Goal: Find specific page/section: Find specific page/section

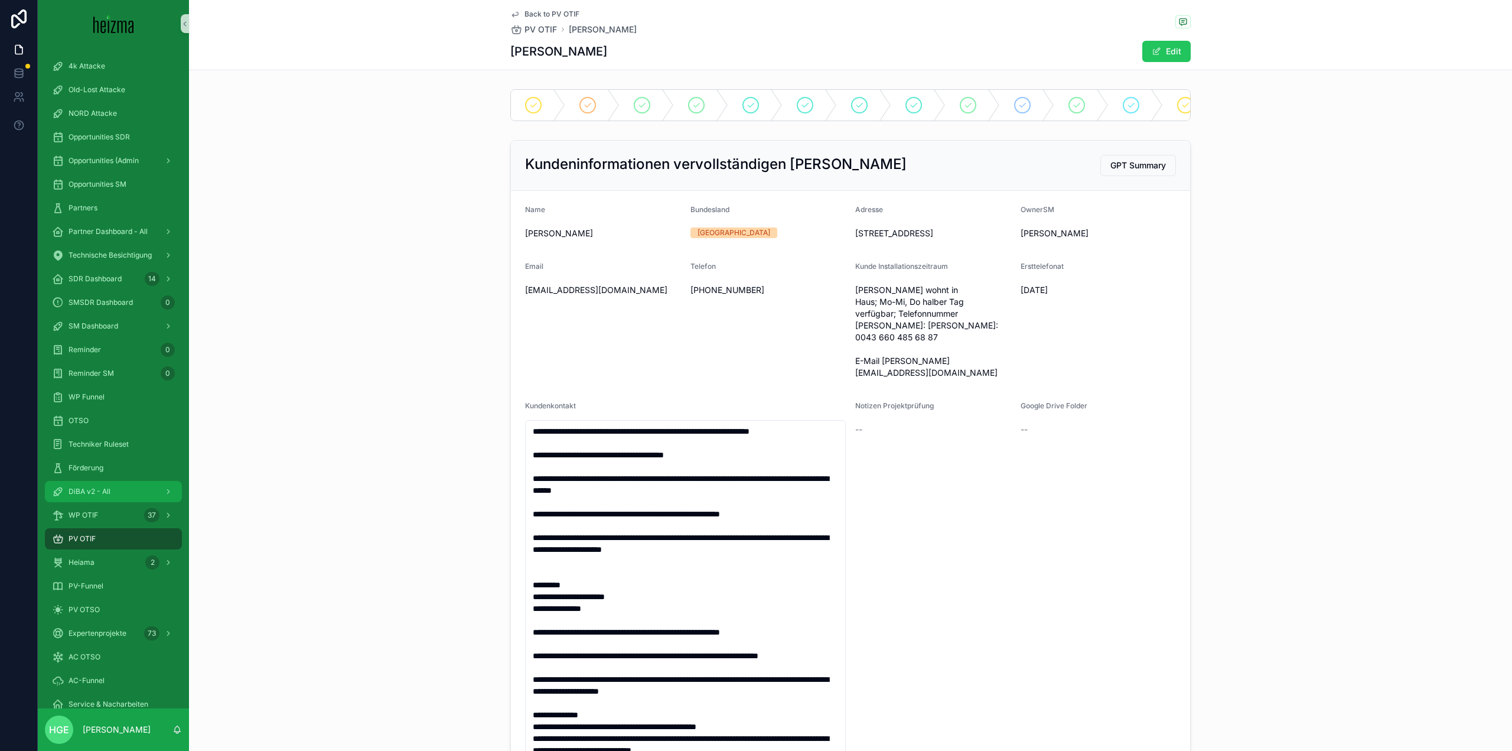
drag, startPoint x: 105, startPoint y: 493, endPoint x: 184, endPoint y: 486, distance: 78.9
click at [105, 493] on span "DiBA v2 - All" at bounding box center [90, 491] width 42 height 9
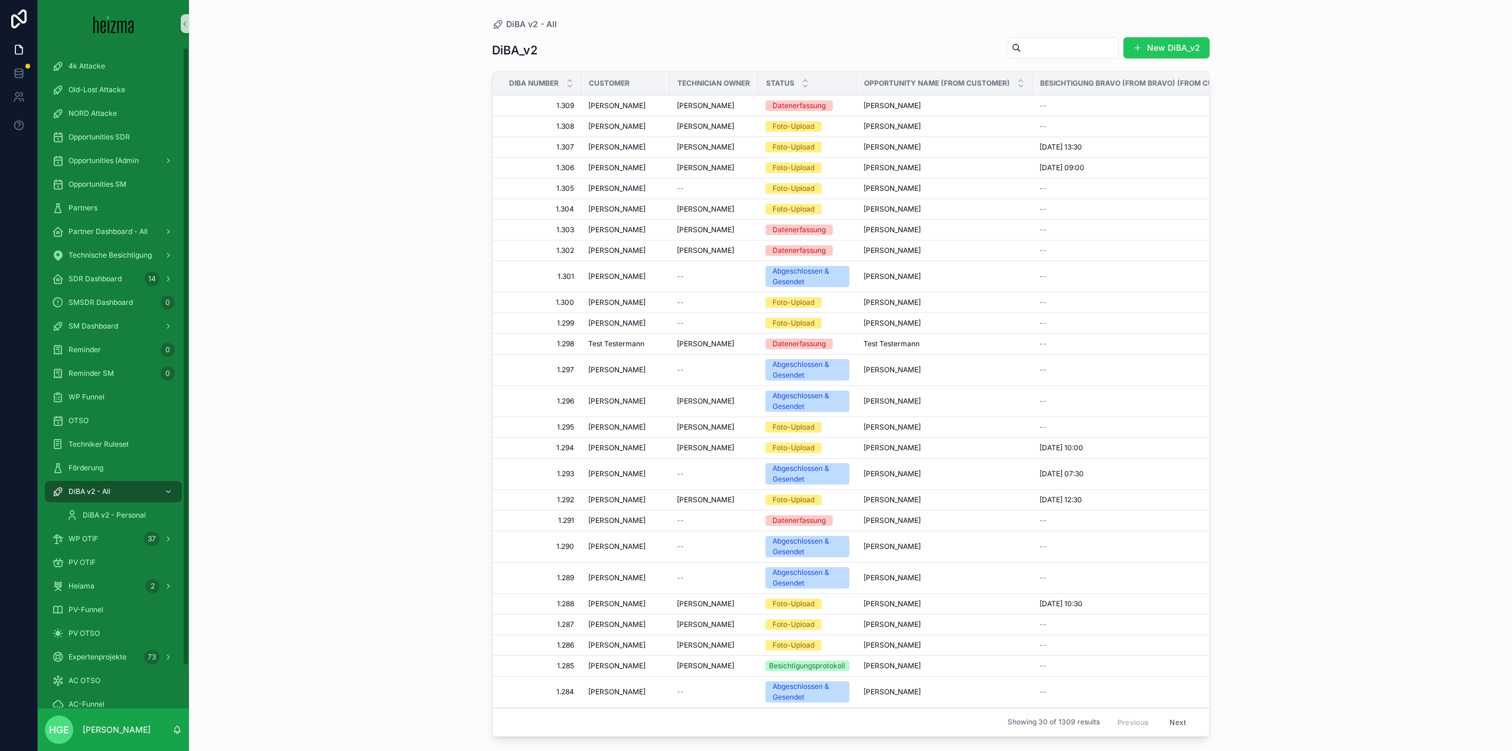
click at [1022, 45] on input "scrollable content" at bounding box center [1070, 48] width 97 height 17
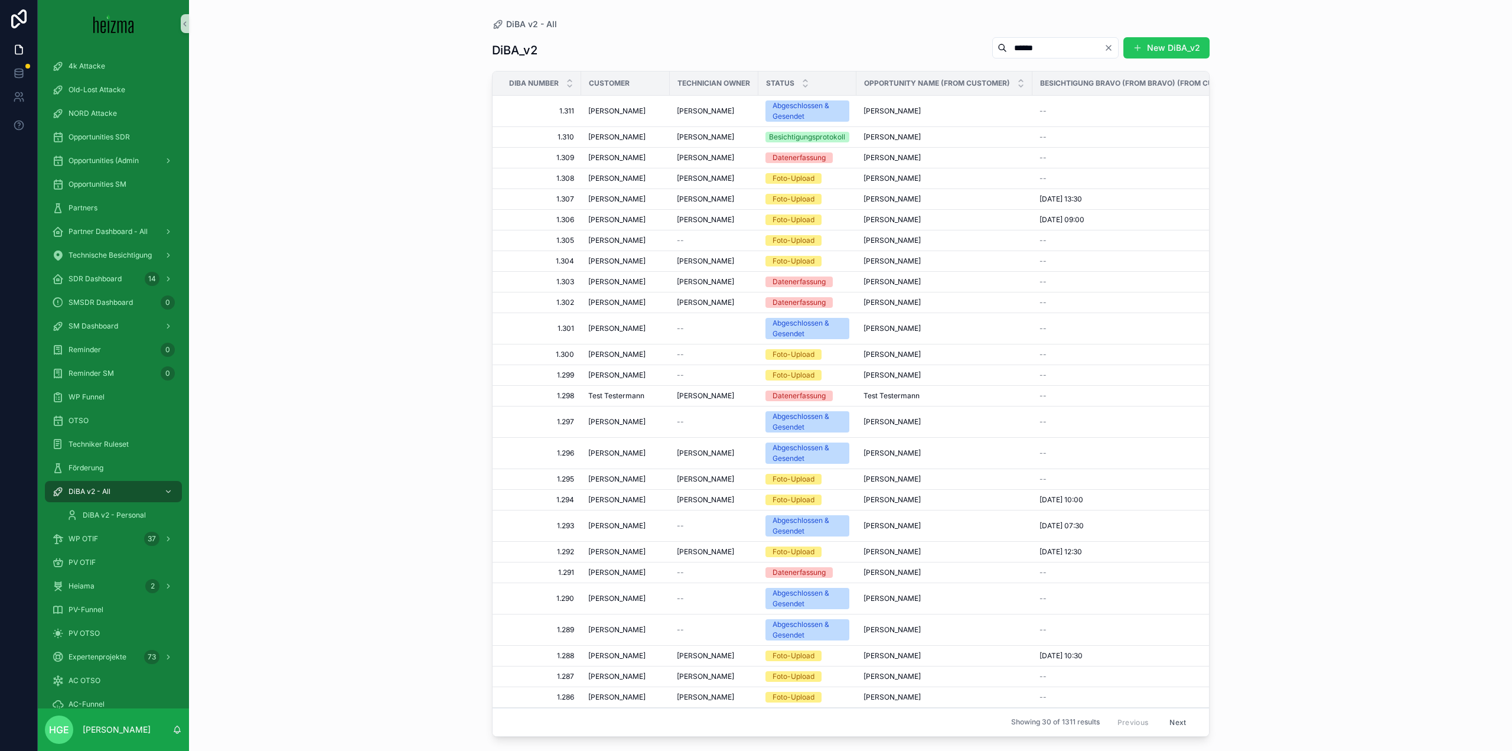
type input "******"
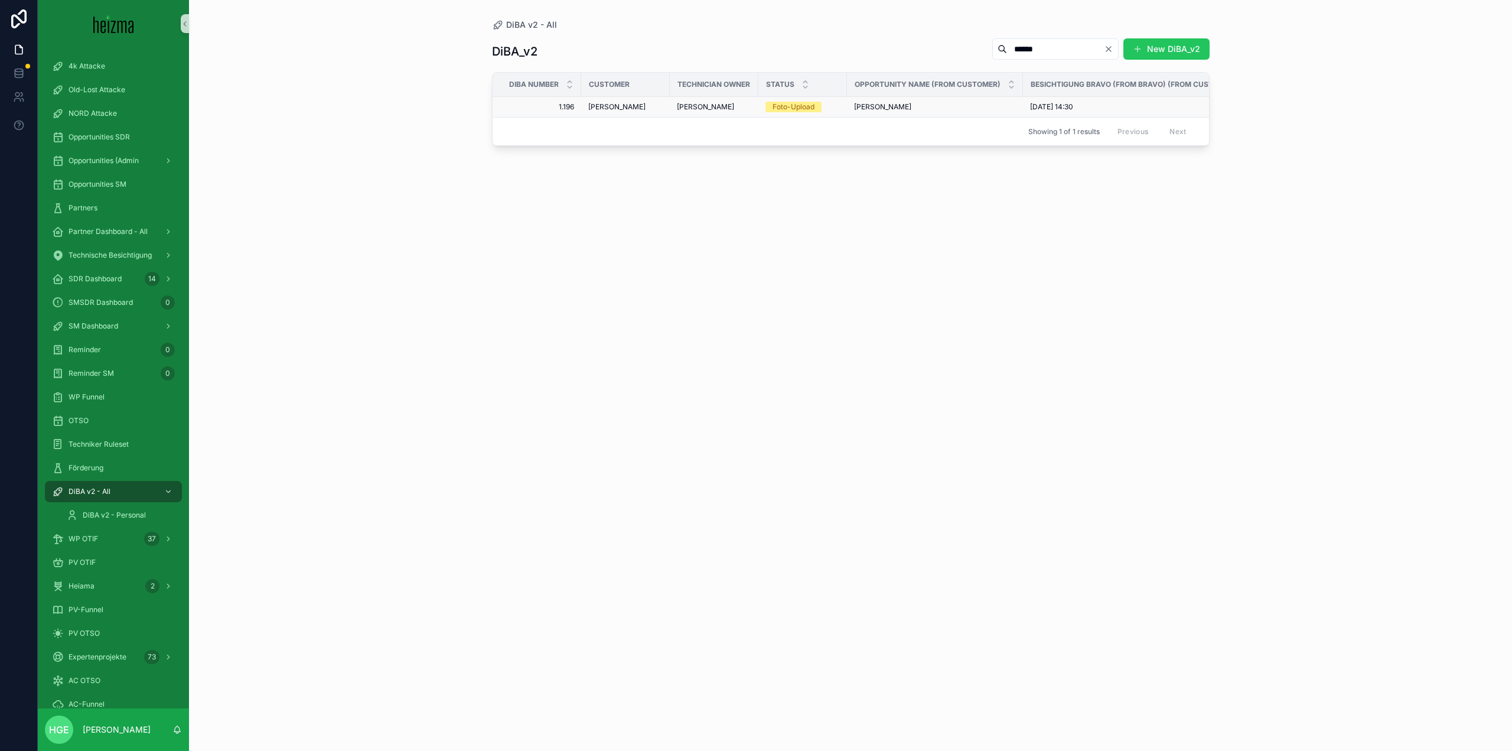
click at [663, 103] on td "[PERSON_NAME]" at bounding box center [625, 107] width 89 height 21
click at [619, 104] on span "[PERSON_NAME]" at bounding box center [616, 106] width 57 height 9
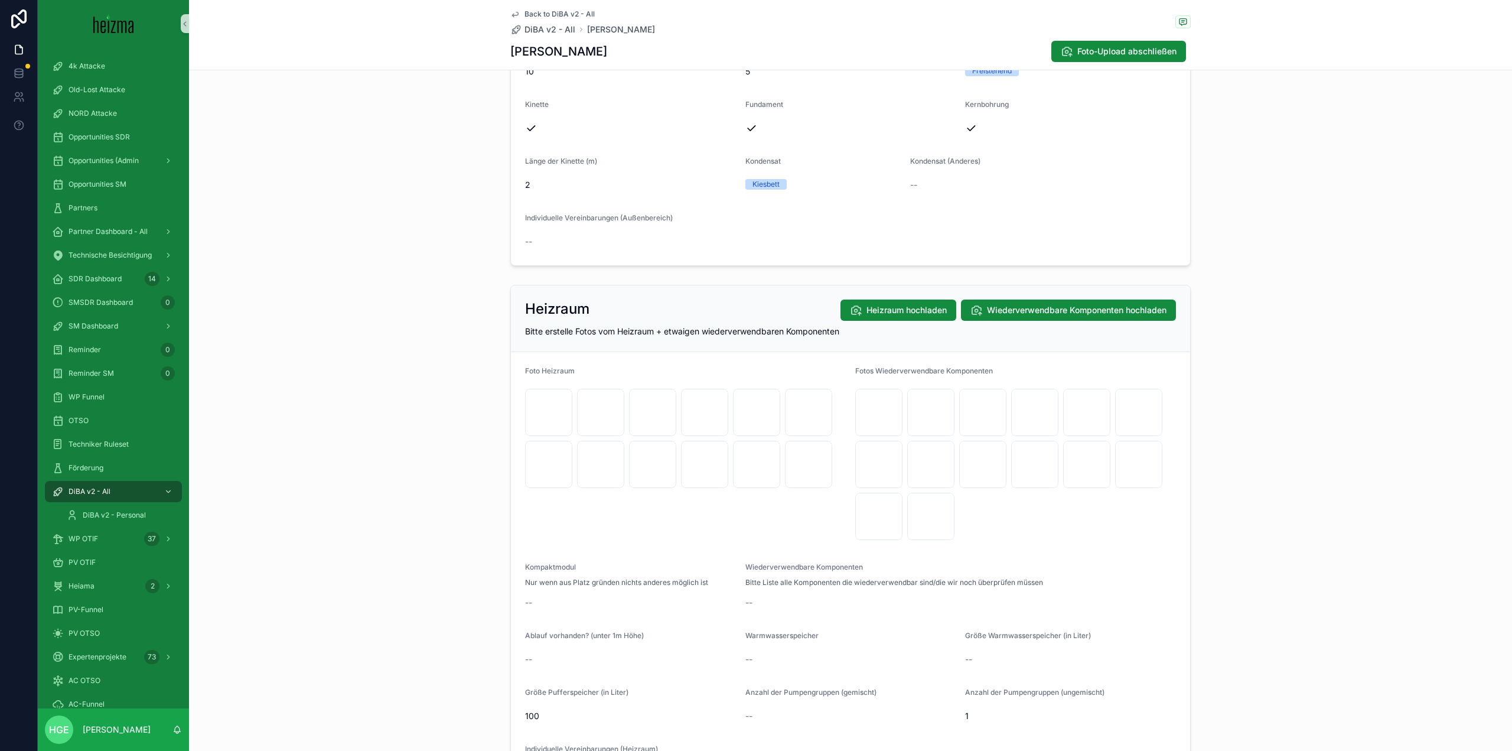
scroll to position [1536, 0]
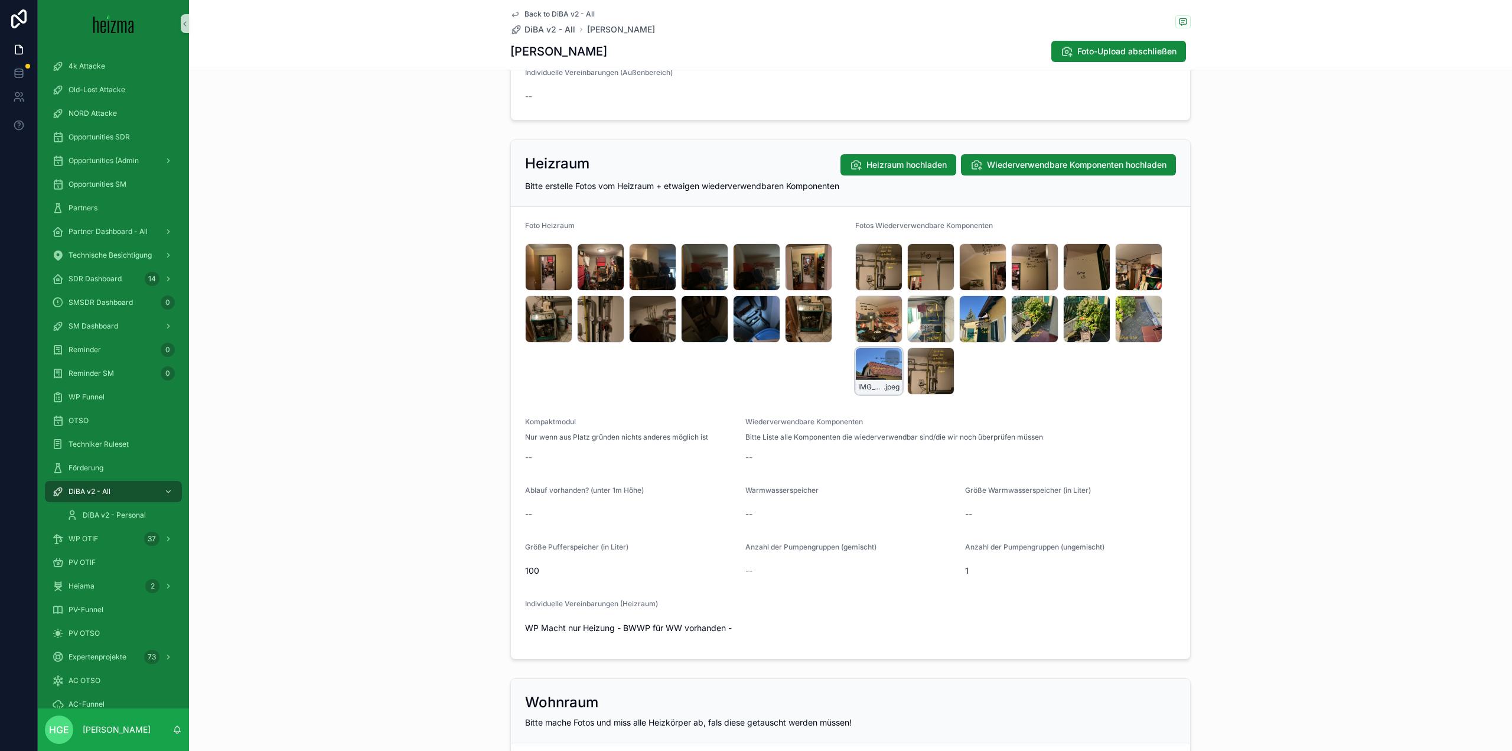
click at [868, 371] on div "IMG_5382 .jpeg" at bounding box center [878, 370] width 47 height 47
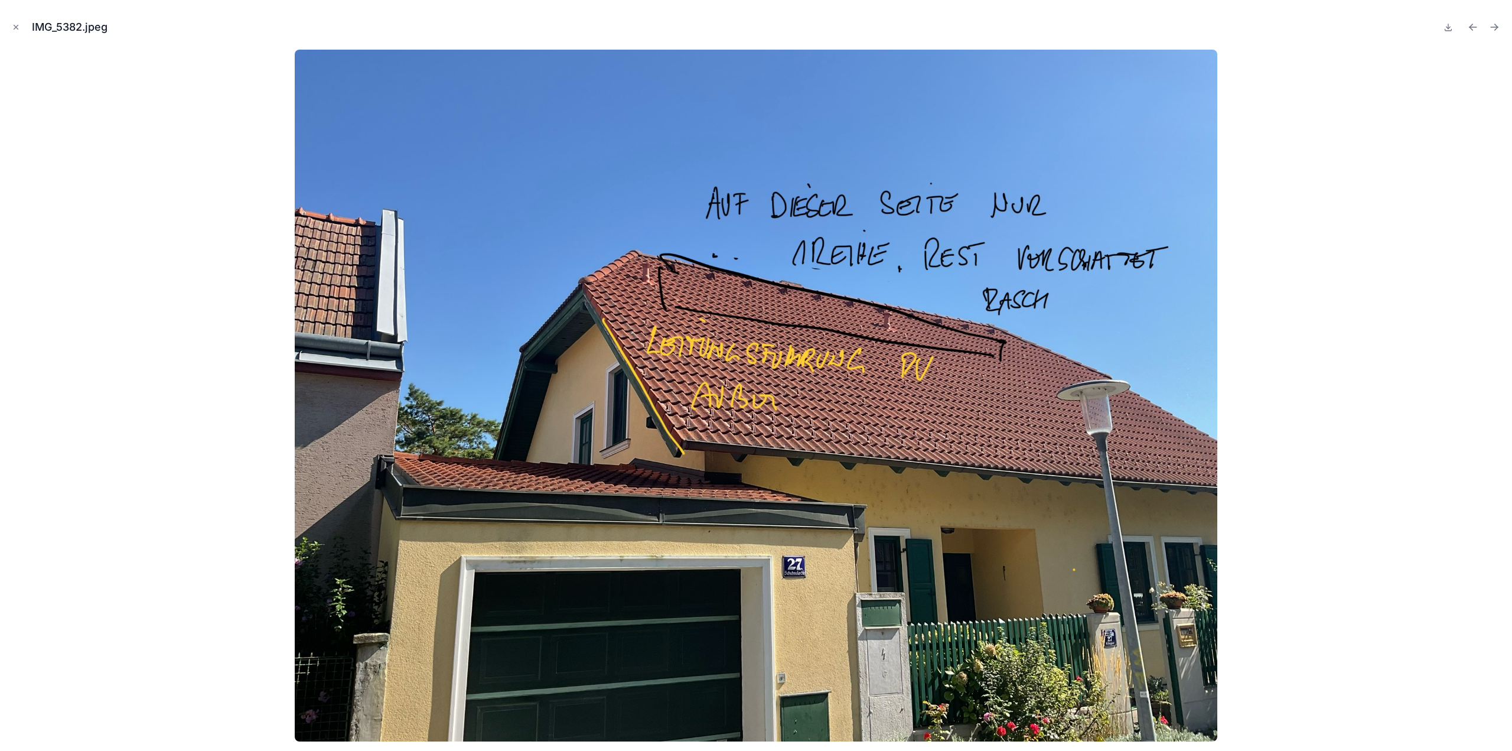
click at [1455, 25] on button at bounding box center [1449, 27] width 14 height 17
drag, startPoint x: 15, startPoint y: 31, endPoint x: 386, endPoint y: 108, distance: 378.9
click at [15, 31] on icon "Close modal" at bounding box center [16, 27] width 8 height 8
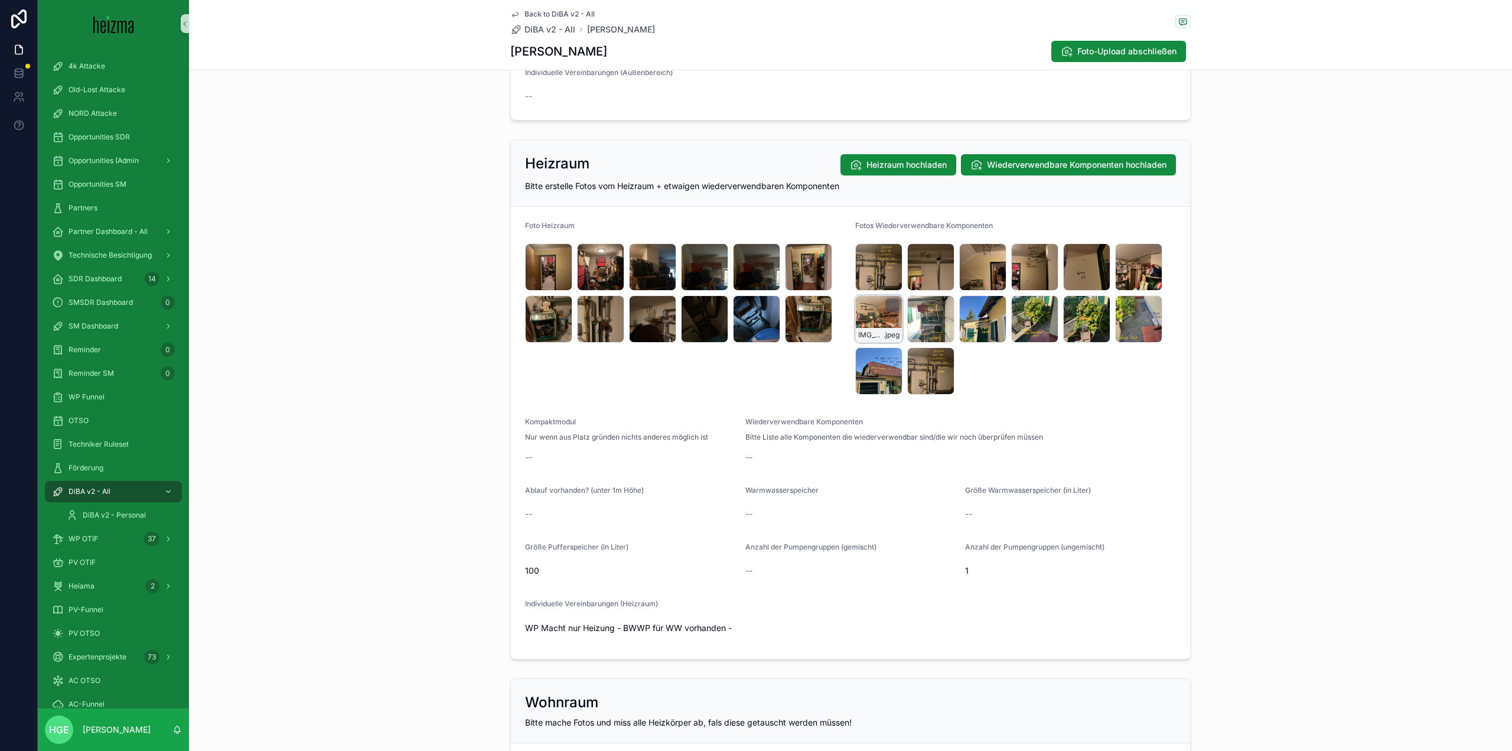
click at [868, 320] on div "IMG_5375 .jpeg" at bounding box center [878, 318] width 47 height 47
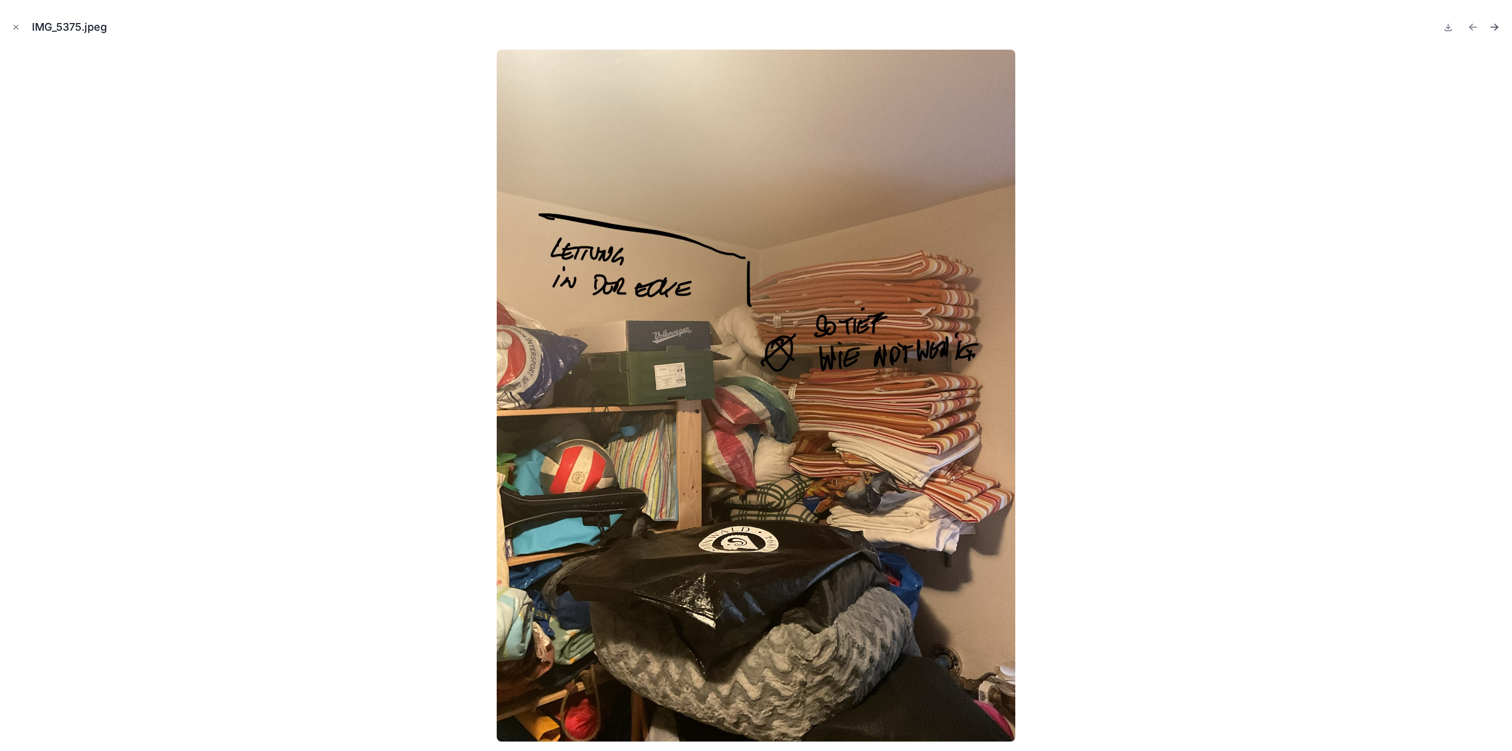
click at [1498, 23] on icon "Next file" at bounding box center [1495, 27] width 12 height 12
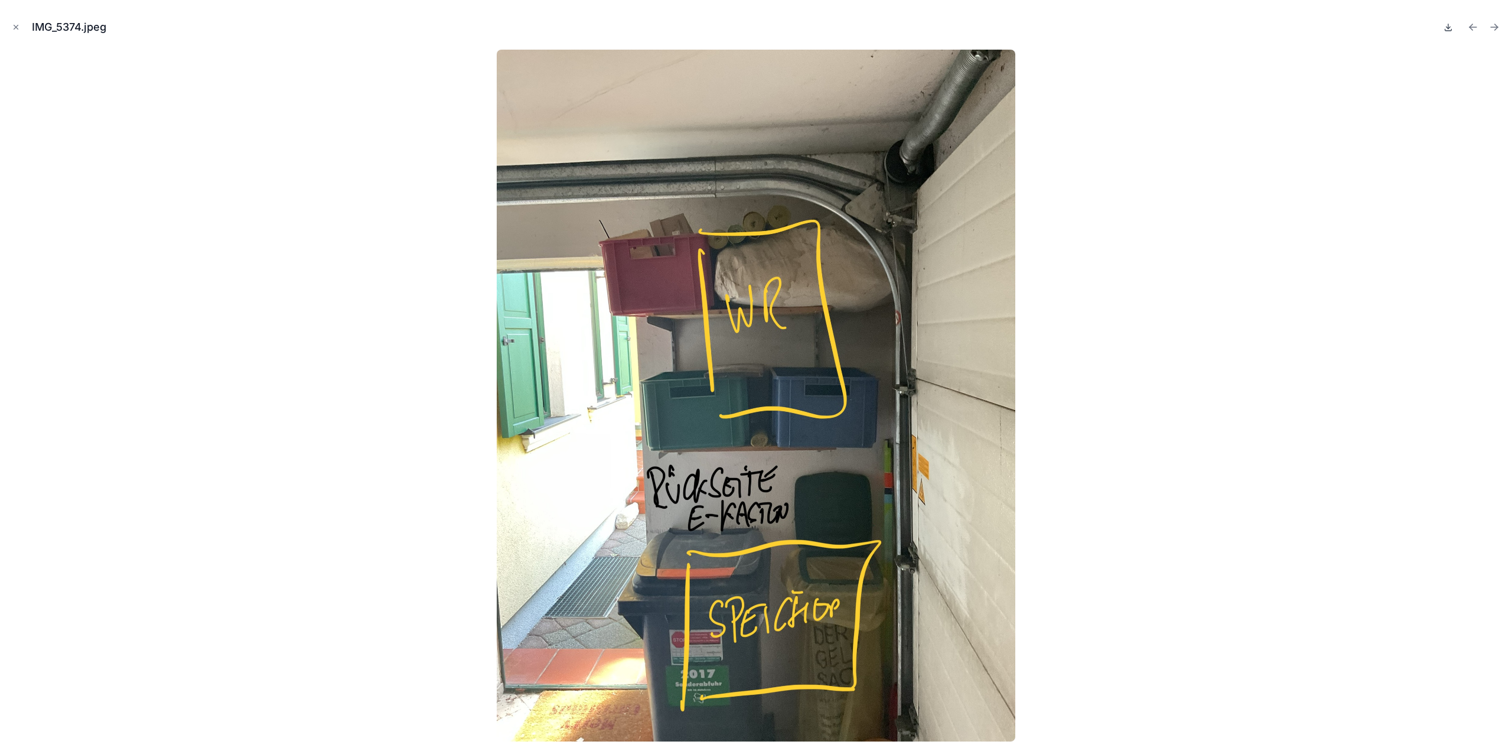
click at [1450, 25] on icon at bounding box center [1448, 26] width 9 height 9
click at [1496, 27] on icon "Next file" at bounding box center [1494, 27] width 7 height 0
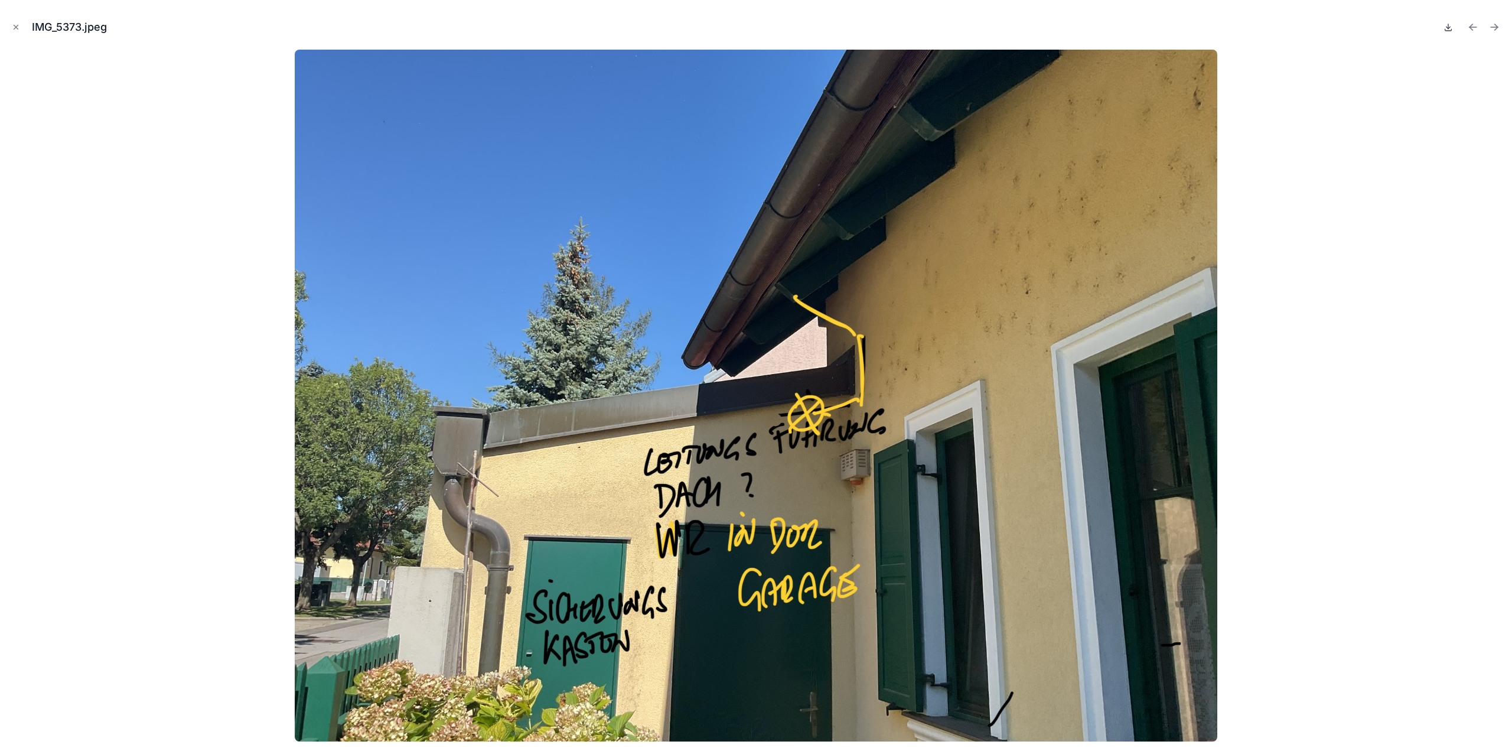
click at [1447, 25] on icon at bounding box center [1448, 26] width 9 height 9
click at [1492, 26] on icon "Next file" at bounding box center [1495, 27] width 12 height 12
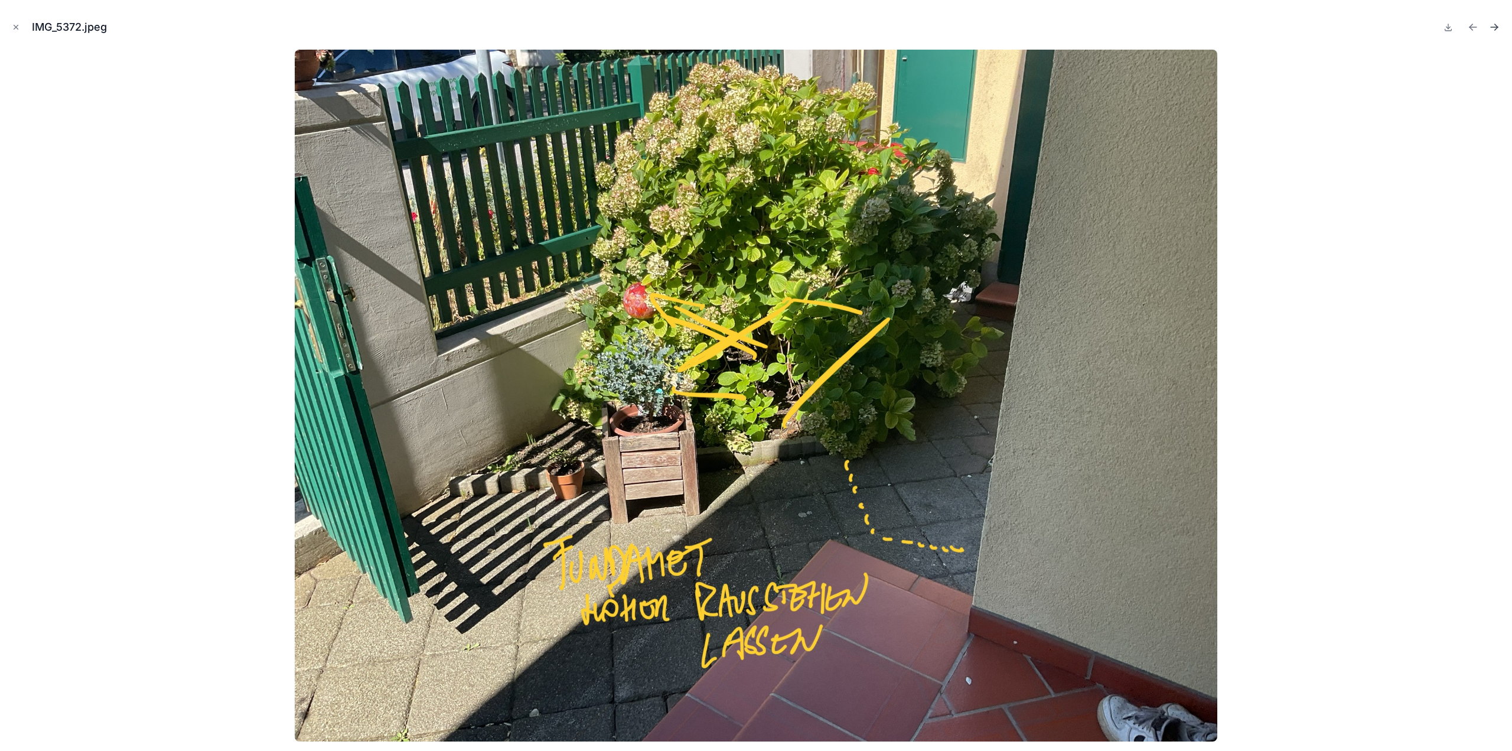
click at [1492, 26] on icon "Next file" at bounding box center [1495, 27] width 12 height 12
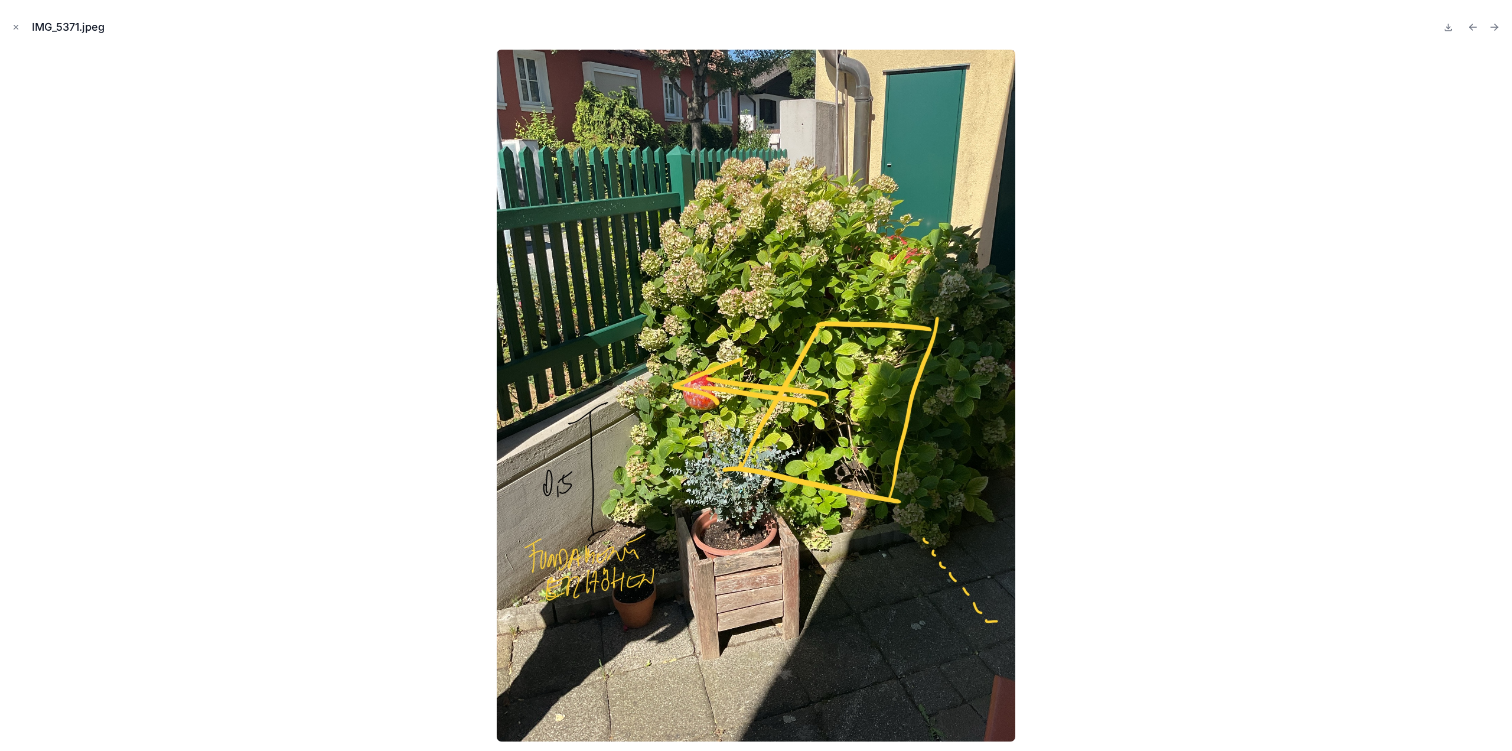
click at [1492, 26] on icon "Next file" at bounding box center [1495, 27] width 12 height 12
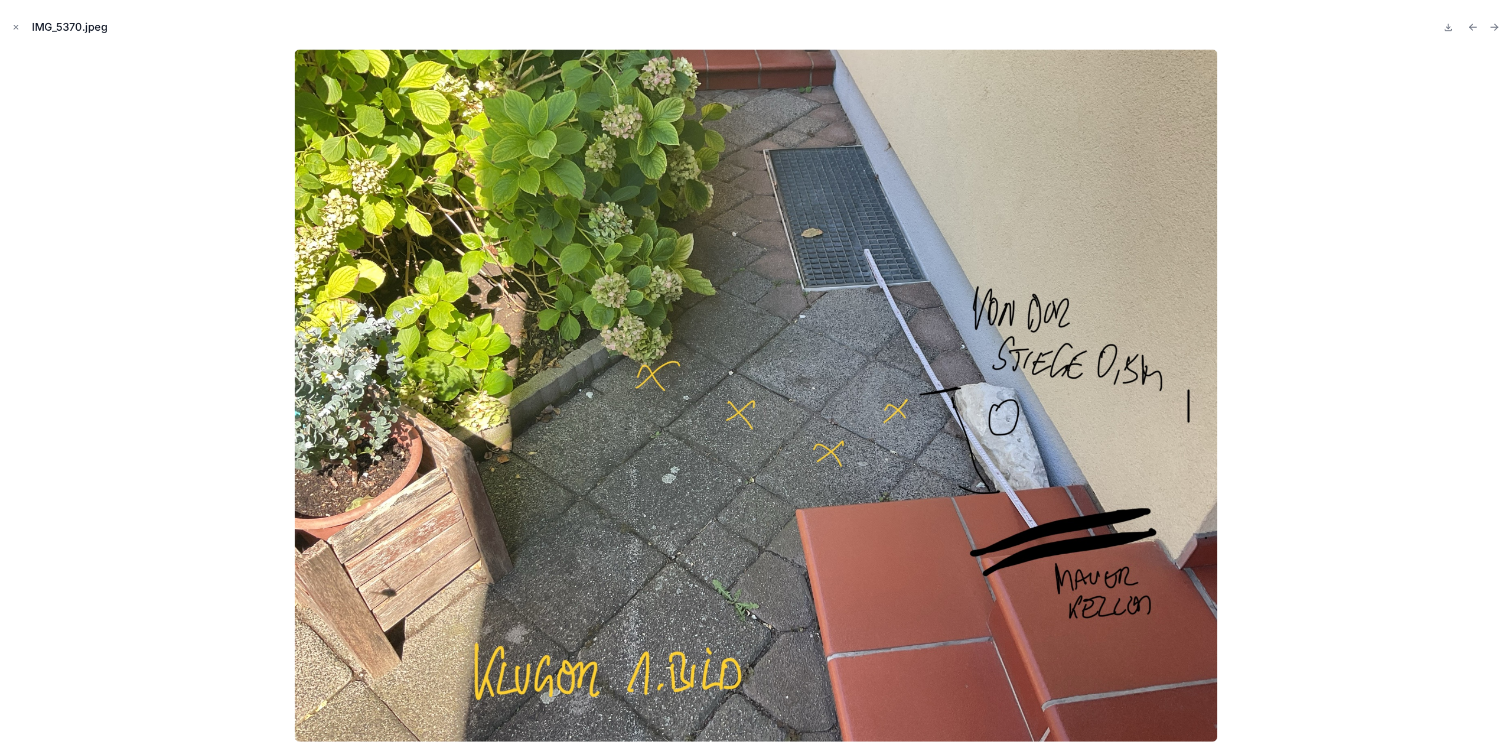
click at [1492, 26] on icon "Next file" at bounding box center [1495, 27] width 12 height 12
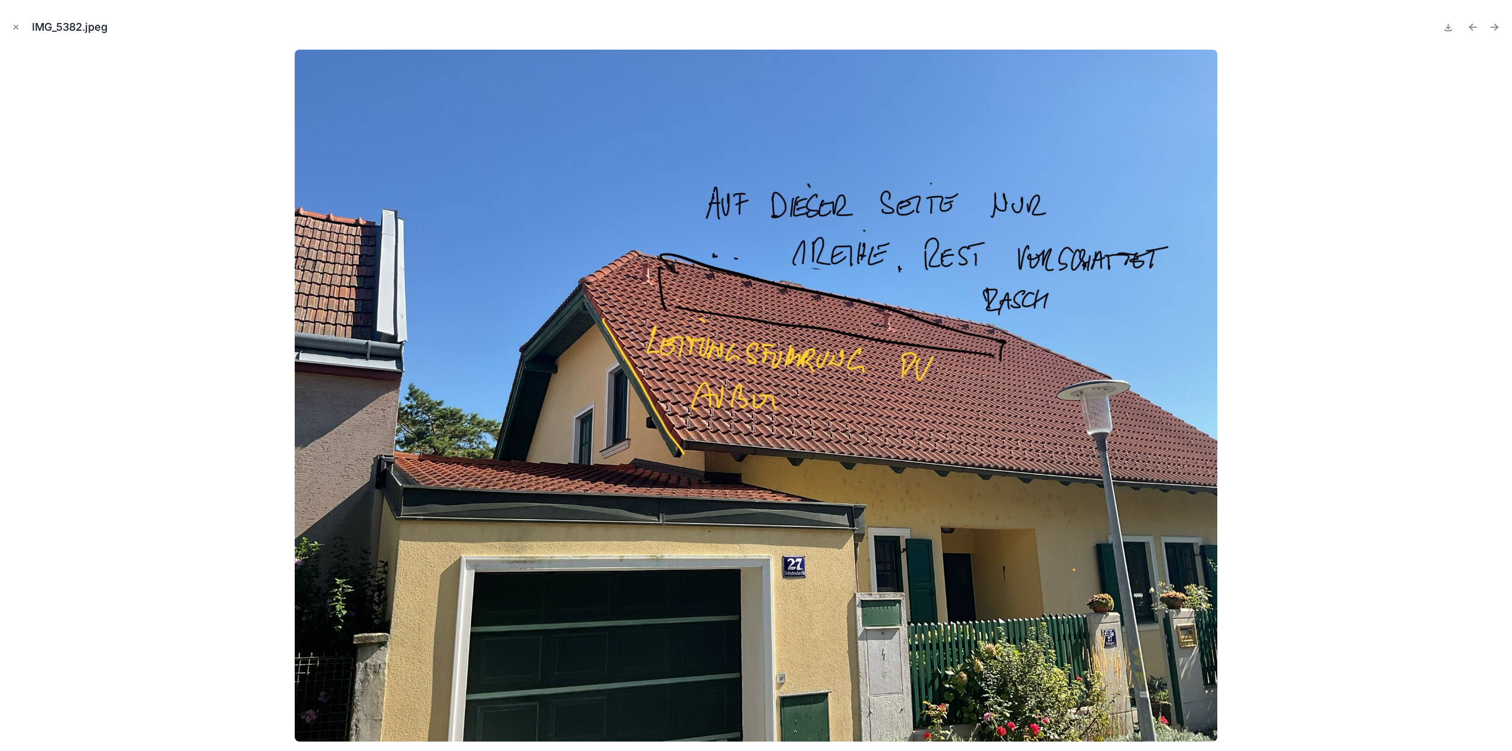
click at [1492, 26] on icon "Next file" at bounding box center [1495, 27] width 12 height 12
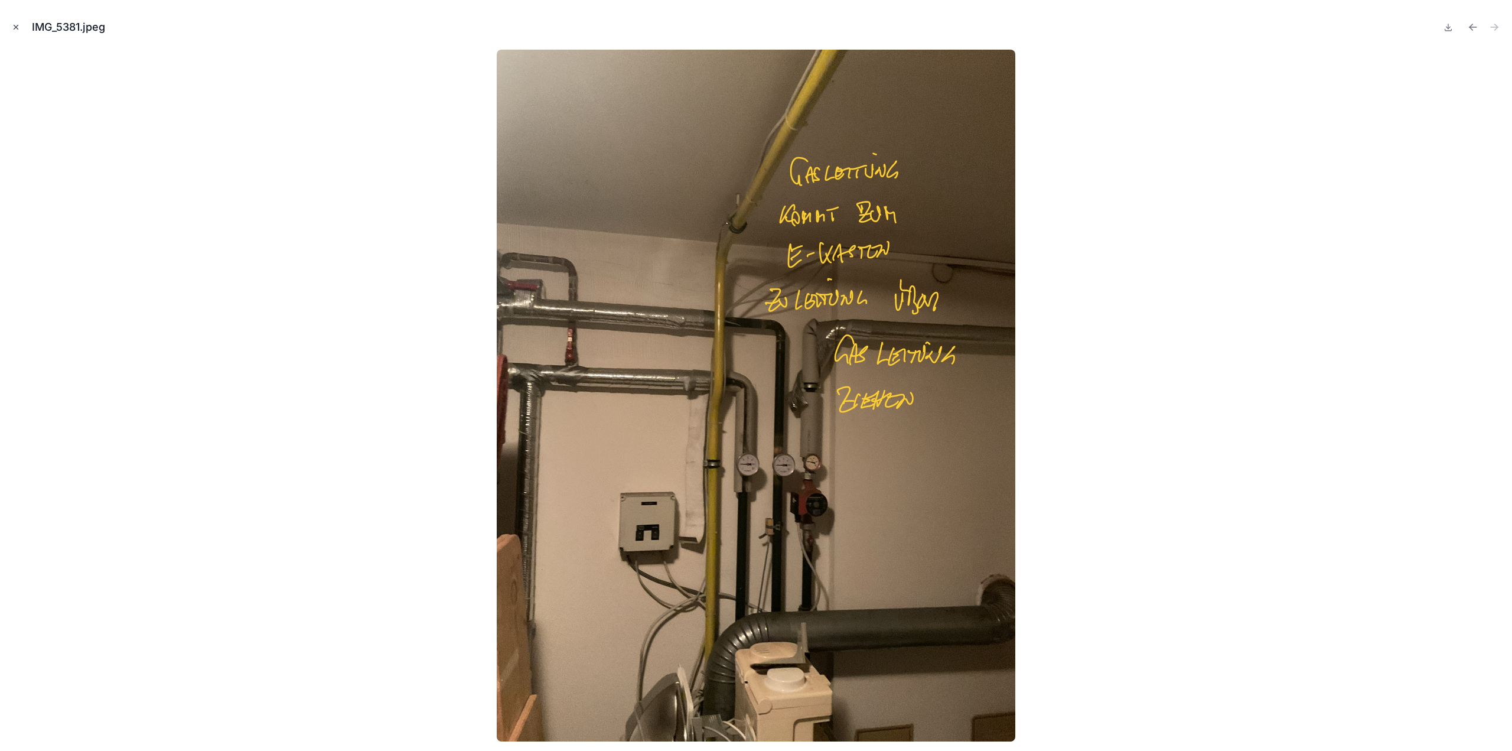
click at [17, 27] on icon "Close modal" at bounding box center [16, 27] width 4 height 4
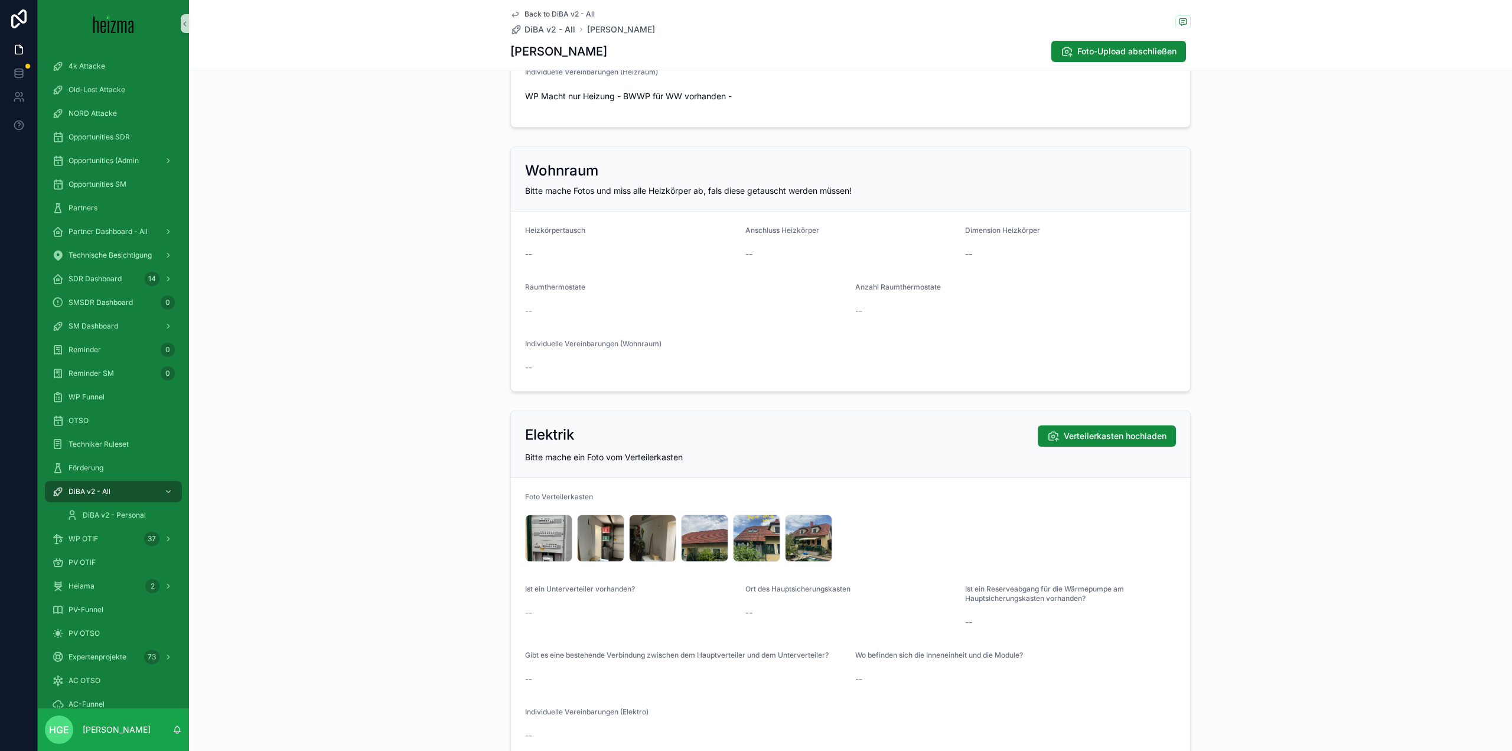
scroll to position [2127, 0]
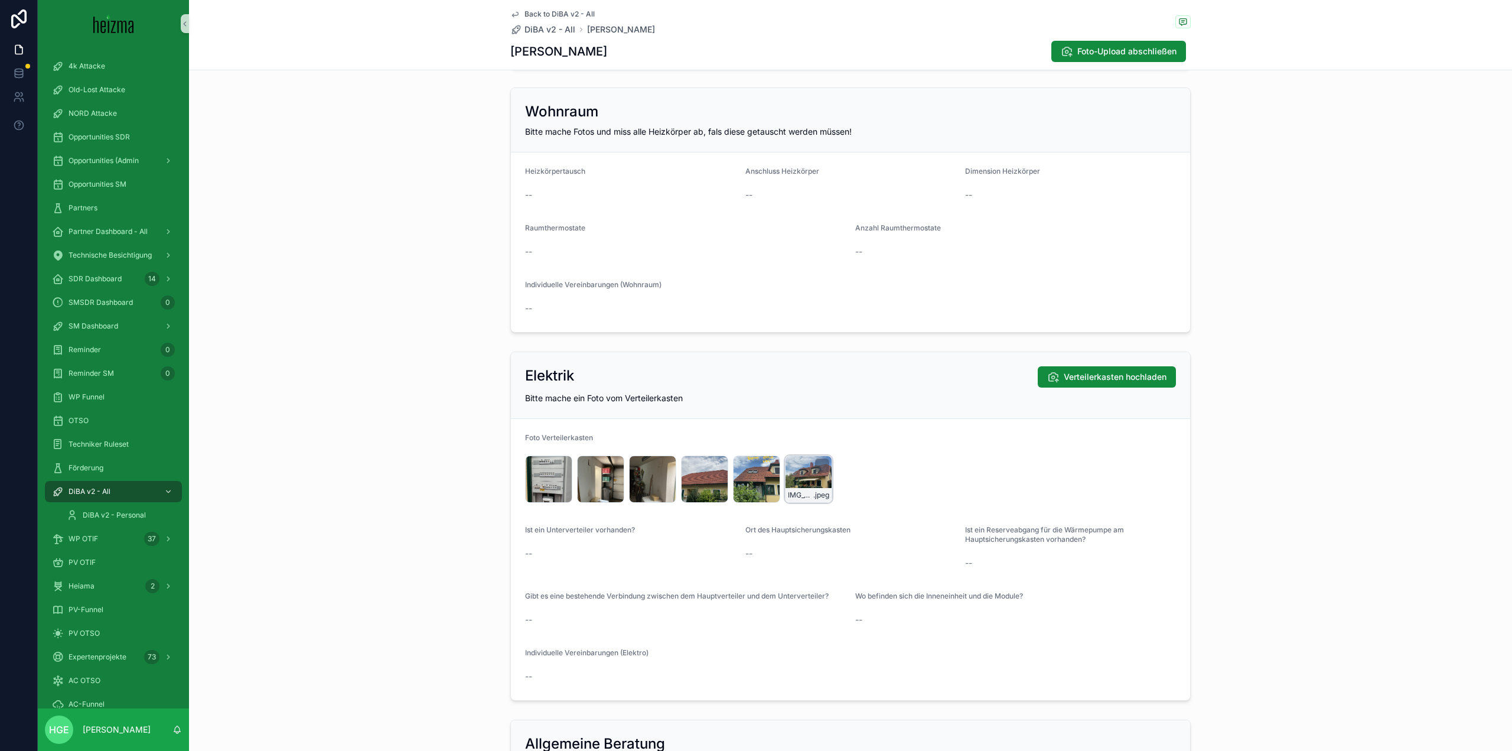
click at [802, 474] on div "IMG_4561 .jpeg" at bounding box center [808, 479] width 47 height 47
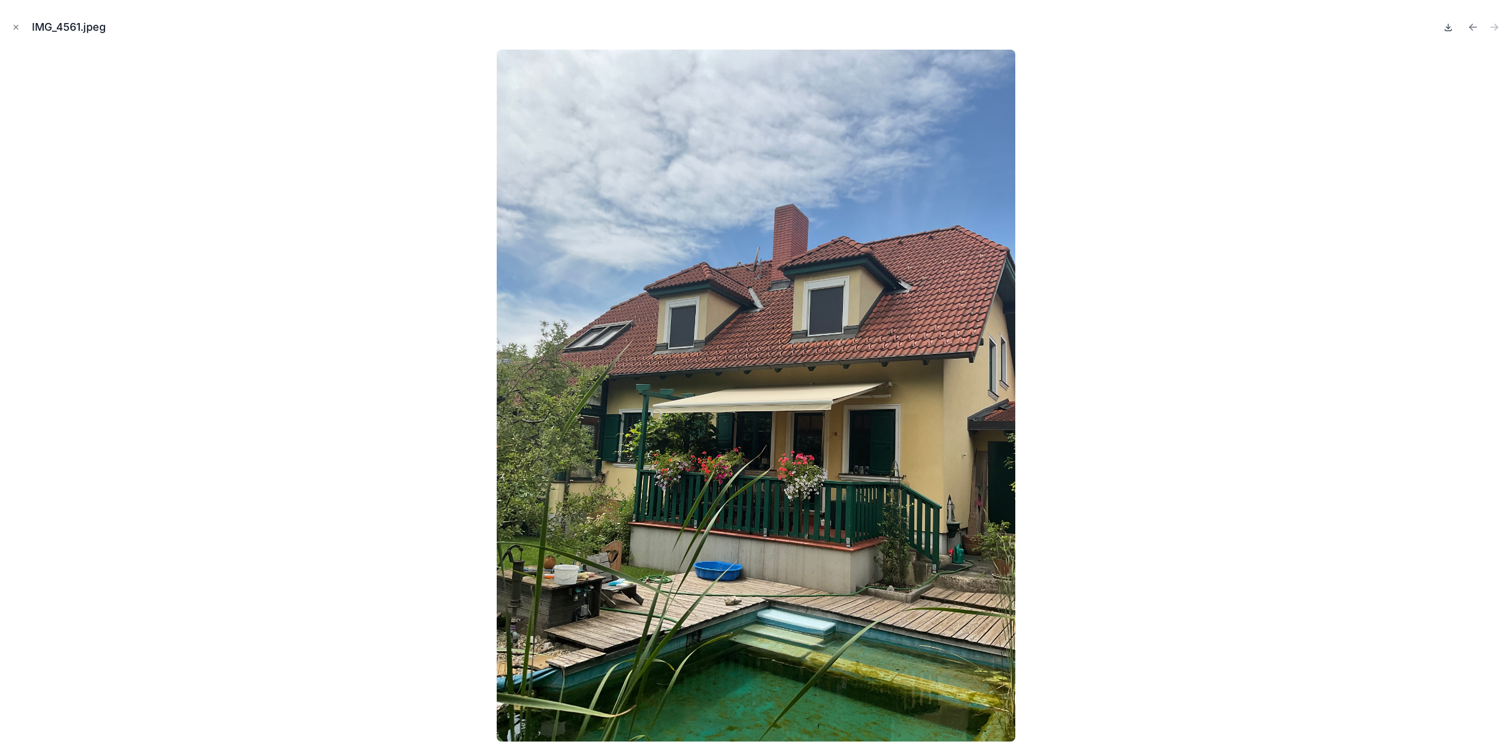
click at [1450, 26] on icon at bounding box center [1448, 26] width 9 height 9
click at [19, 26] on icon "Close modal" at bounding box center [16, 27] width 8 height 8
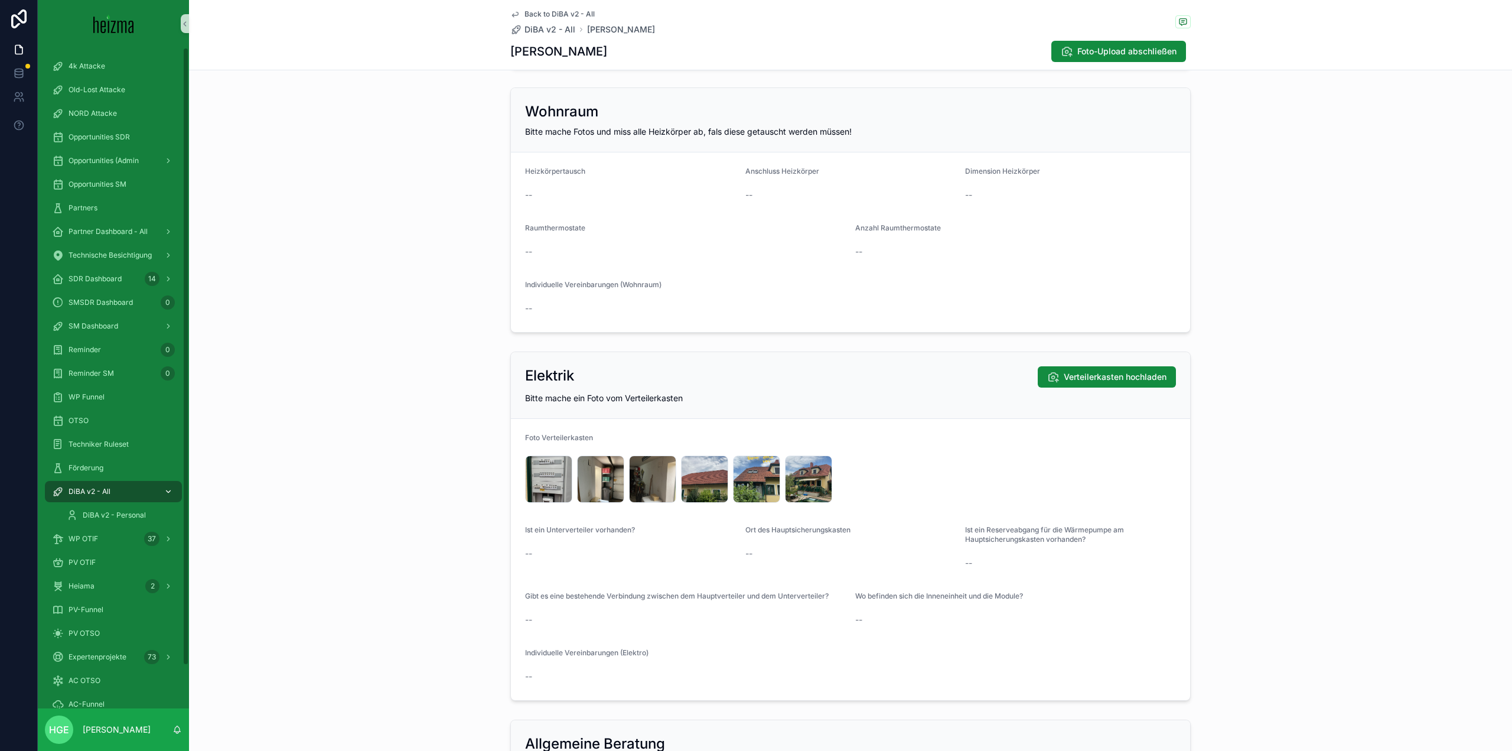
click at [109, 490] on span "DiBA v2 - All" at bounding box center [90, 491] width 42 height 9
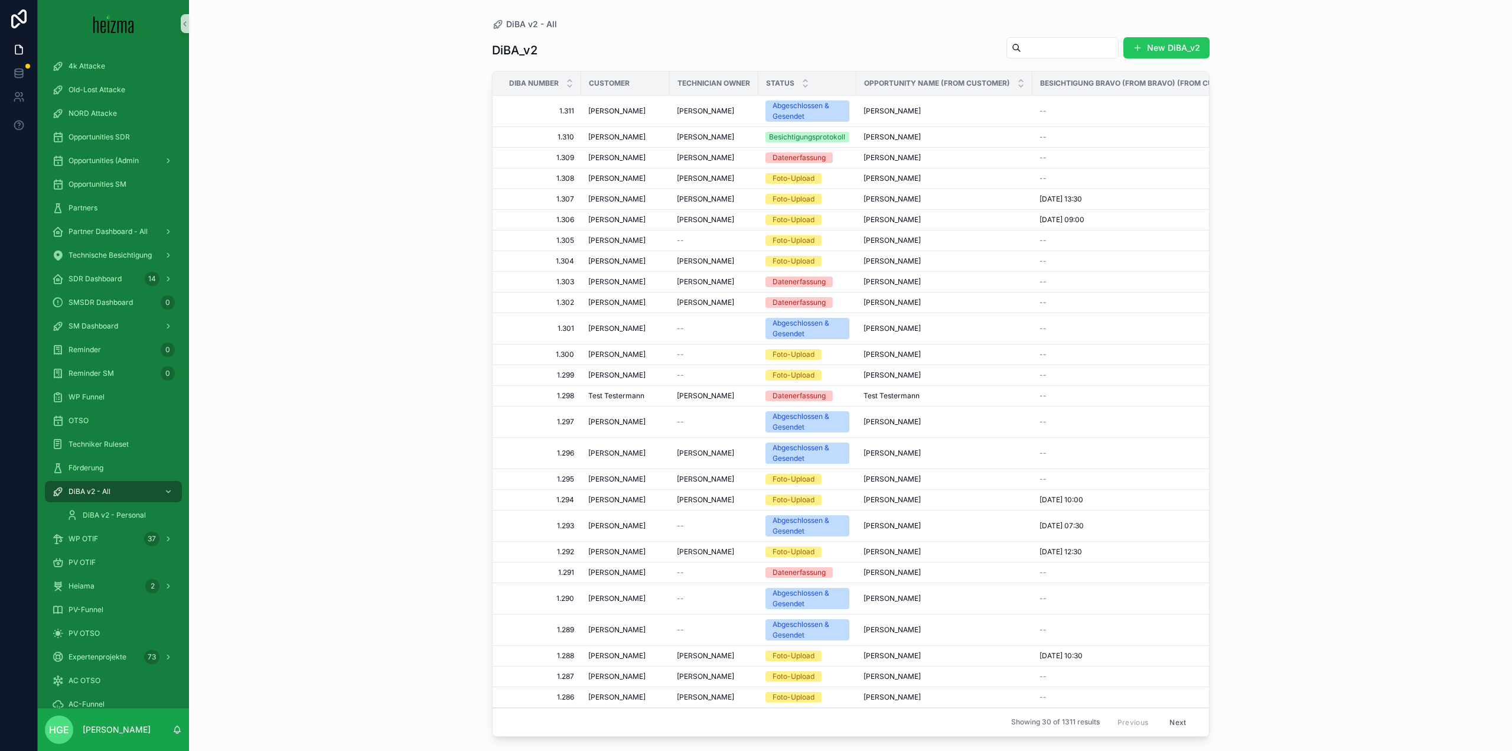
click at [1022, 43] on input "scrollable content" at bounding box center [1070, 48] width 97 height 17
type input "*******"
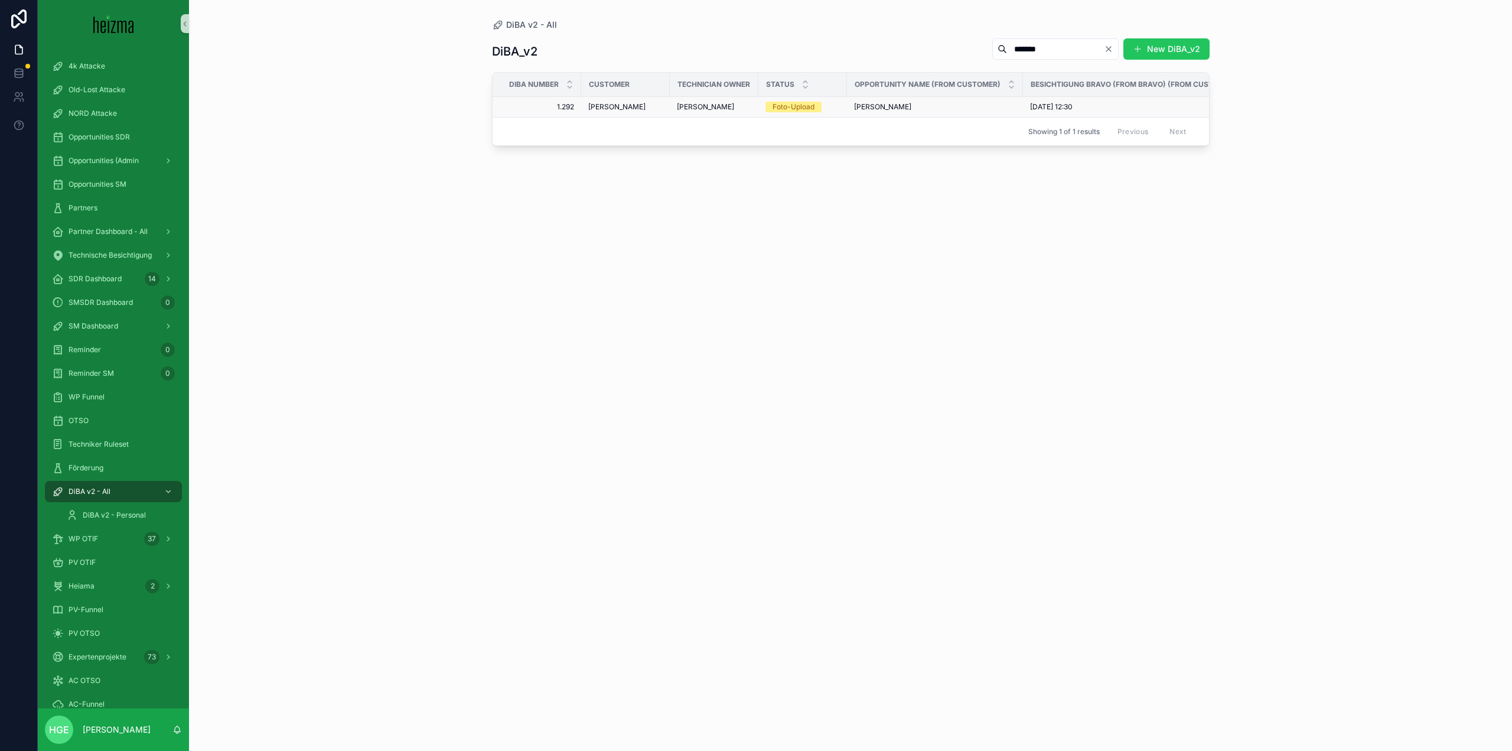
click at [626, 110] on span "[PERSON_NAME]" at bounding box center [616, 106] width 57 height 9
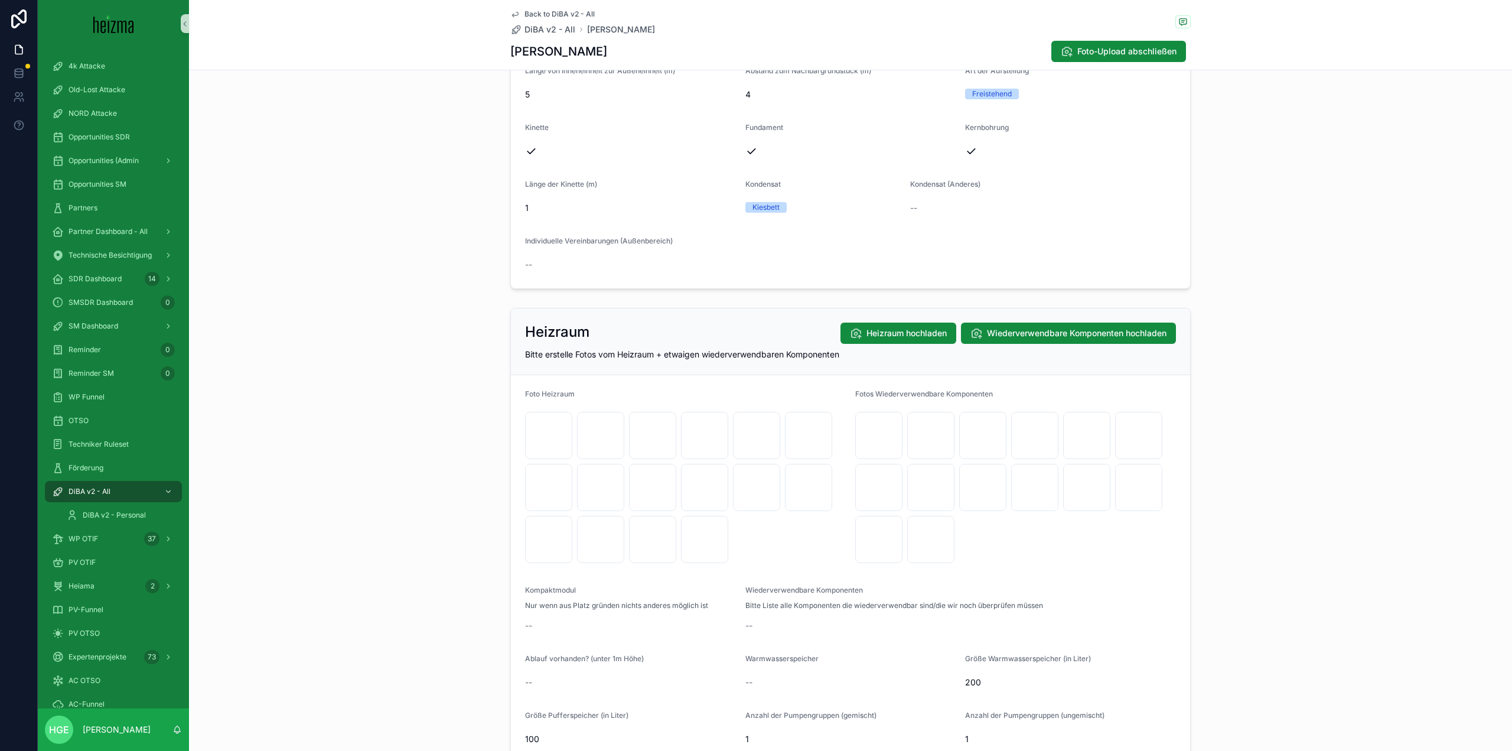
scroll to position [1536, 0]
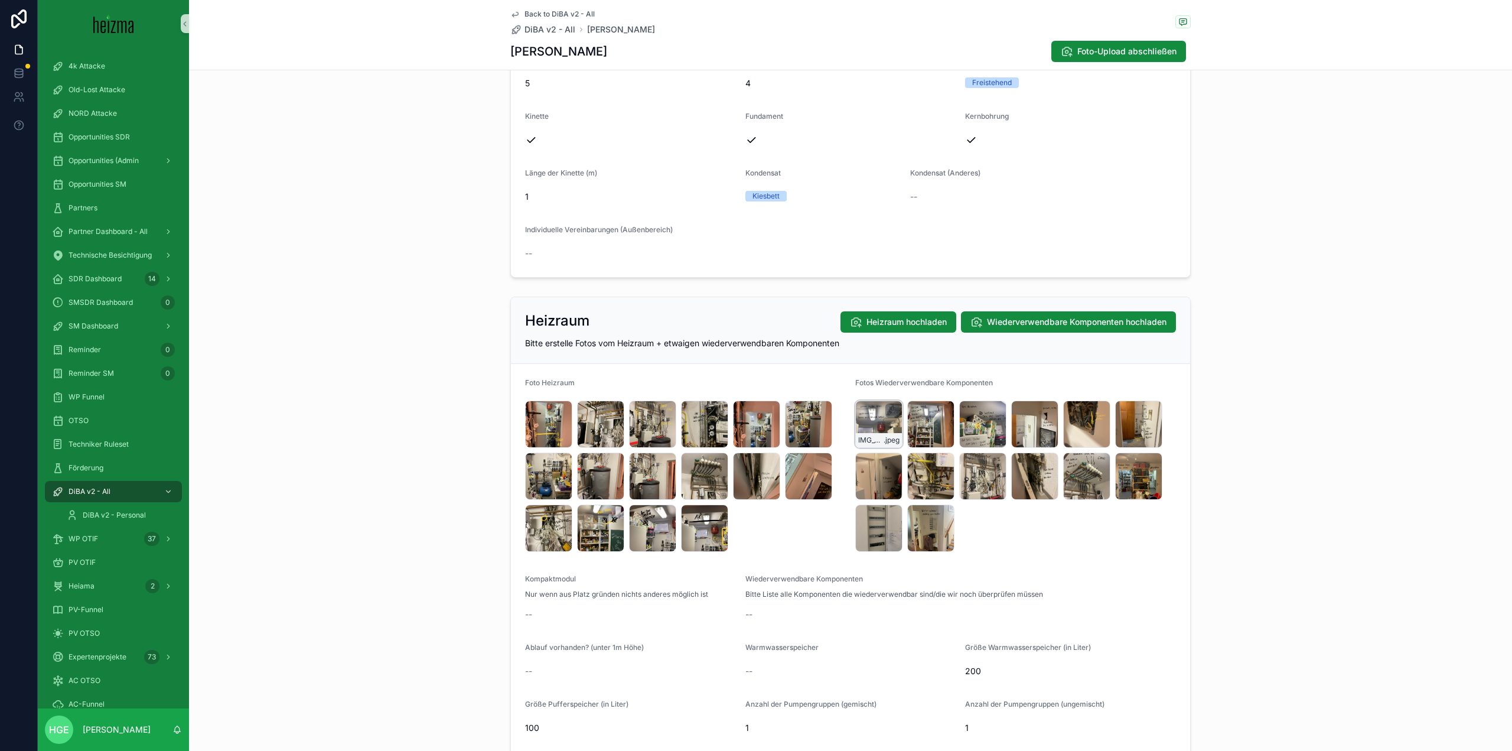
click at [860, 431] on div "IMG_5369 .jpeg" at bounding box center [878, 424] width 47 height 47
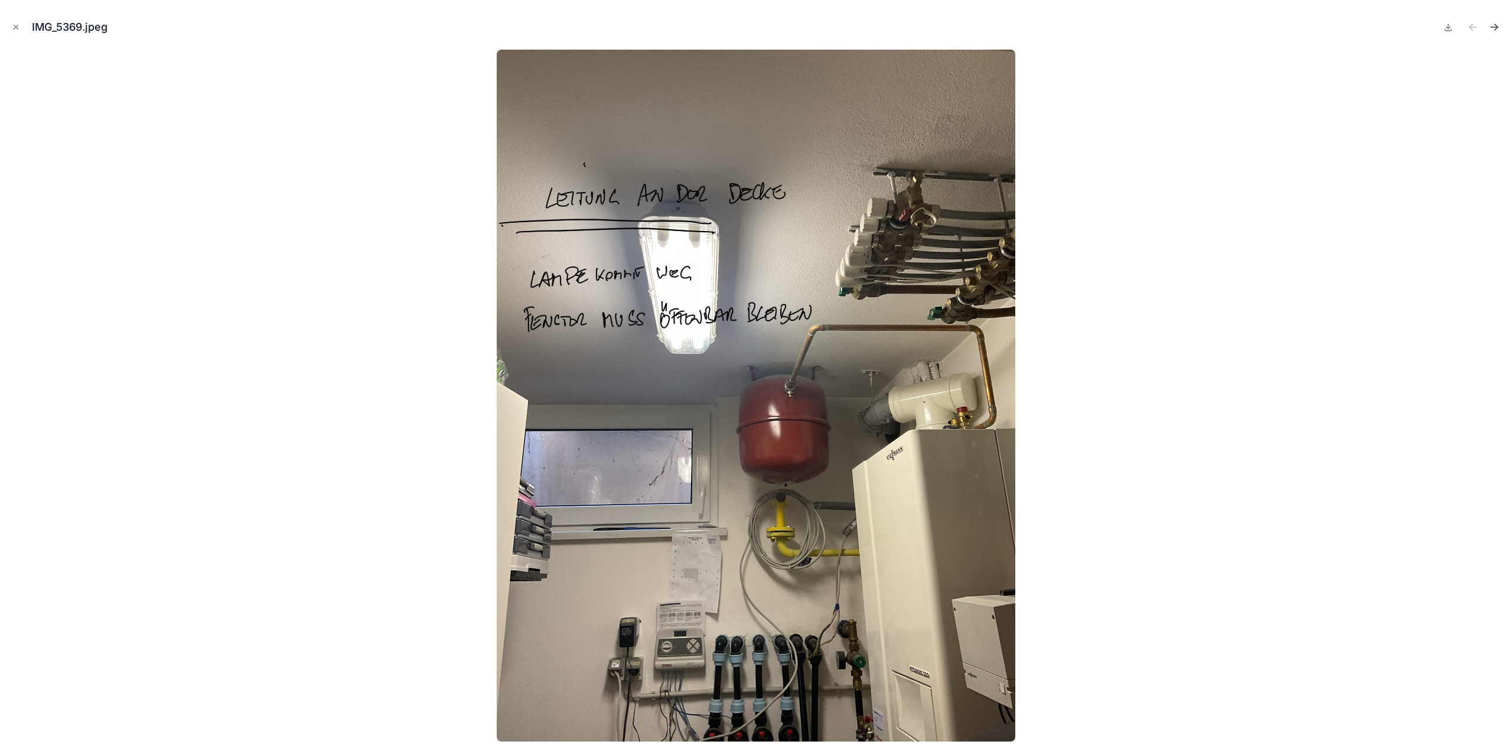
click at [1494, 19] on button "Next file" at bounding box center [1494, 27] width 17 height 17
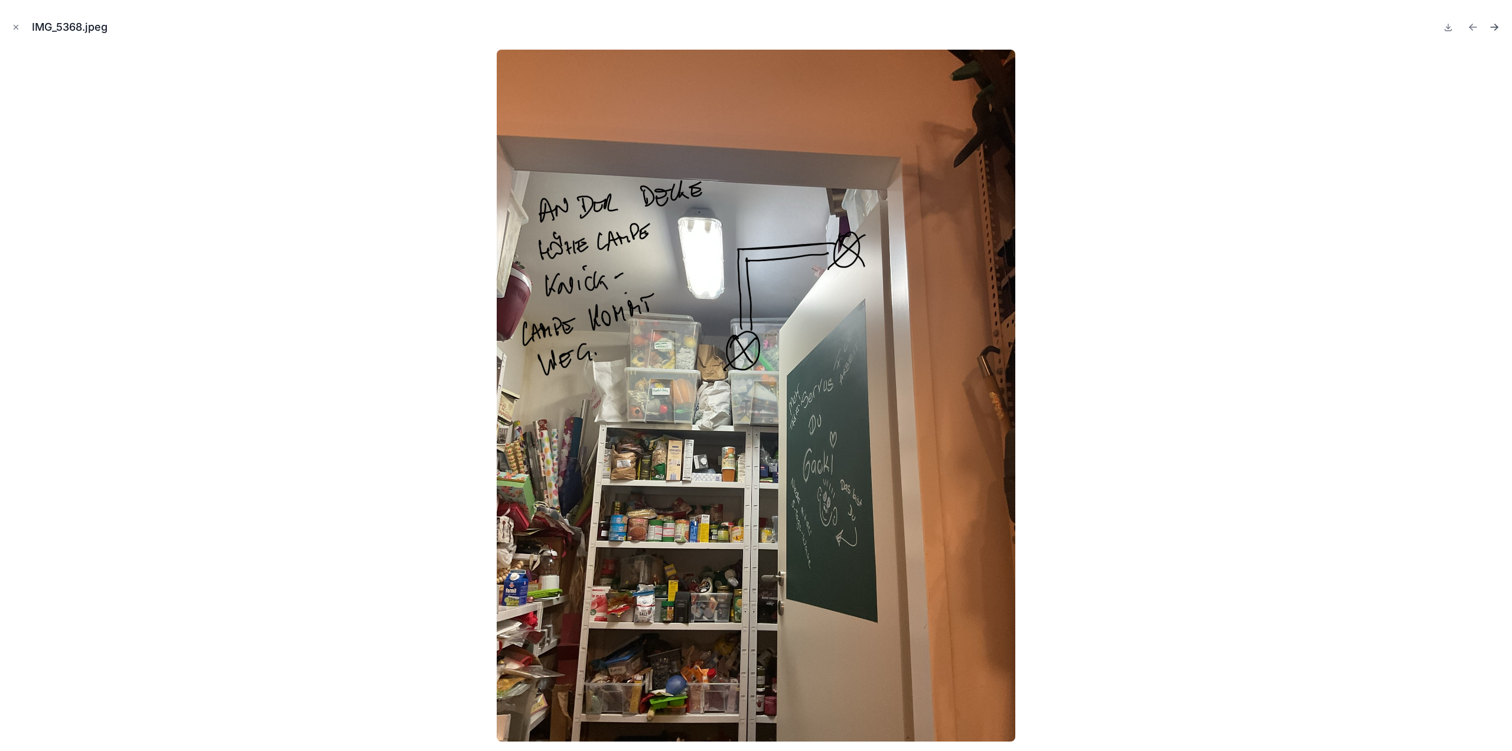
click at [1493, 27] on icon "Next file" at bounding box center [1495, 27] width 12 height 12
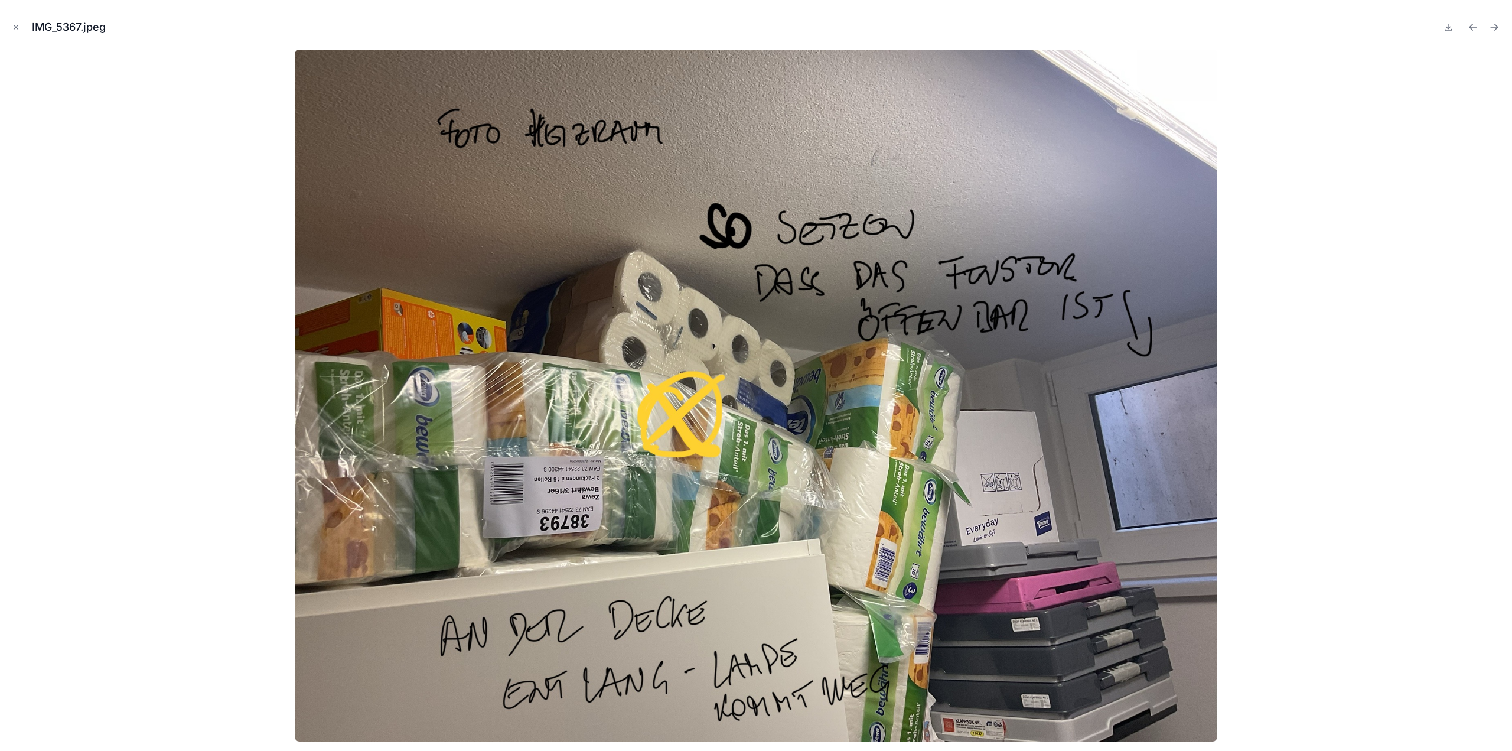
click at [1493, 27] on icon "Next file" at bounding box center [1495, 27] width 12 height 12
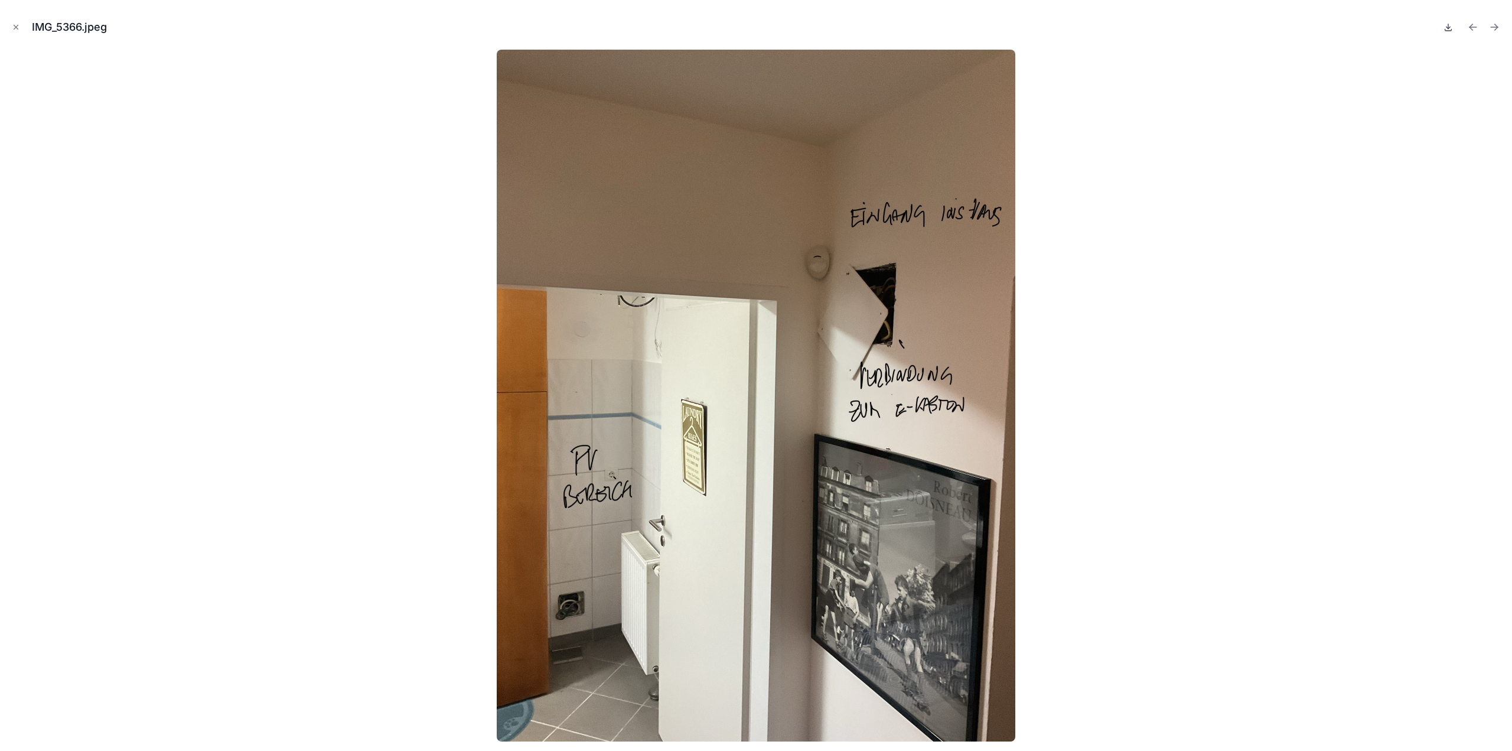
click at [1447, 29] on icon at bounding box center [1448, 26] width 9 height 9
click at [1495, 26] on icon "Next file" at bounding box center [1495, 27] width 12 height 12
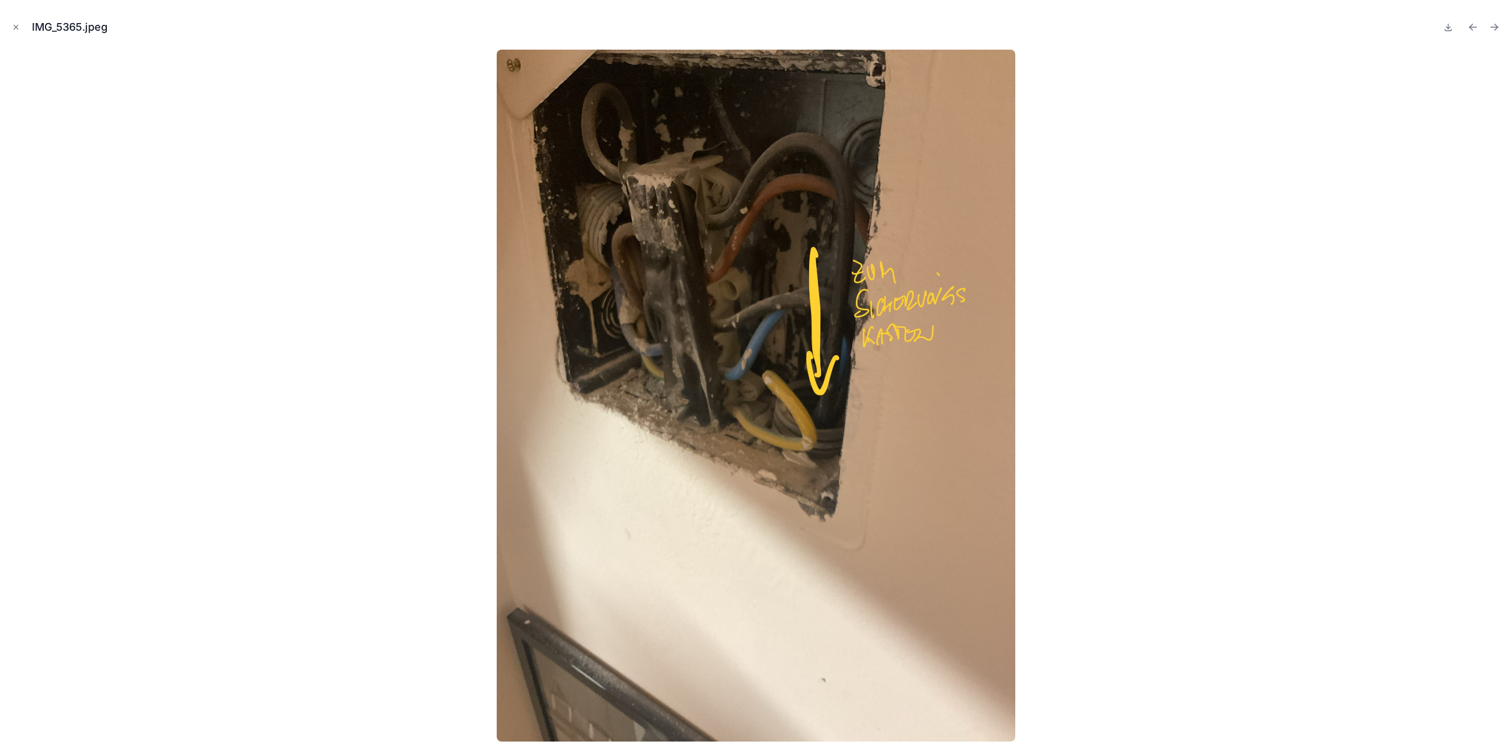
click at [1495, 26] on icon "Next file" at bounding box center [1495, 27] width 12 height 12
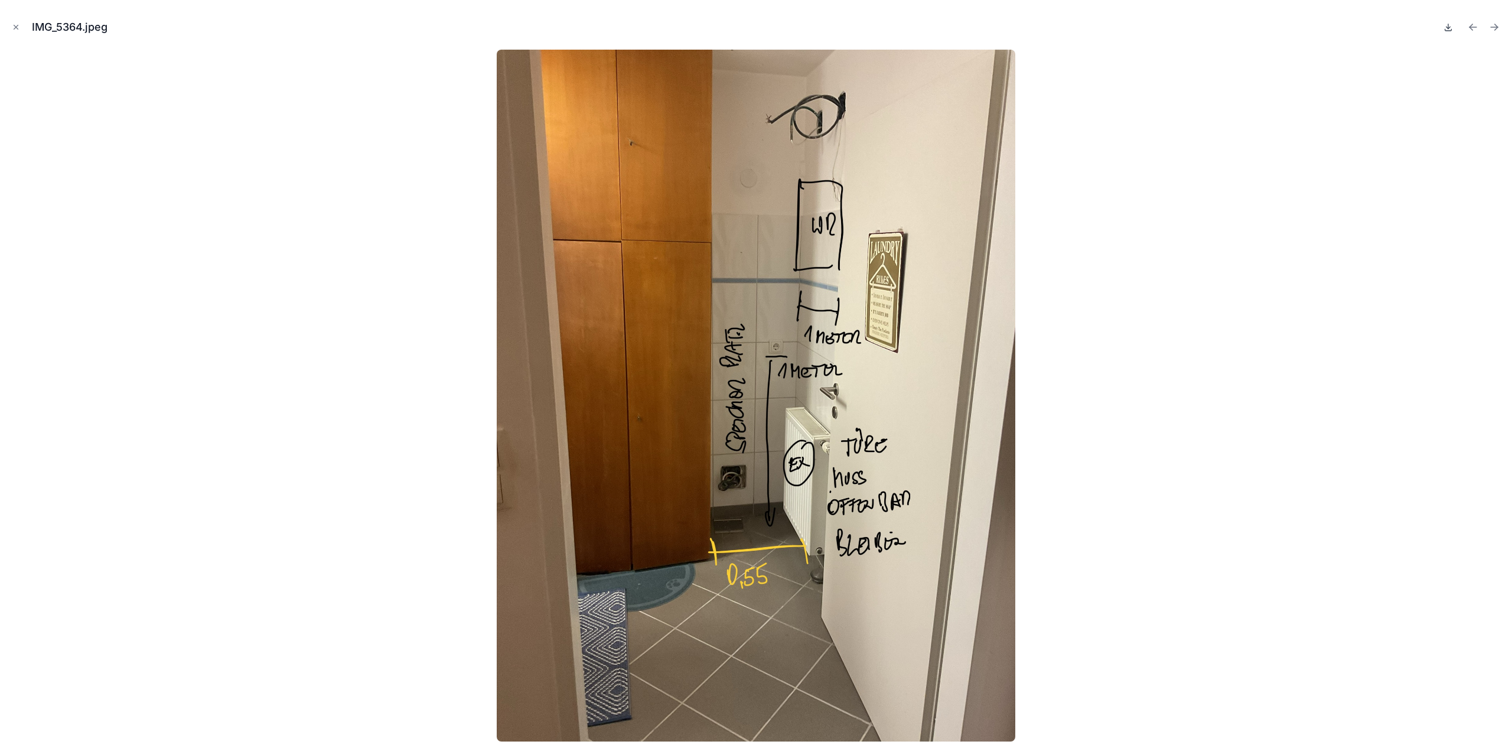
click at [1449, 29] on icon at bounding box center [1448, 26] width 9 height 9
click at [1489, 21] on button "Next file" at bounding box center [1494, 27] width 17 height 17
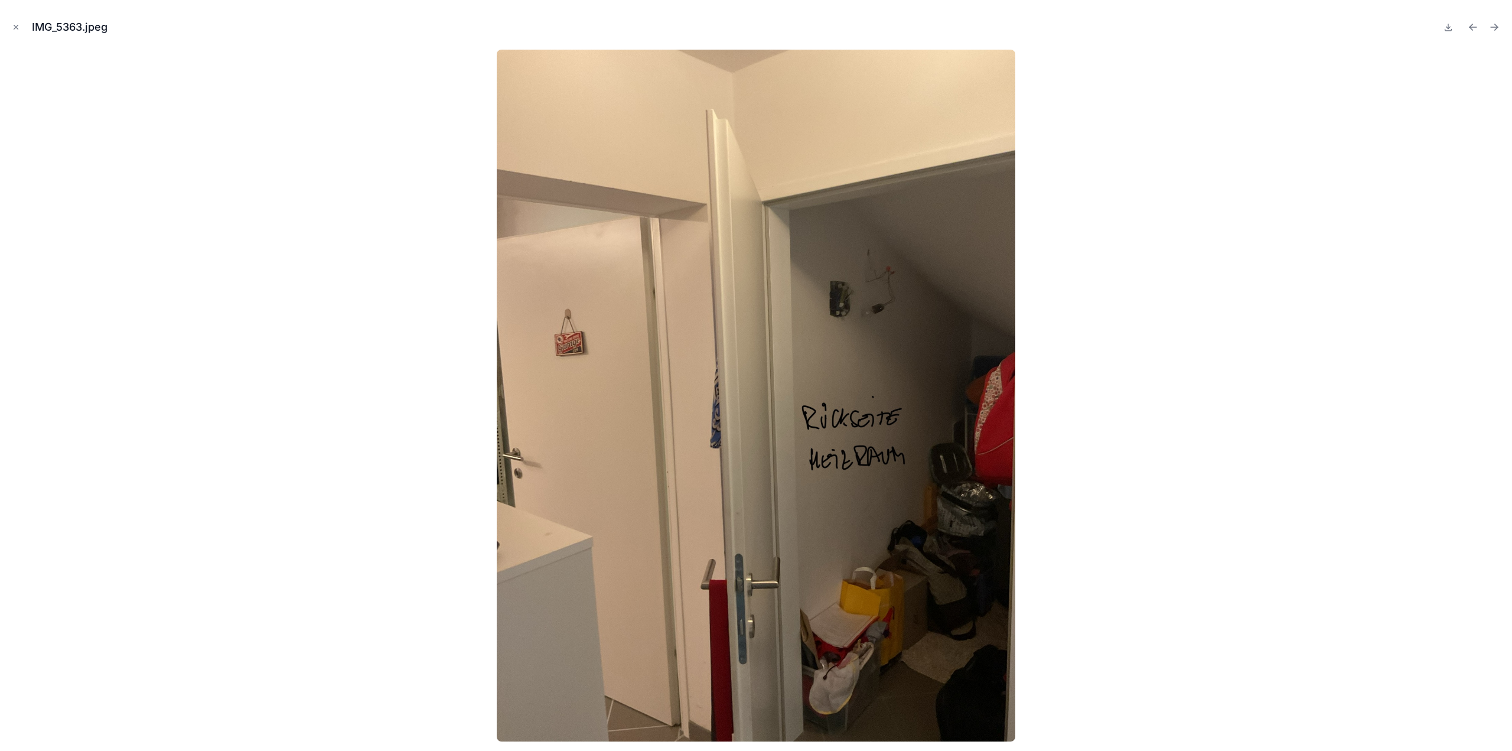
click at [1489, 21] on button "Next file" at bounding box center [1494, 27] width 17 height 17
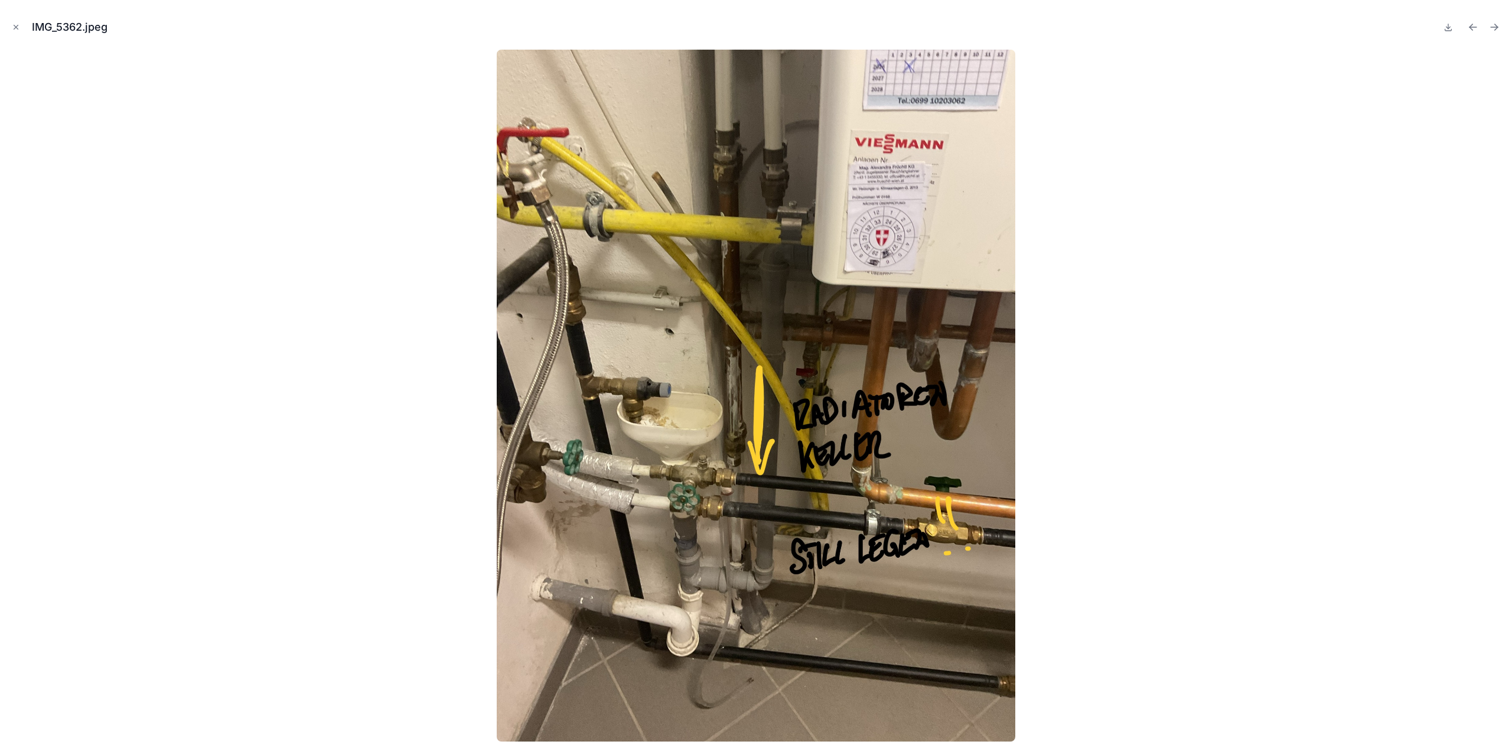
click at [1489, 21] on button "Next file" at bounding box center [1494, 27] width 17 height 17
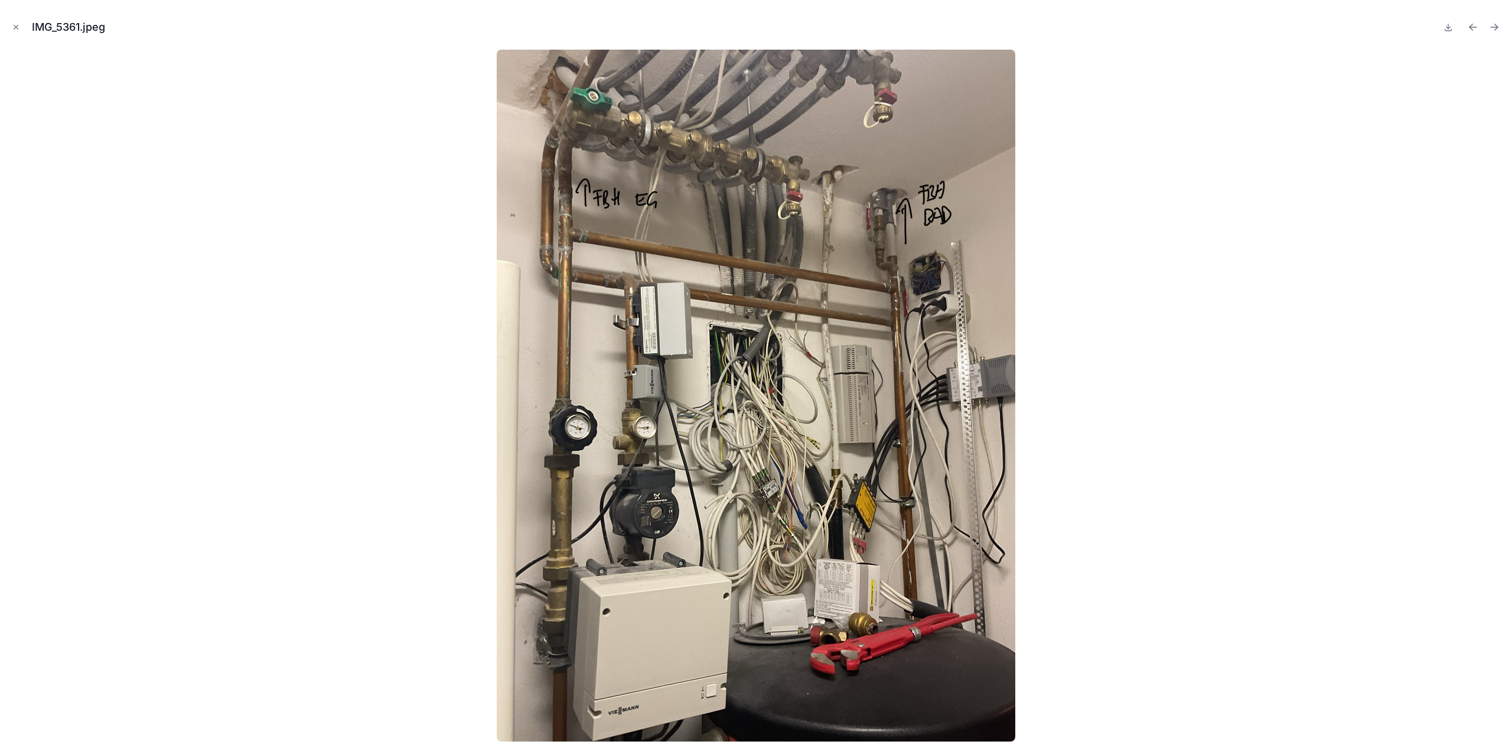
click at [1489, 21] on button "Next file" at bounding box center [1494, 27] width 17 height 17
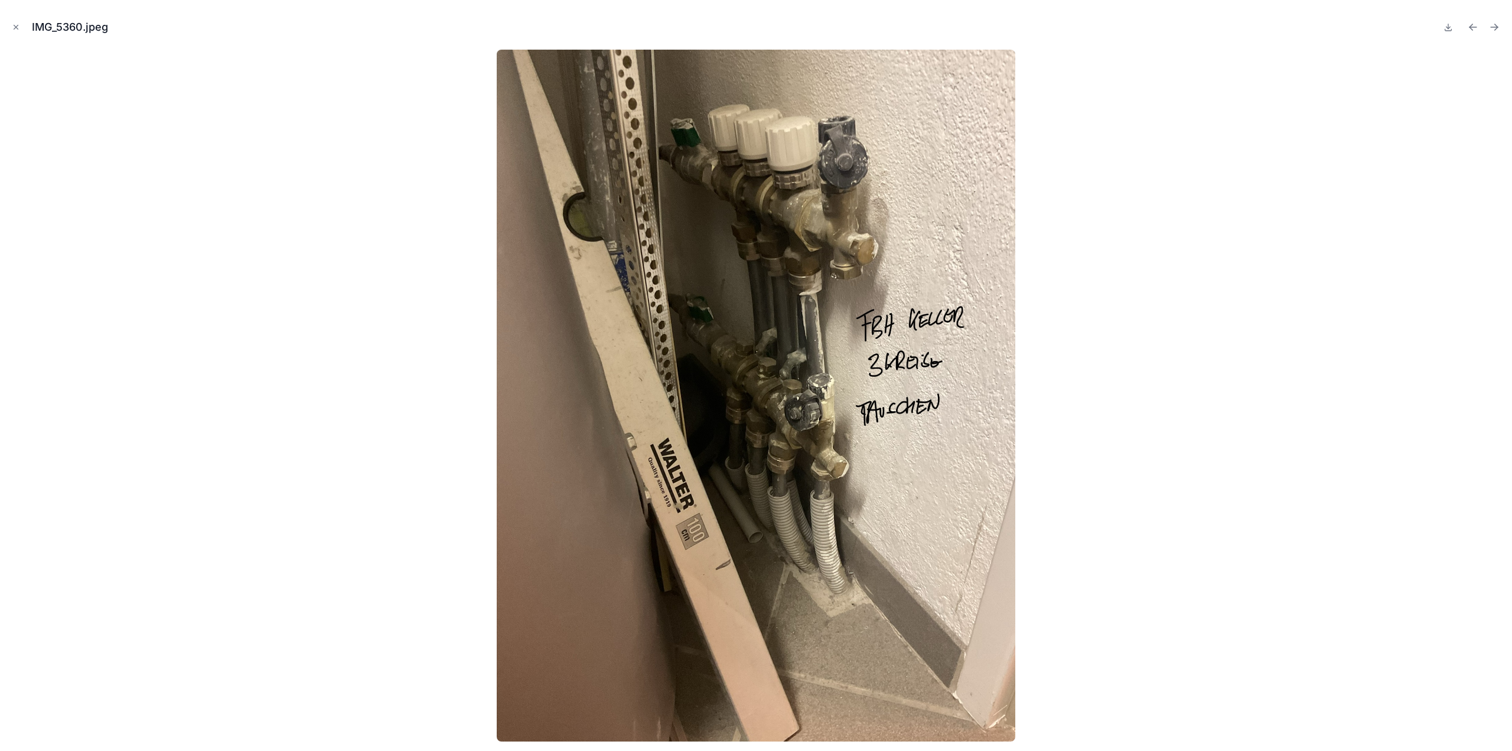
click at [1489, 21] on button "Next file" at bounding box center [1494, 27] width 17 height 17
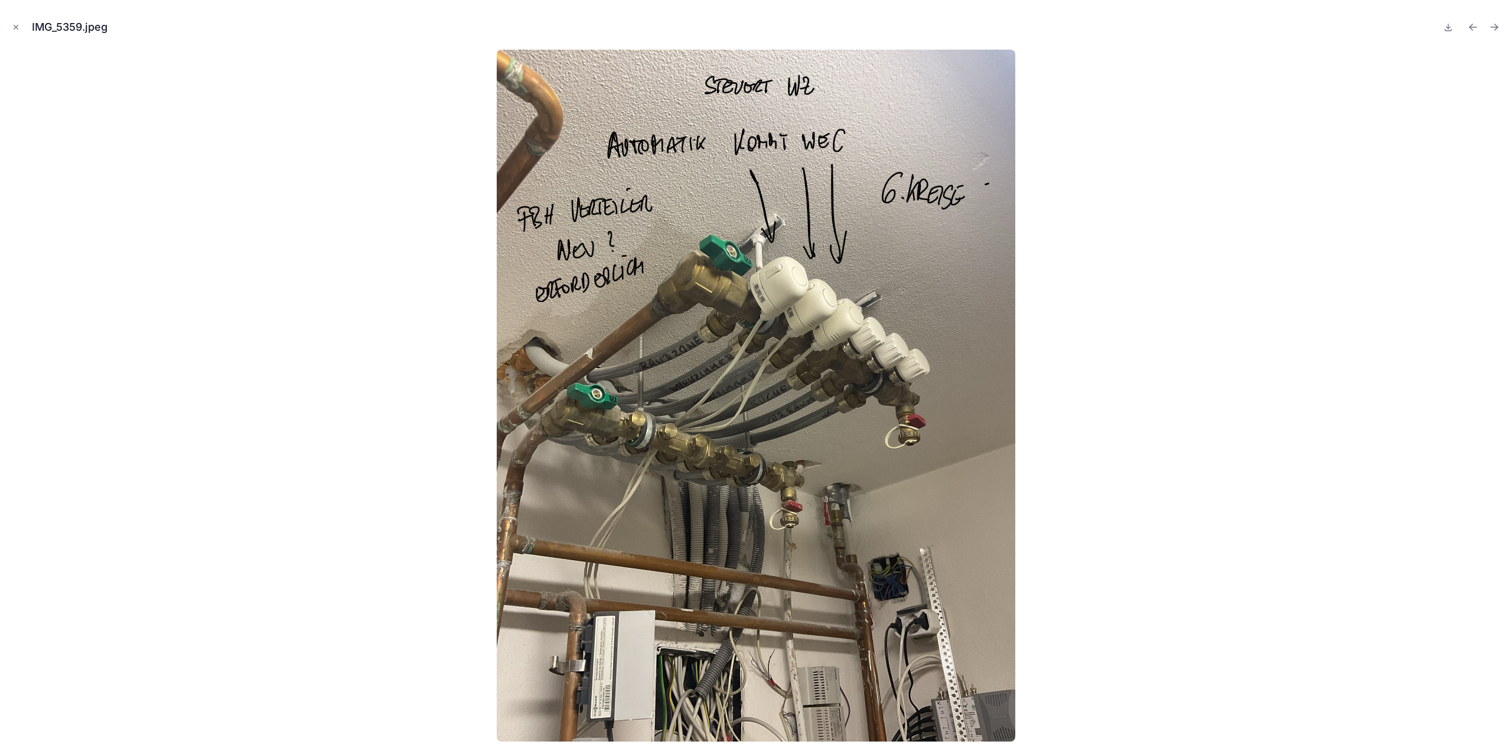
click at [1489, 21] on button "Next file" at bounding box center [1494, 27] width 17 height 17
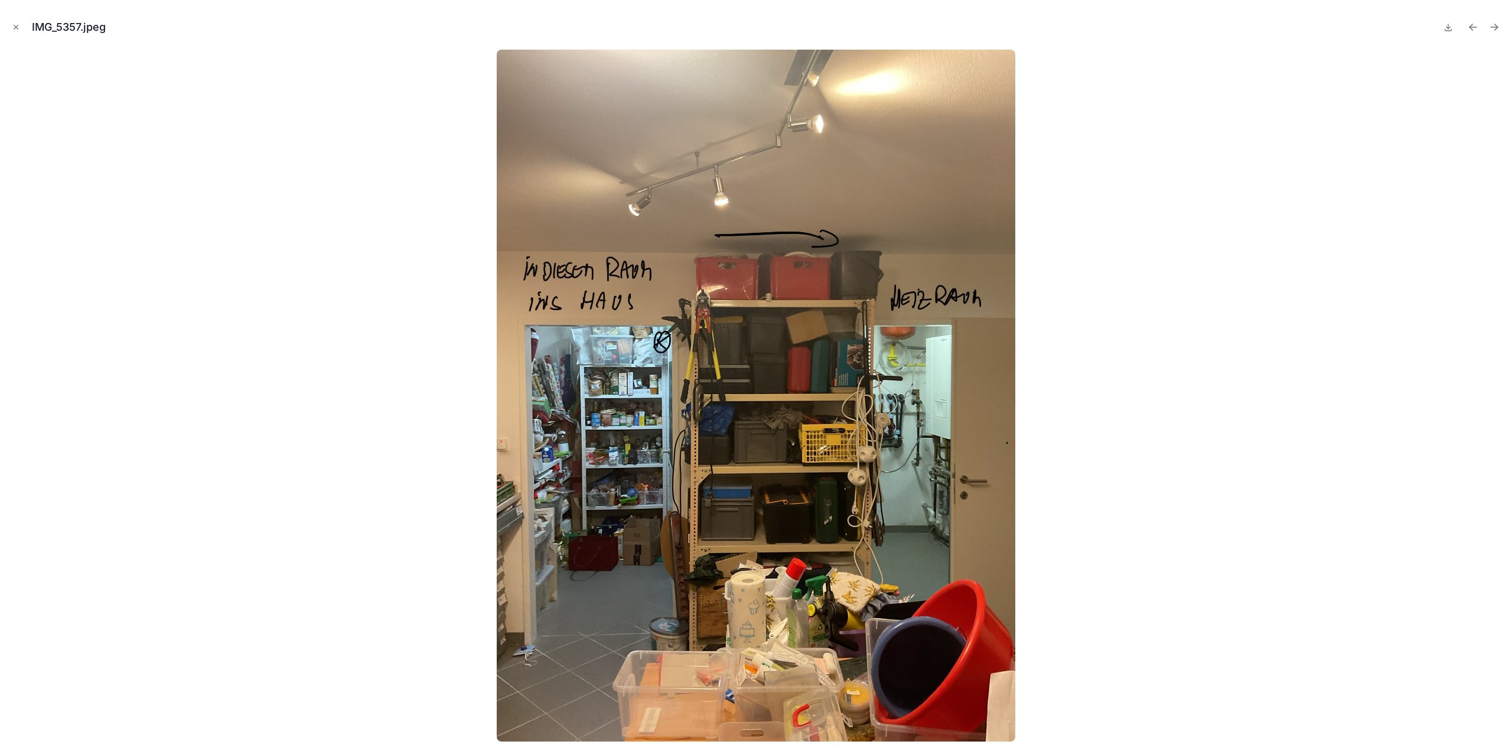
click at [1489, 21] on button "Next file" at bounding box center [1494, 27] width 17 height 17
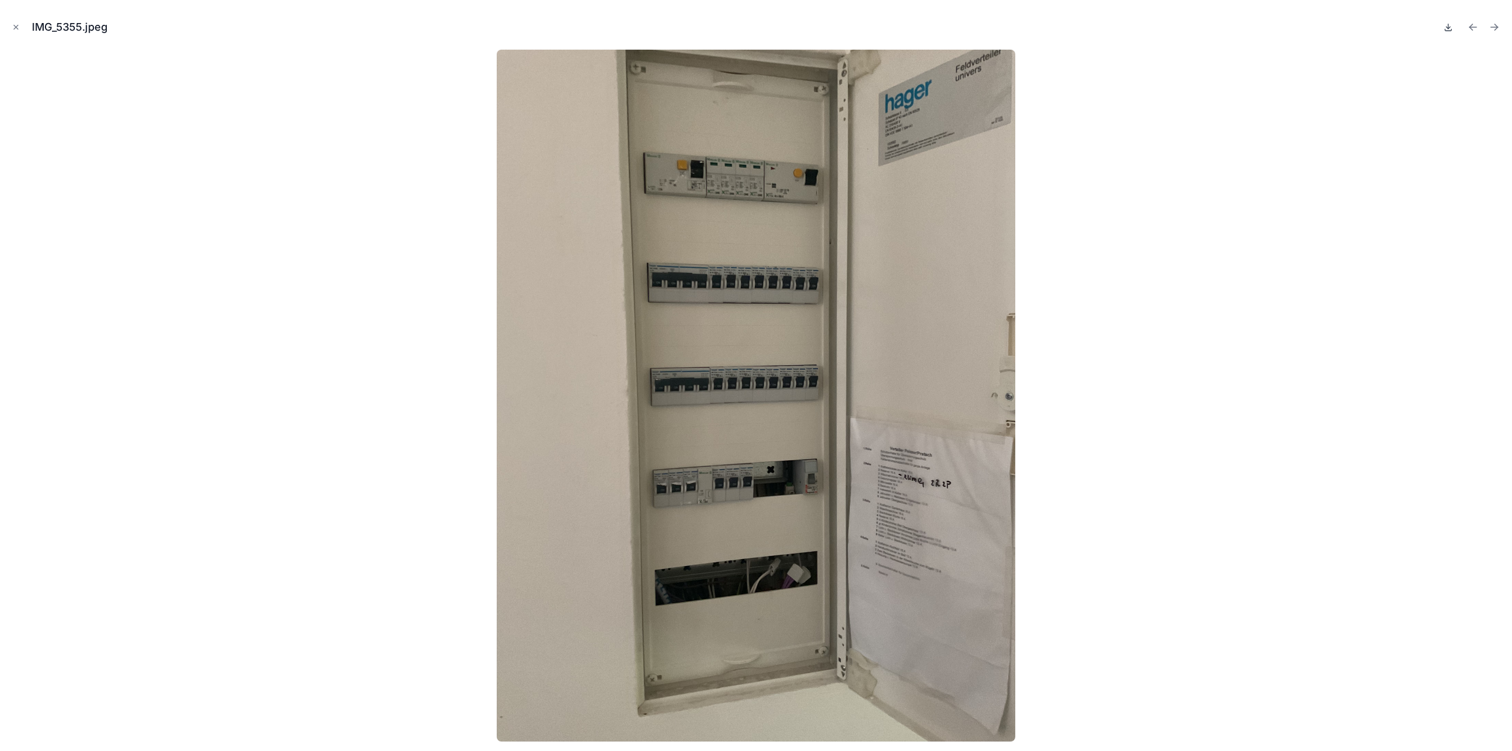
click at [1446, 27] on icon at bounding box center [1448, 26] width 9 height 9
click at [1496, 24] on icon "Next file" at bounding box center [1496, 25] width 3 height 3
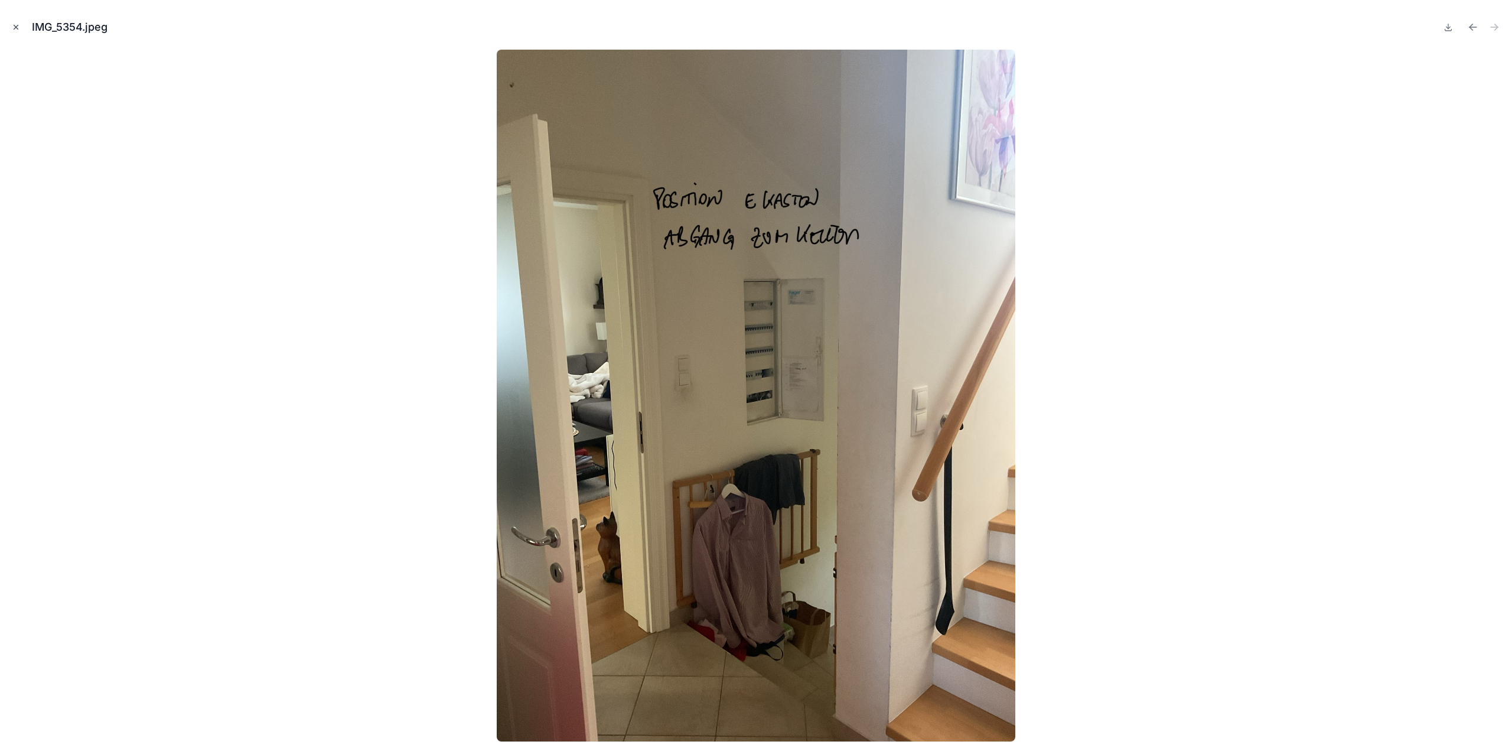
click at [15, 24] on icon "Close modal" at bounding box center [16, 27] width 8 height 8
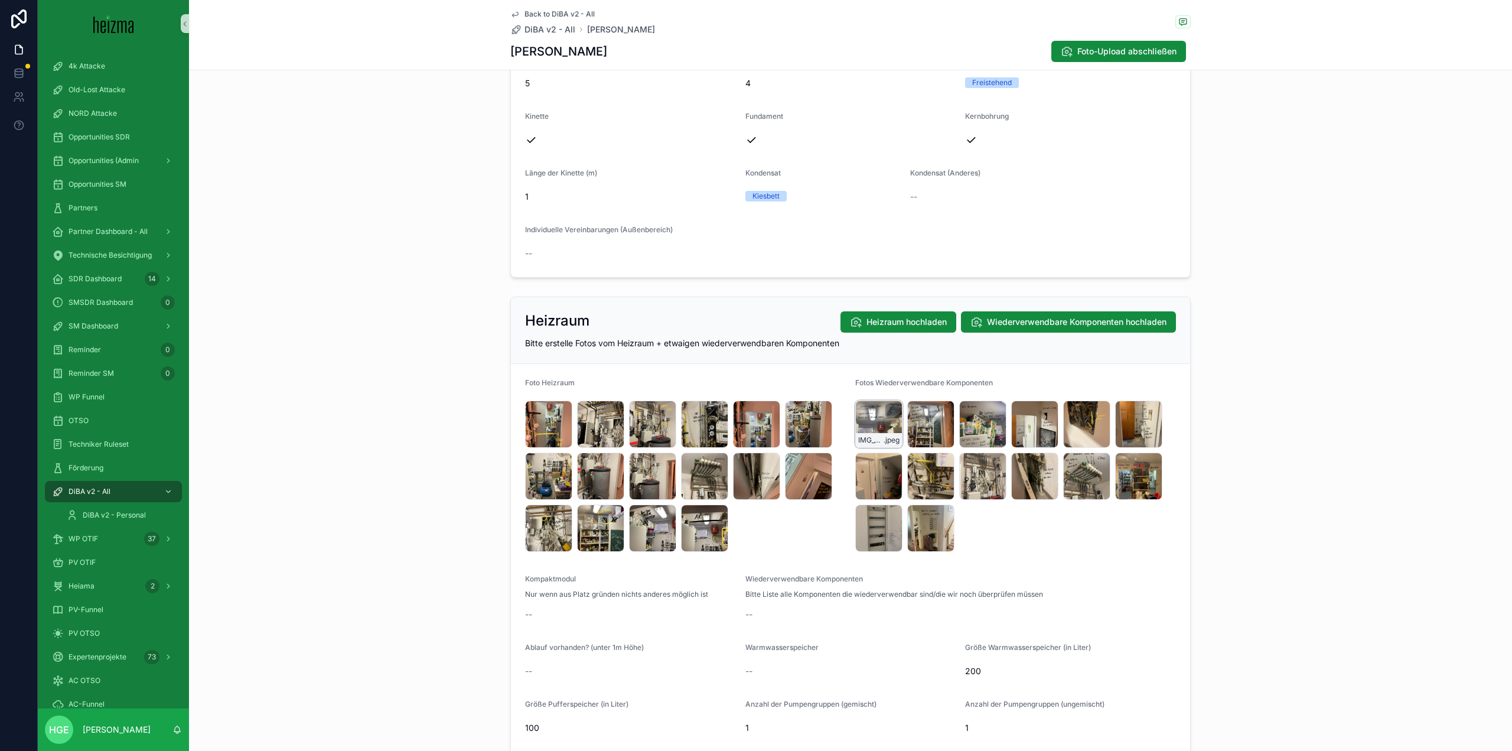
click at [866, 429] on div "IMG_5369 .jpeg" at bounding box center [878, 424] width 47 height 47
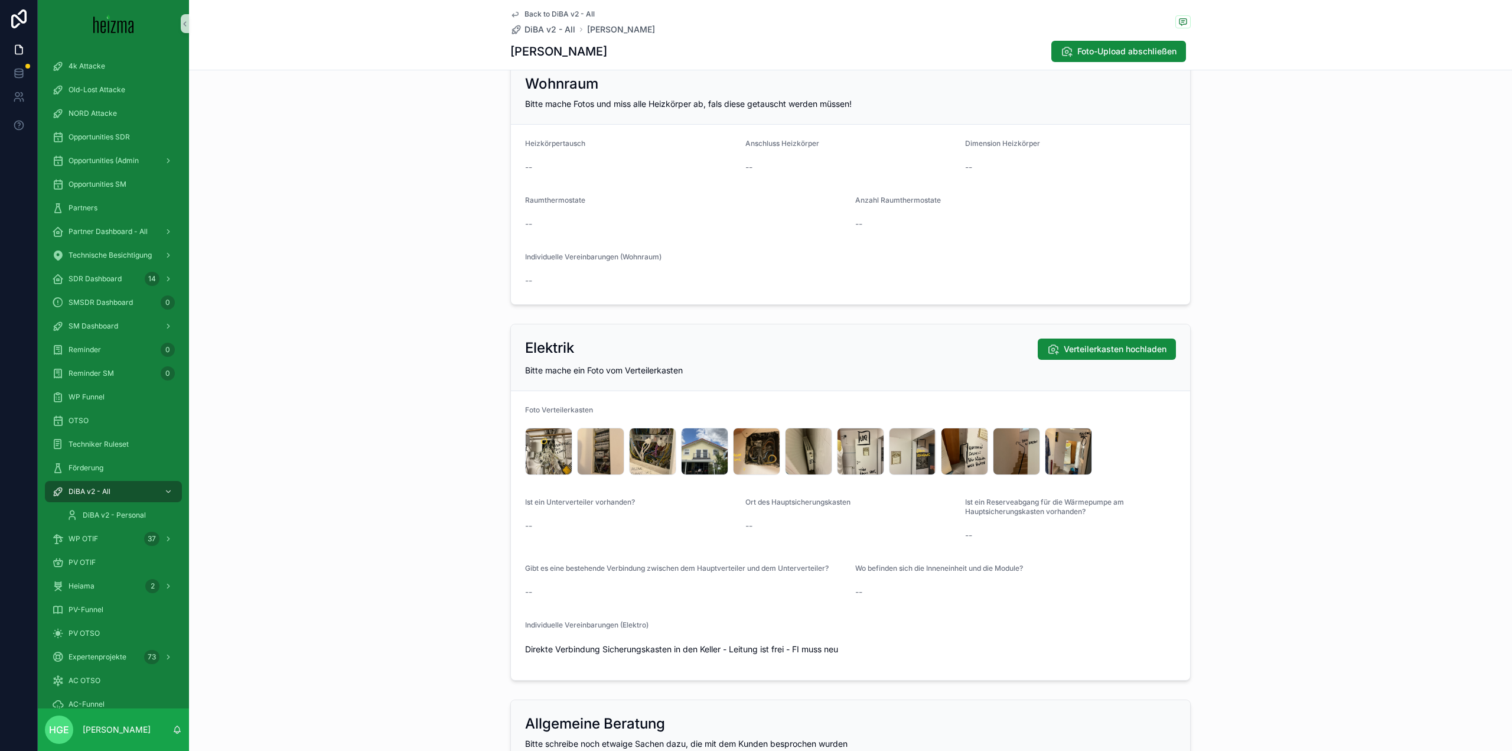
scroll to position [2245, 0]
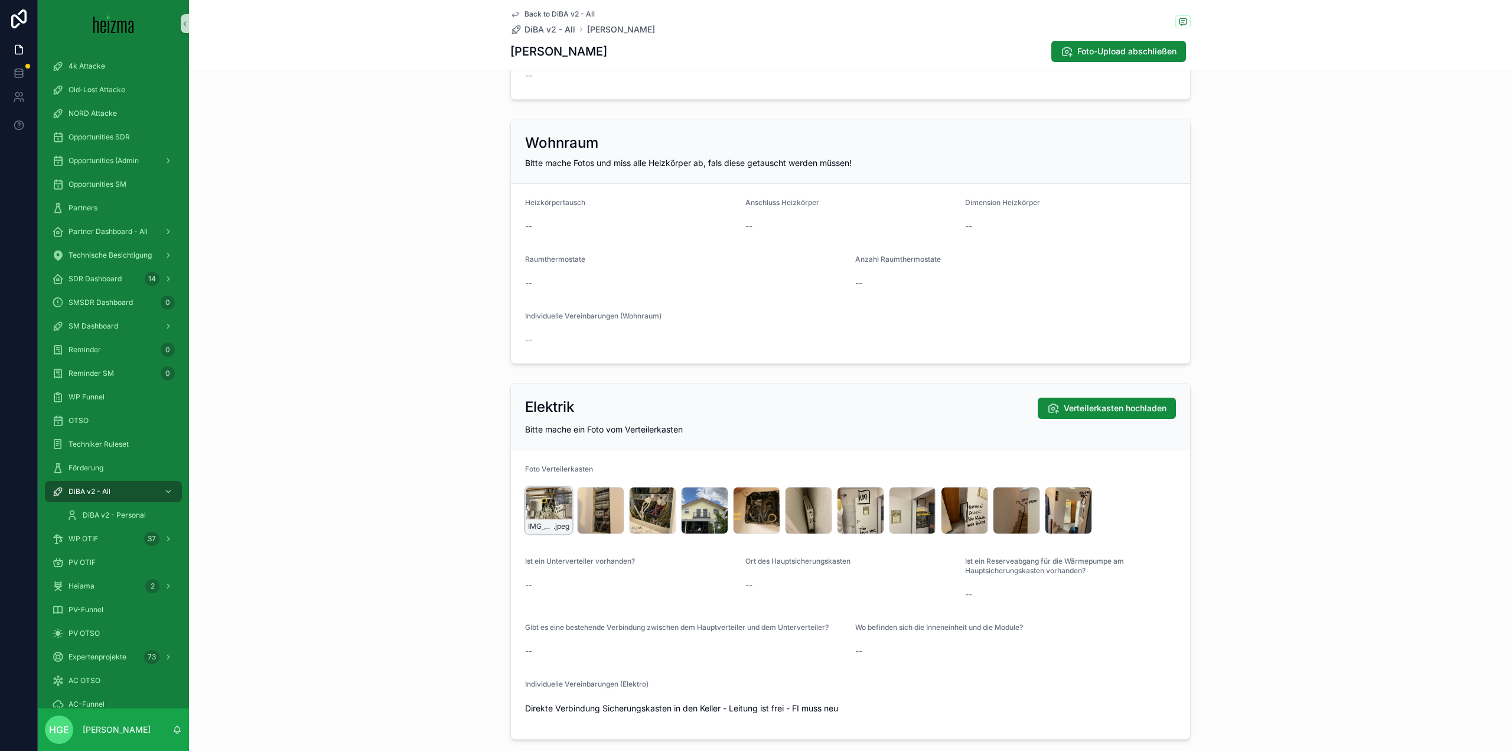
click at [536, 502] on div "IMG_5227 .jpeg" at bounding box center [548, 510] width 47 height 47
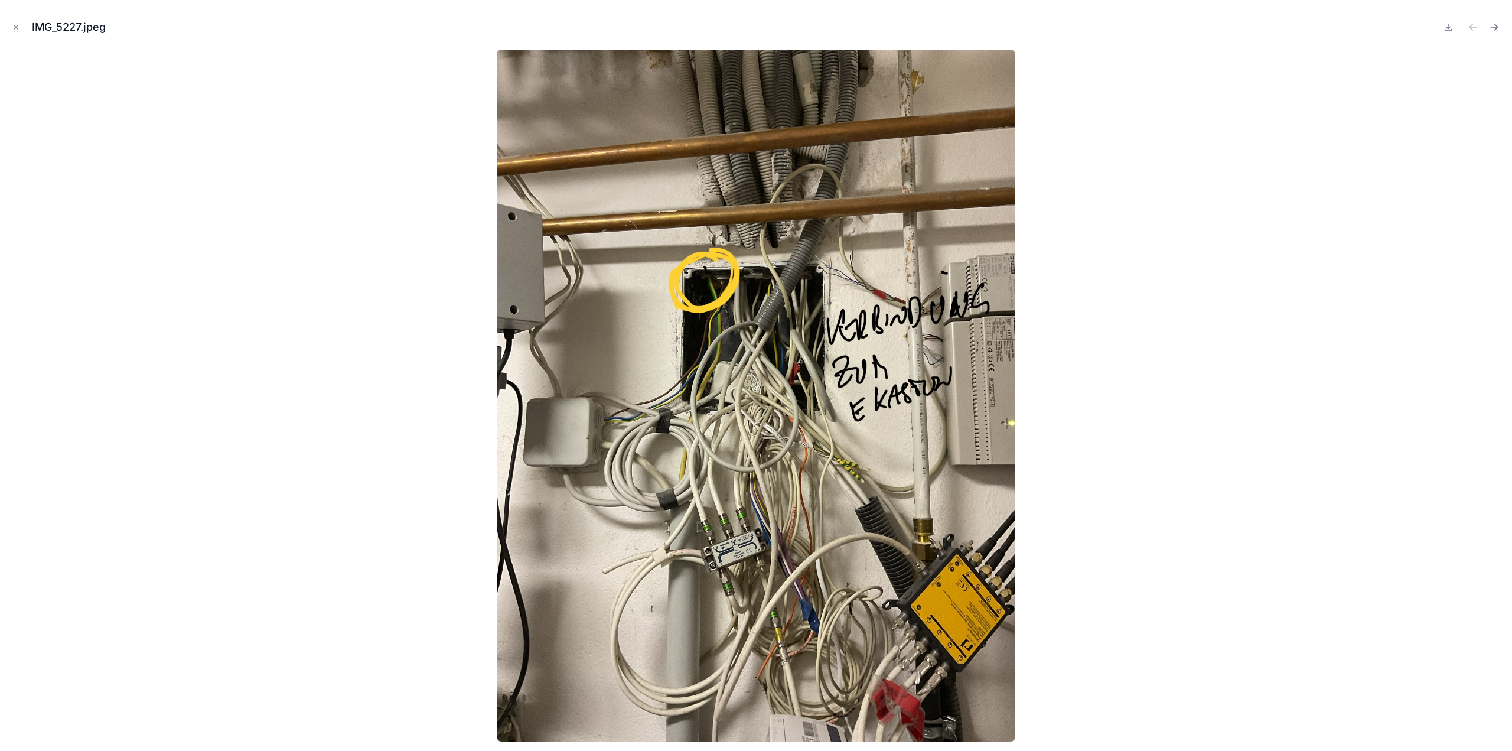
click at [1451, 32] on button at bounding box center [1449, 27] width 14 height 17
click at [1501, 25] on button "Next file" at bounding box center [1494, 27] width 17 height 17
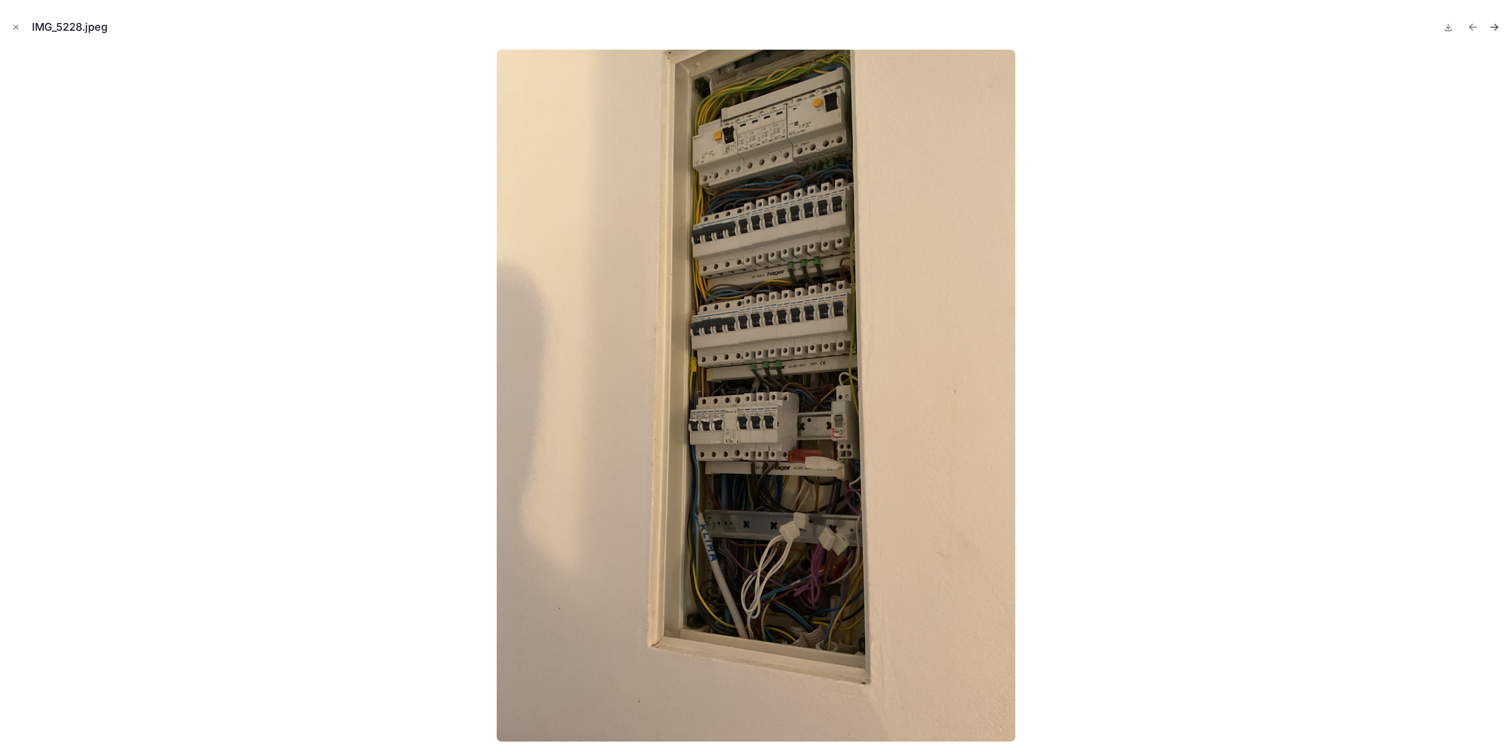
click at [1497, 27] on icon "Next file" at bounding box center [1495, 27] width 12 height 12
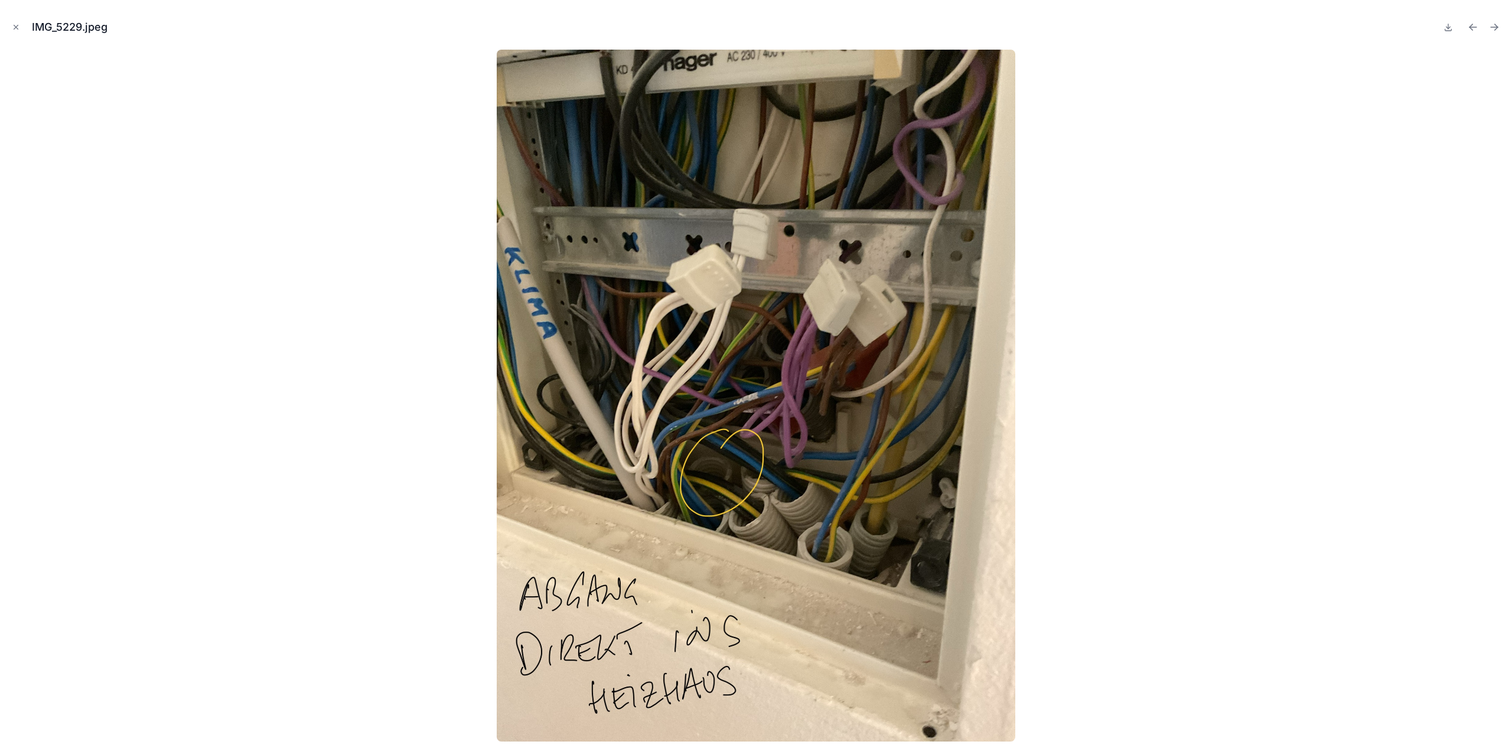
click at [1497, 27] on icon "Next file" at bounding box center [1495, 27] width 12 height 12
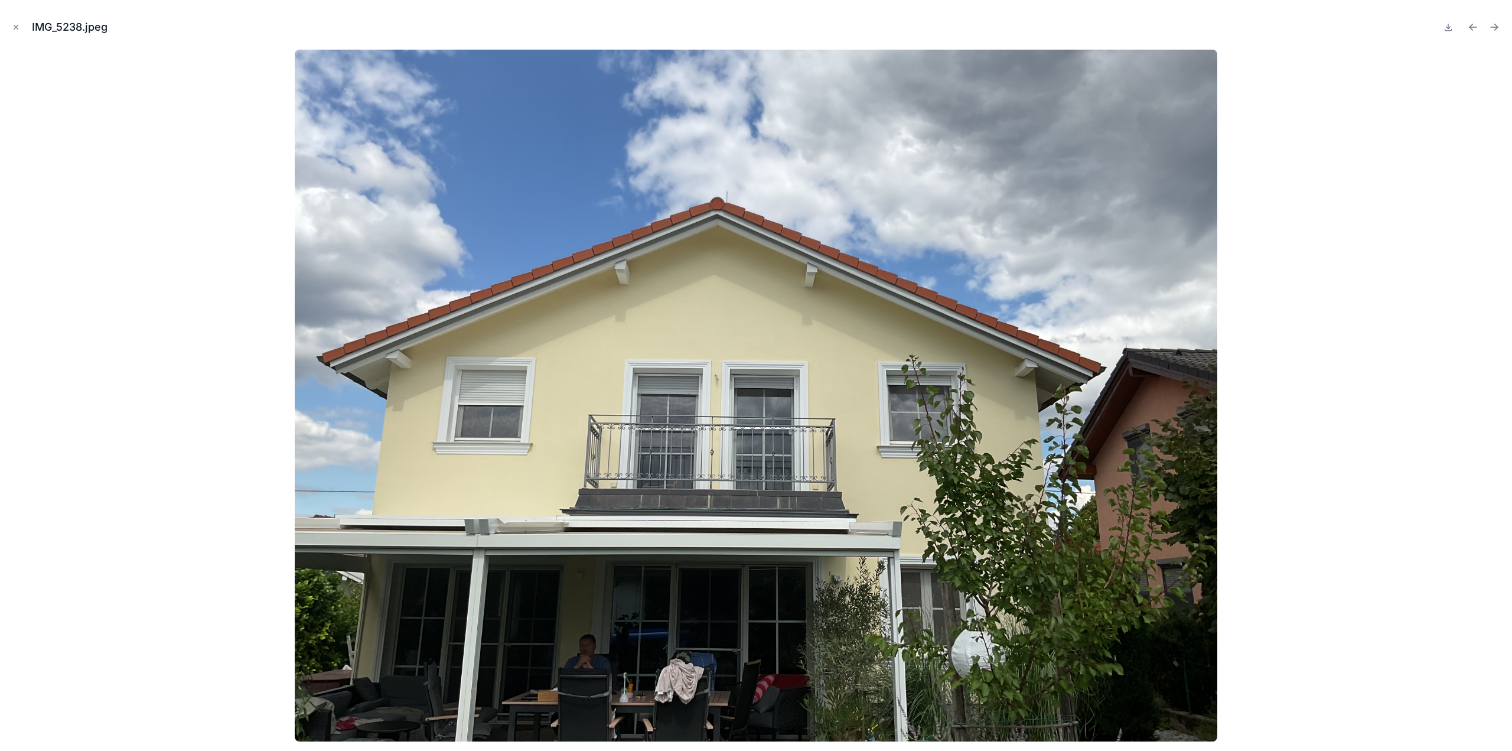
click at [1497, 27] on icon "Next file" at bounding box center [1495, 27] width 12 height 12
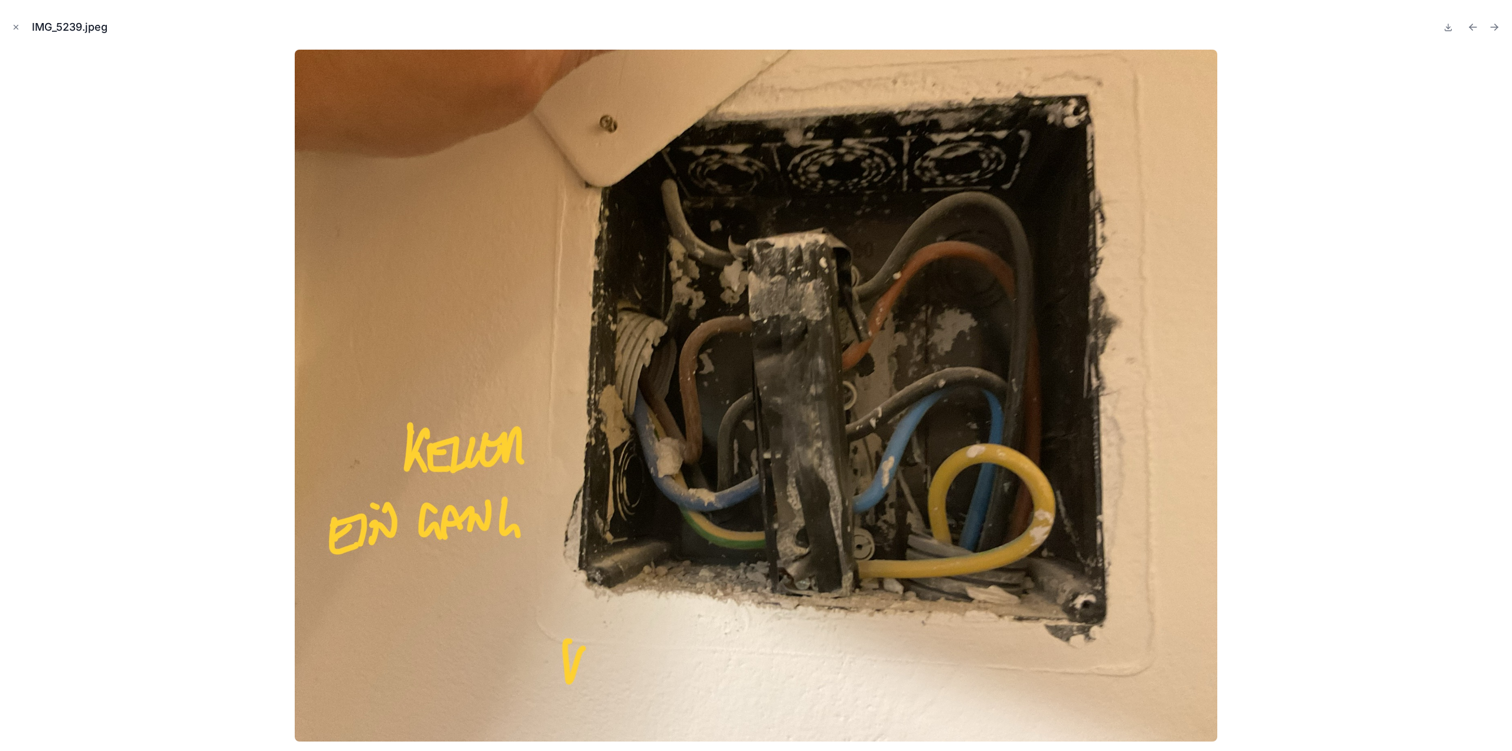
click at [1497, 27] on icon "Next file" at bounding box center [1495, 27] width 12 height 12
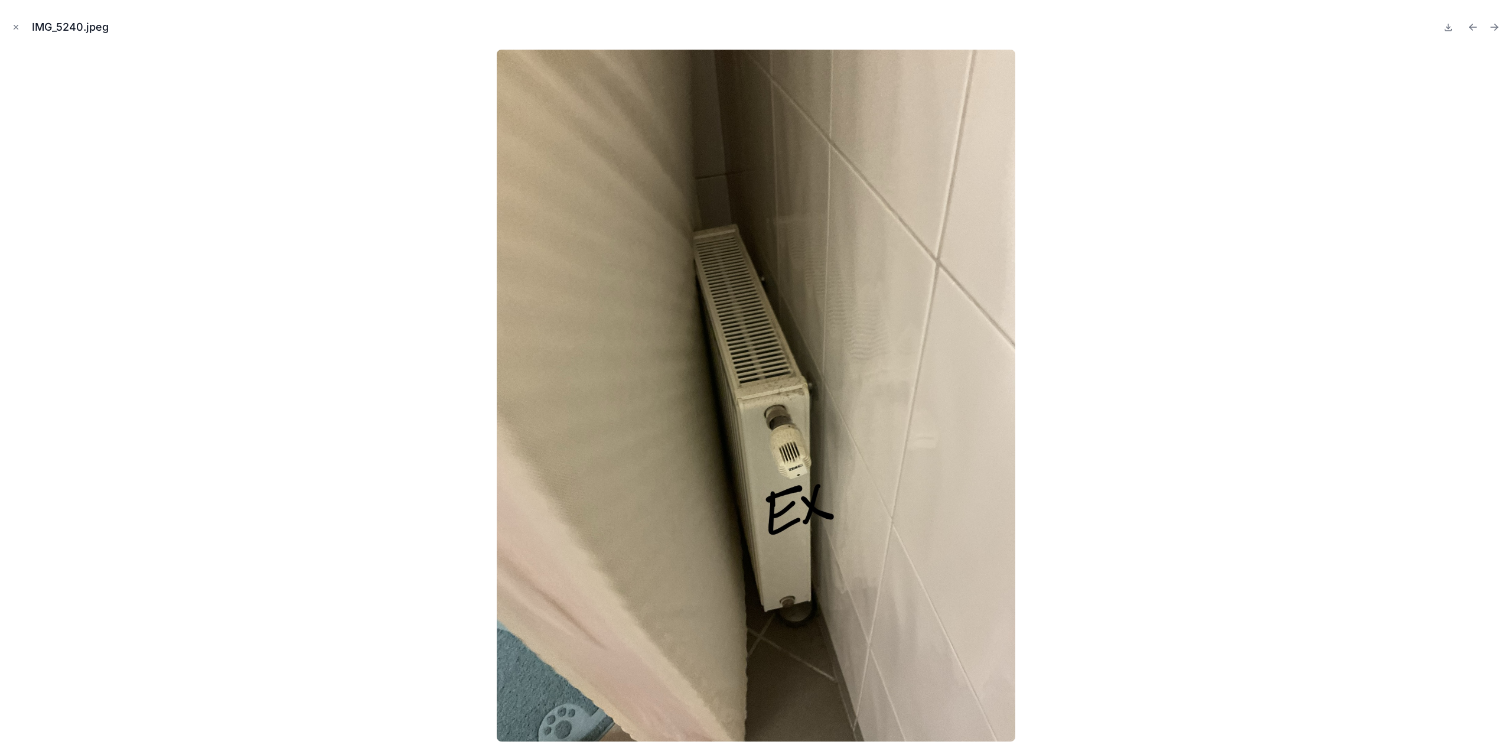
click at [1497, 27] on icon "Next file" at bounding box center [1495, 27] width 12 height 12
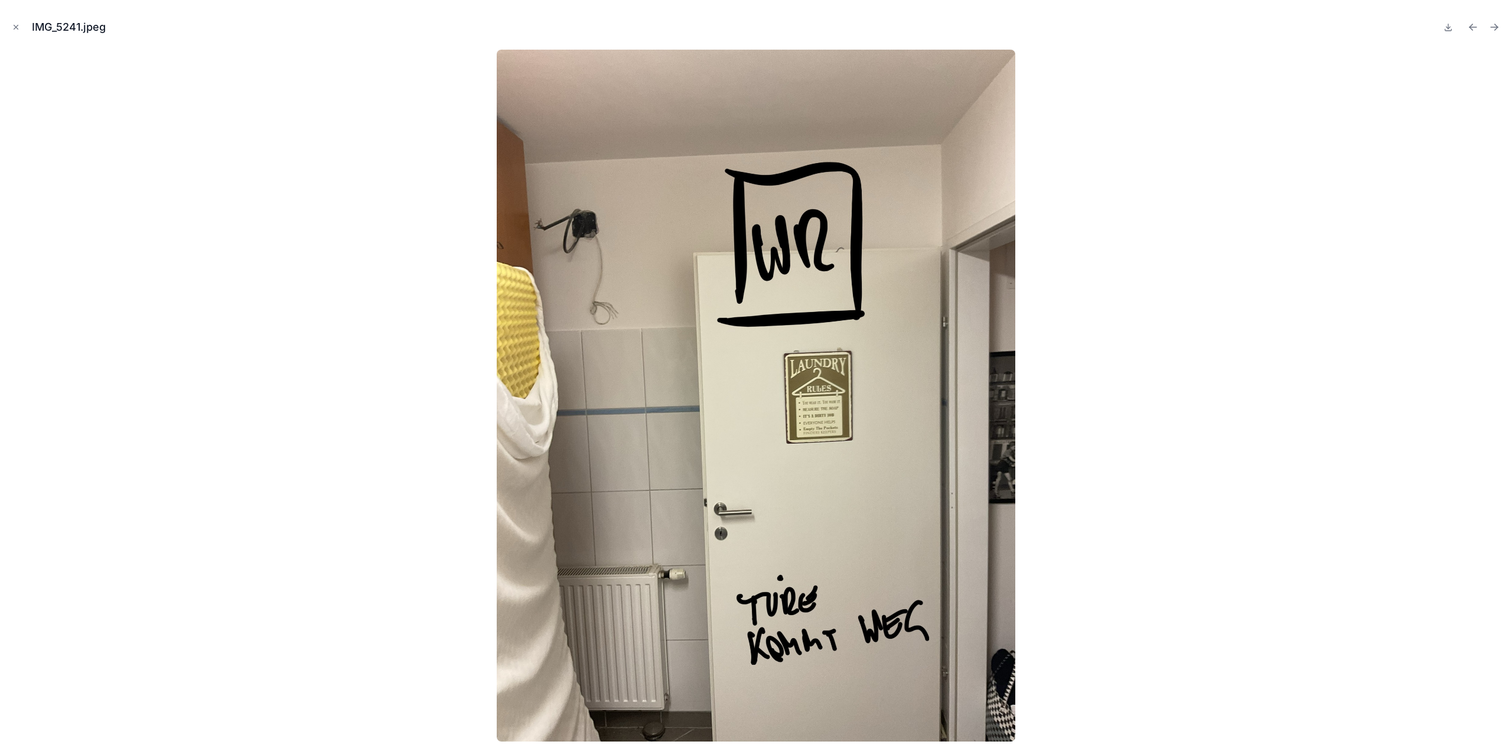
click at [1497, 27] on icon "Next file" at bounding box center [1495, 27] width 12 height 12
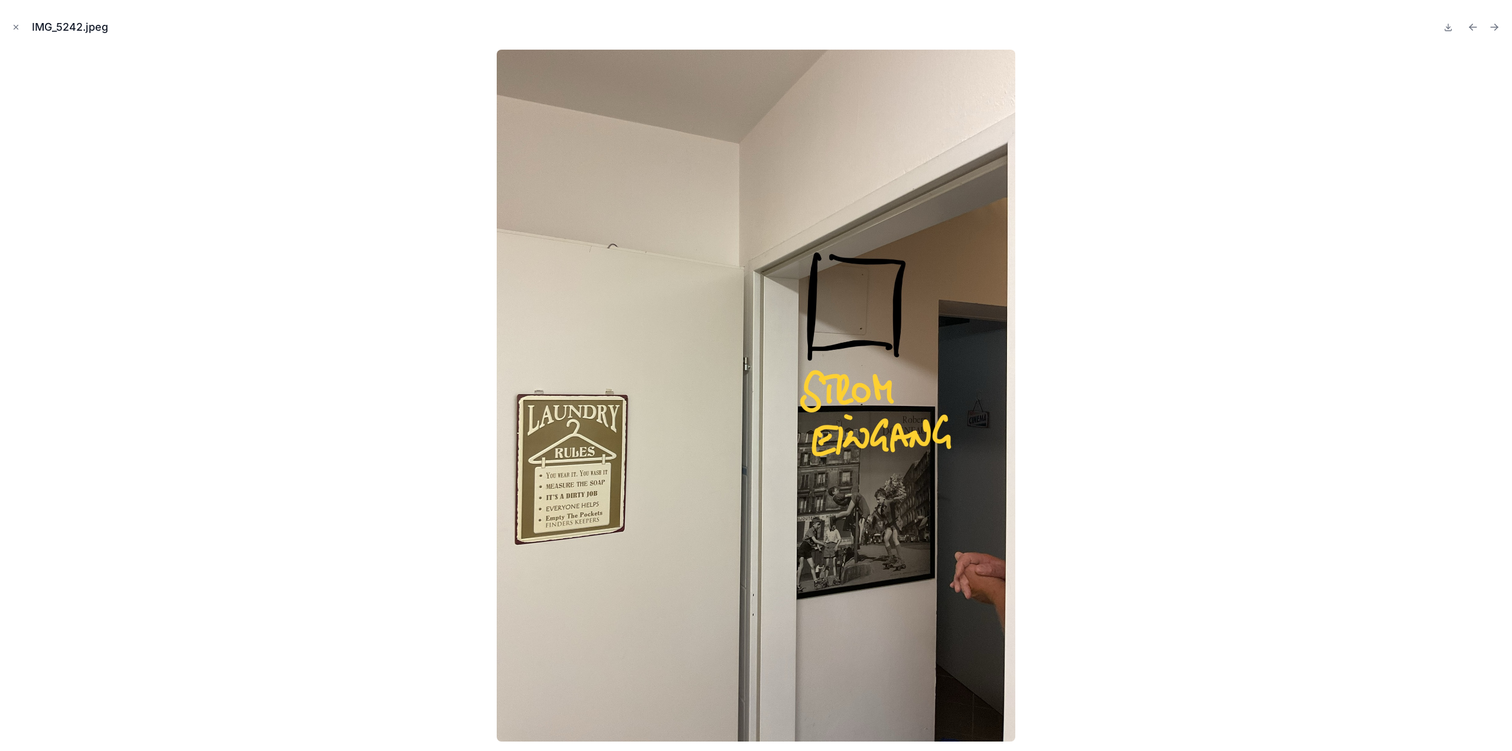
click at [1497, 27] on icon "Next file" at bounding box center [1495, 27] width 12 height 12
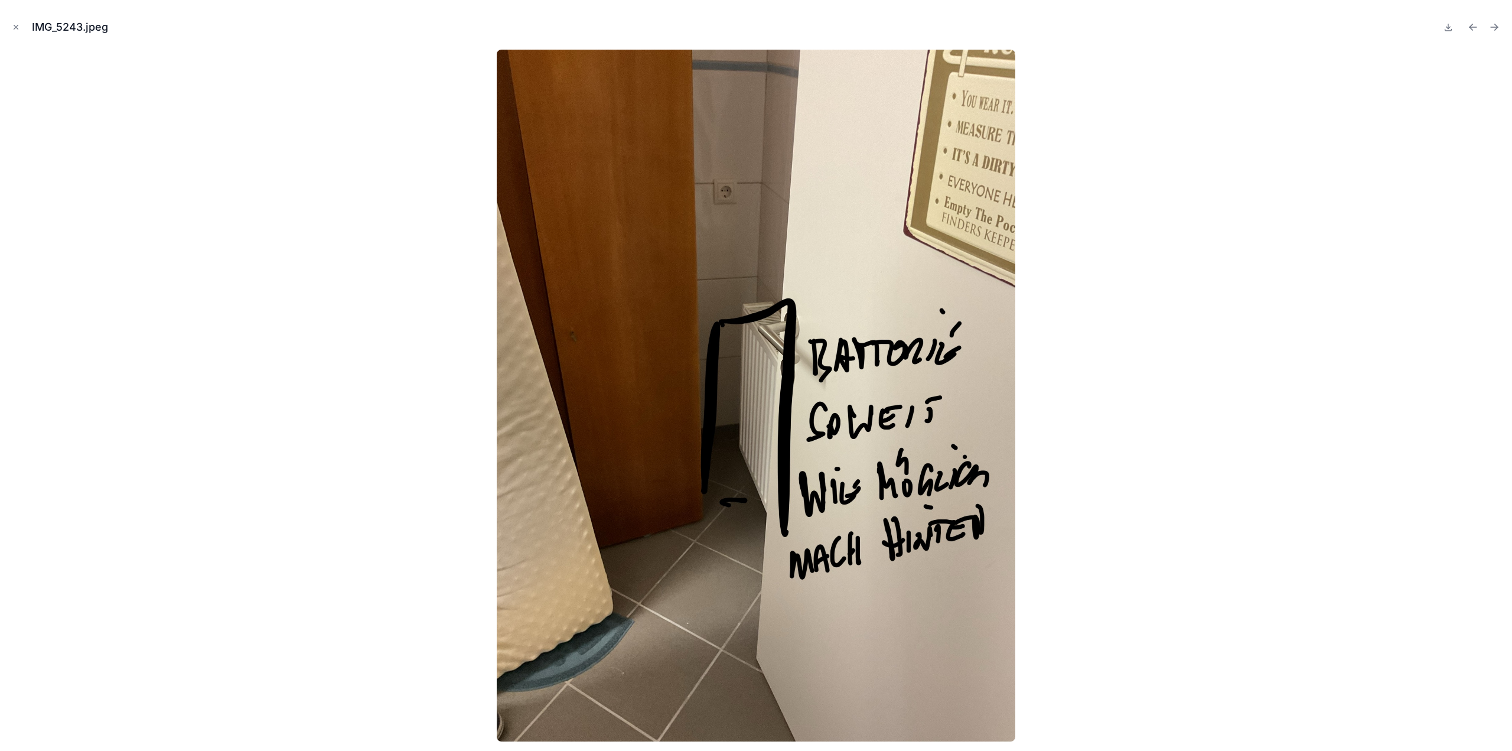
click at [1497, 27] on icon "Next file" at bounding box center [1495, 27] width 12 height 12
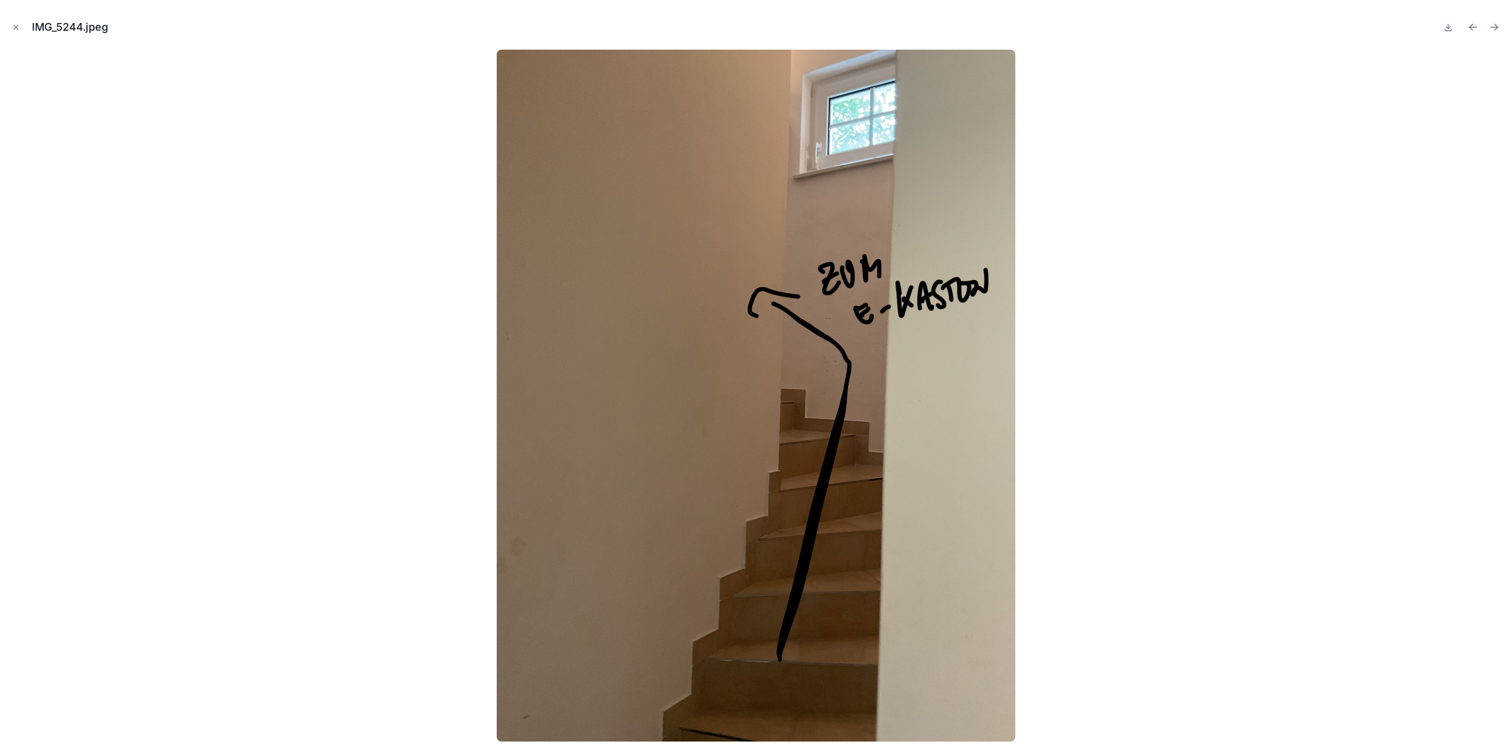
click at [1497, 27] on icon "Next file" at bounding box center [1495, 27] width 12 height 12
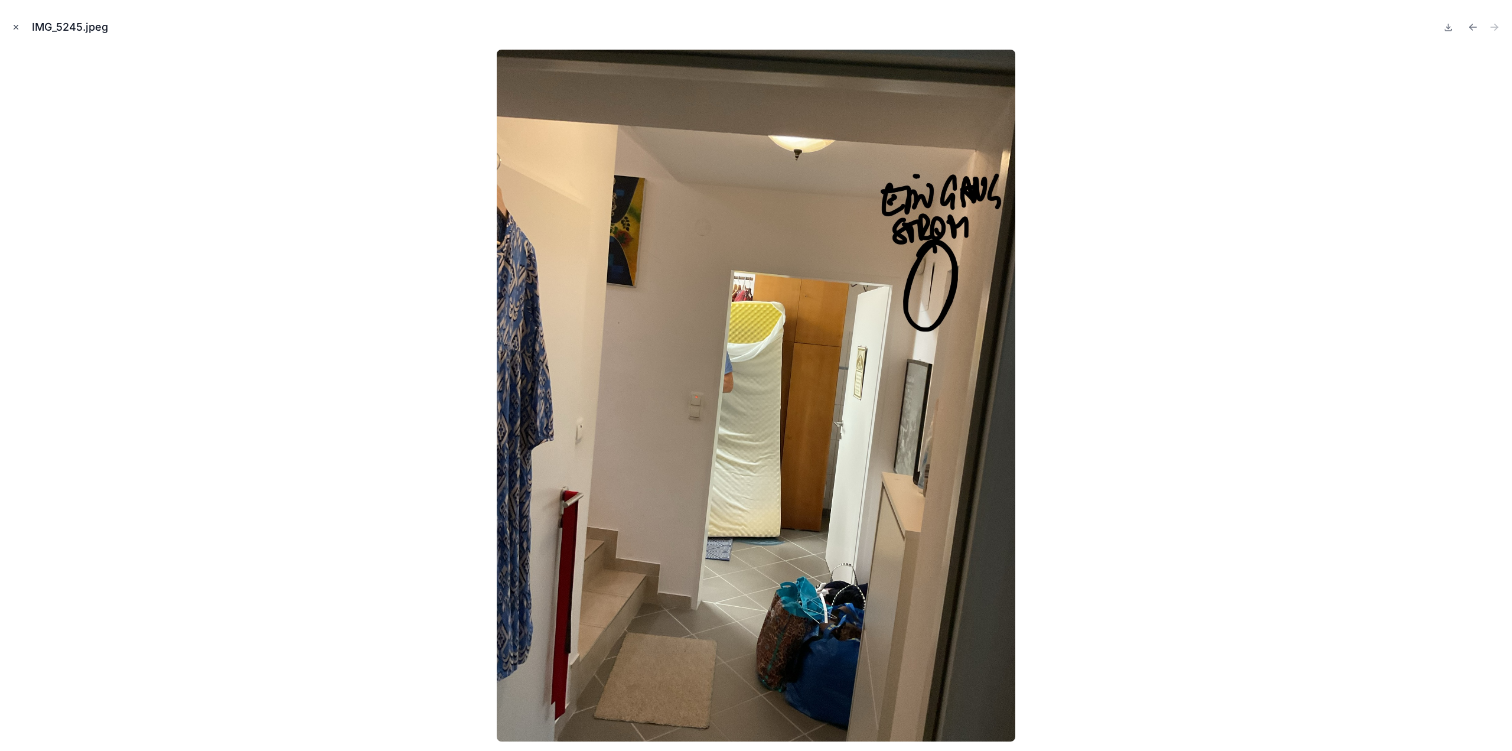
click at [14, 28] on icon "Close modal" at bounding box center [16, 27] width 8 height 8
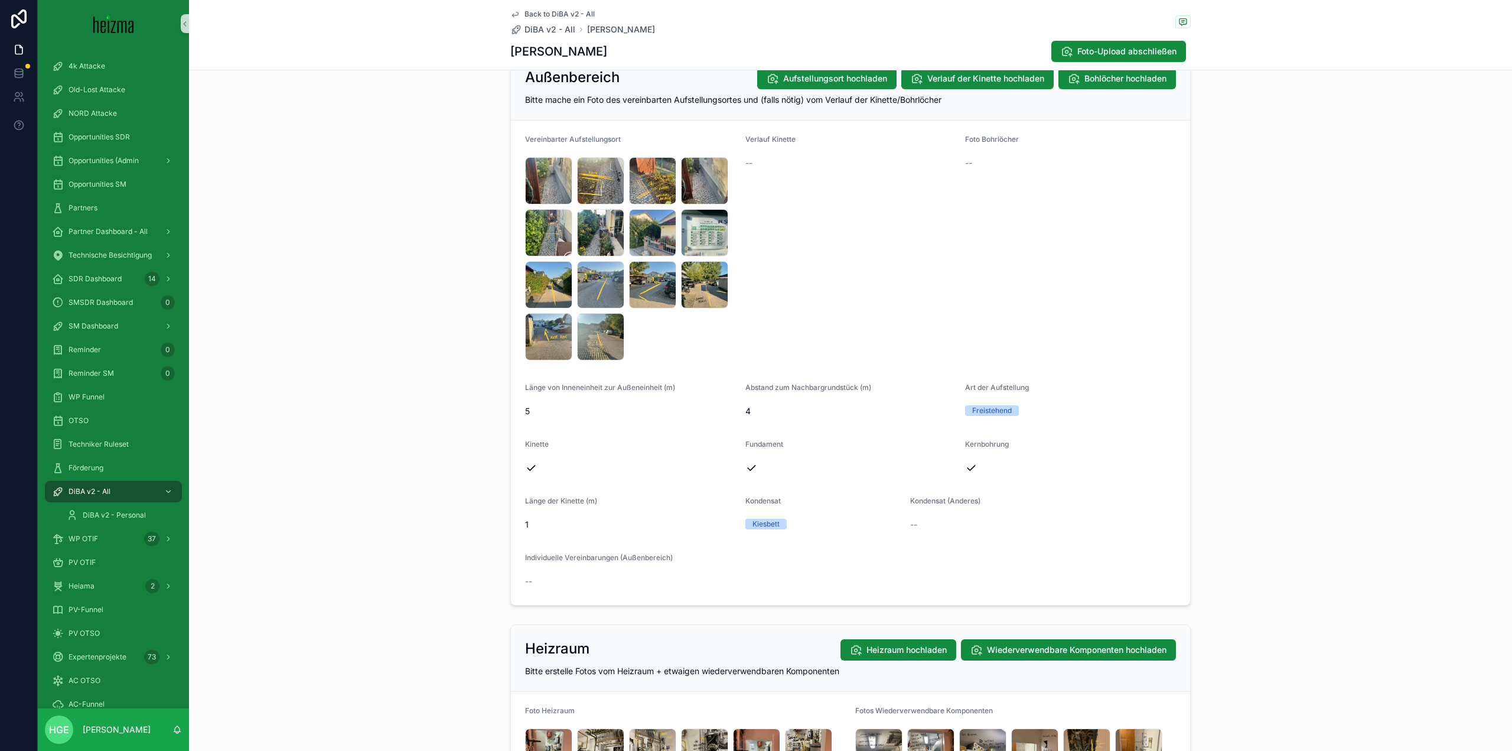
scroll to position [1092, 0]
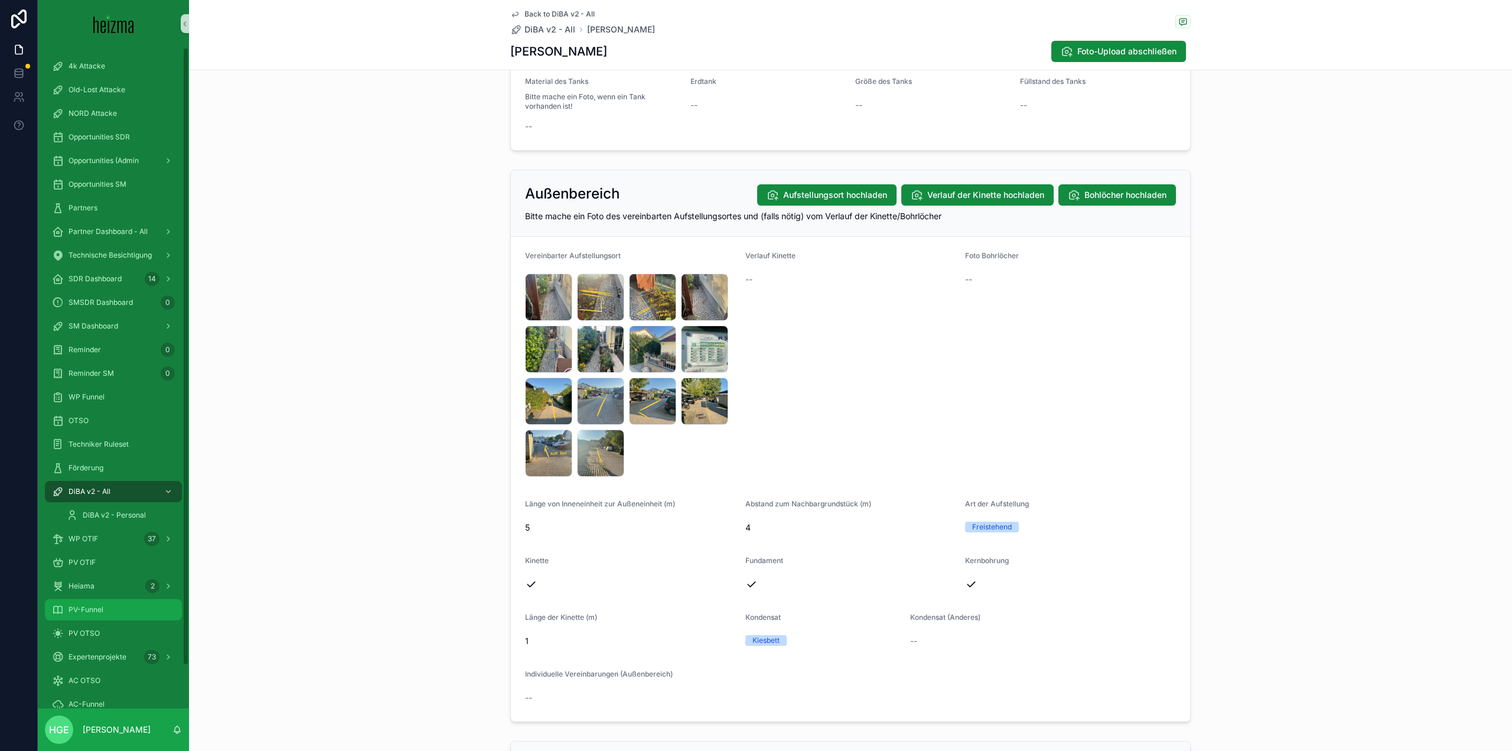
click at [62, 614] on icon "scrollable content" at bounding box center [58, 610] width 12 height 12
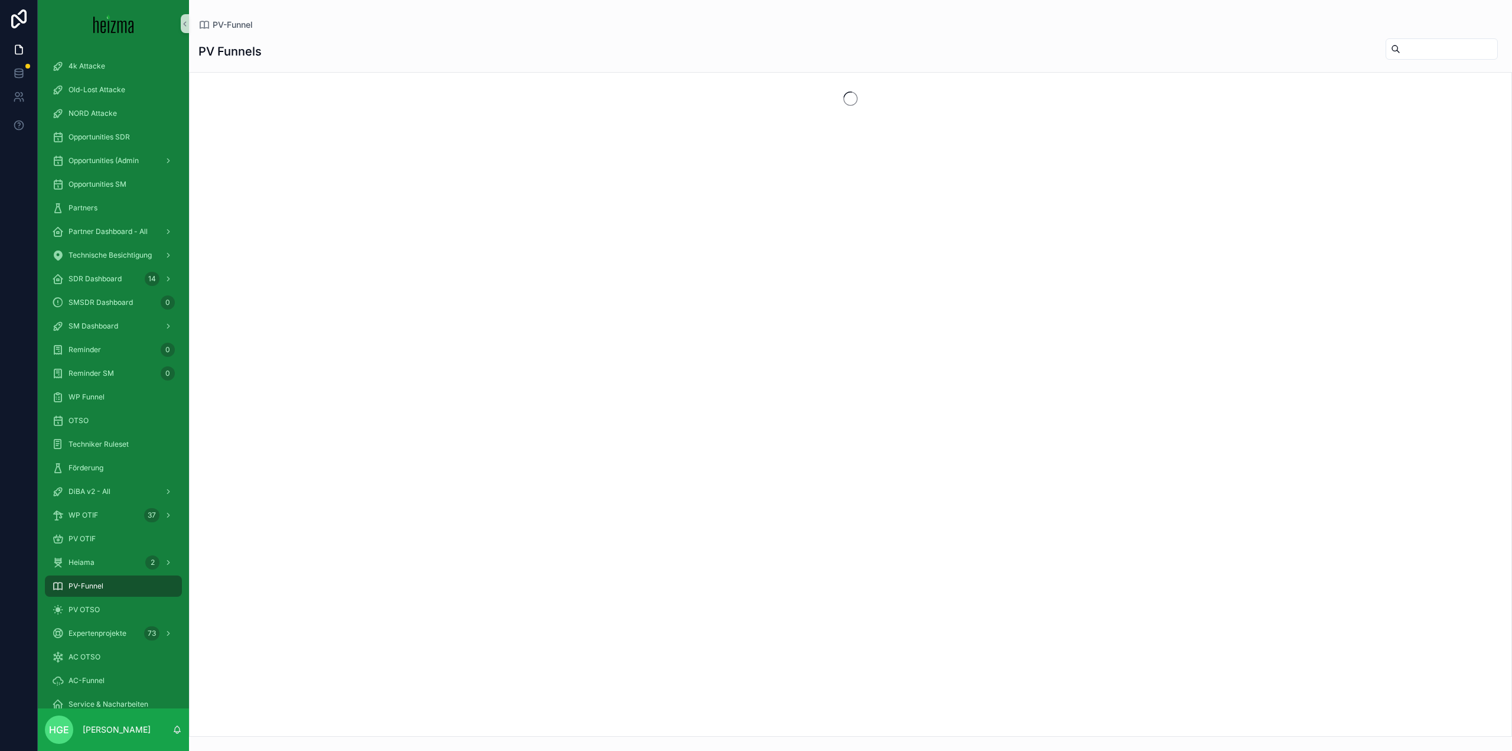
drag, startPoint x: 1387, startPoint y: 47, endPoint x: 1377, endPoint y: 47, distance: 10.7
click at [1401, 47] on input "scrollable content" at bounding box center [1449, 49] width 97 height 17
type input "*******"
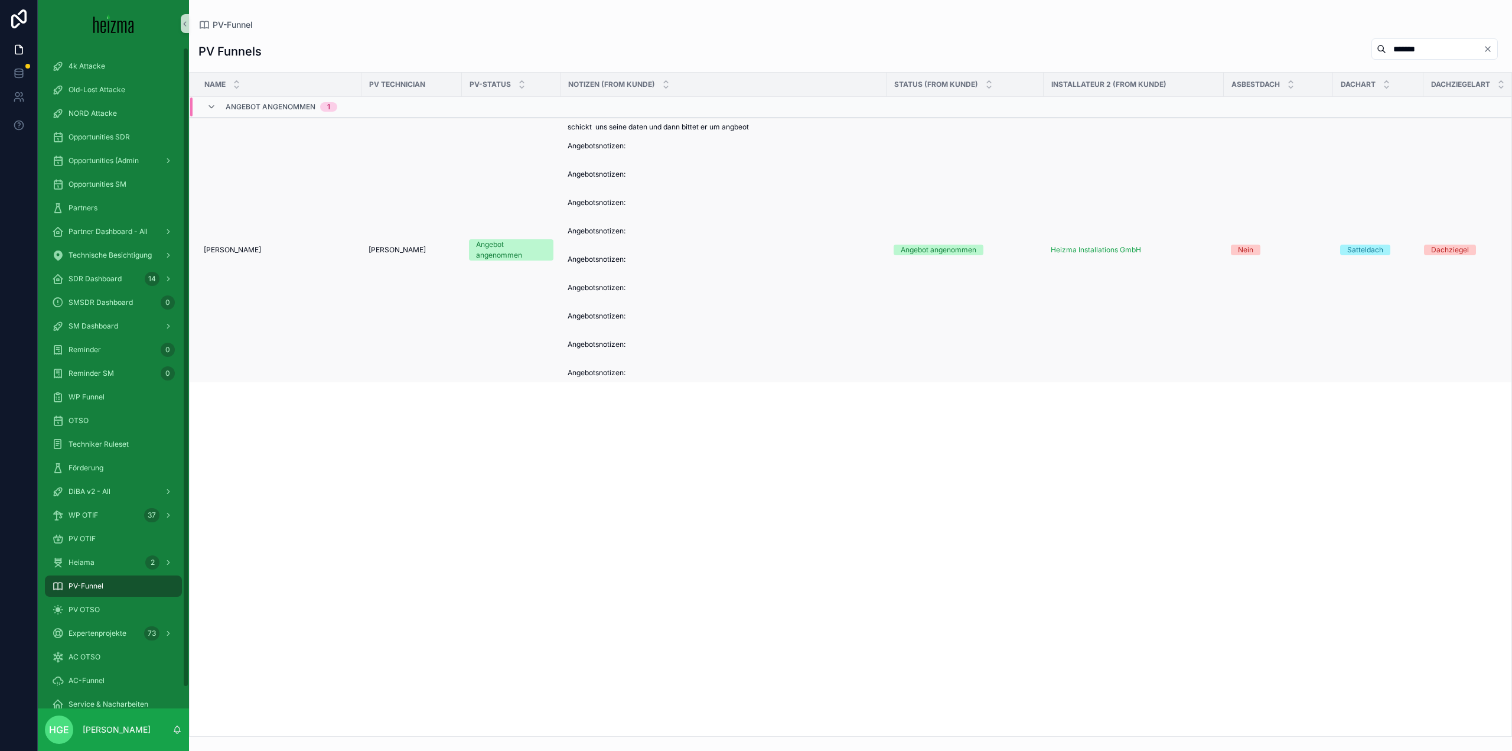
click at [246, 253] on span "[PERSON_NAME]" at bounding box center [232, 249] width 57 height 9
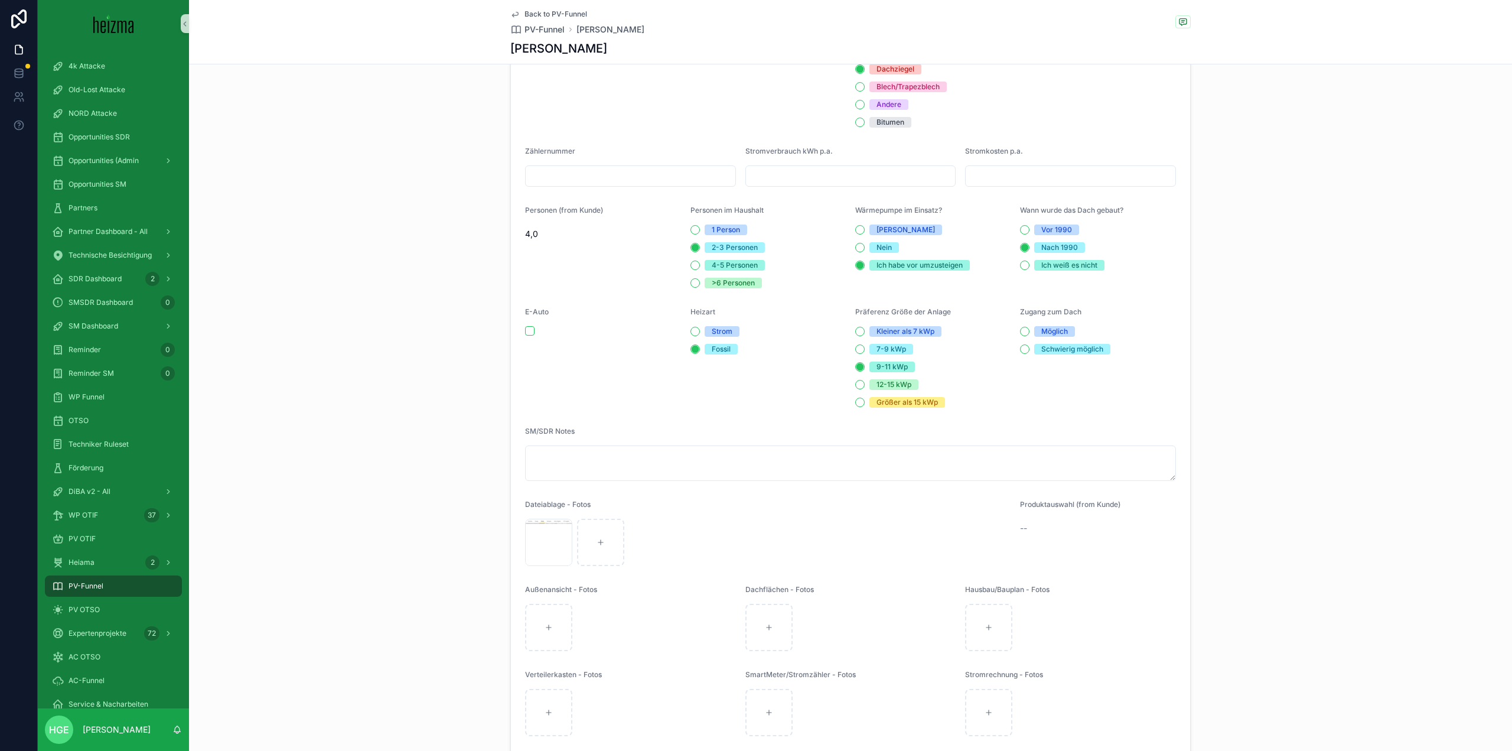
scroll to position [1595, 0]
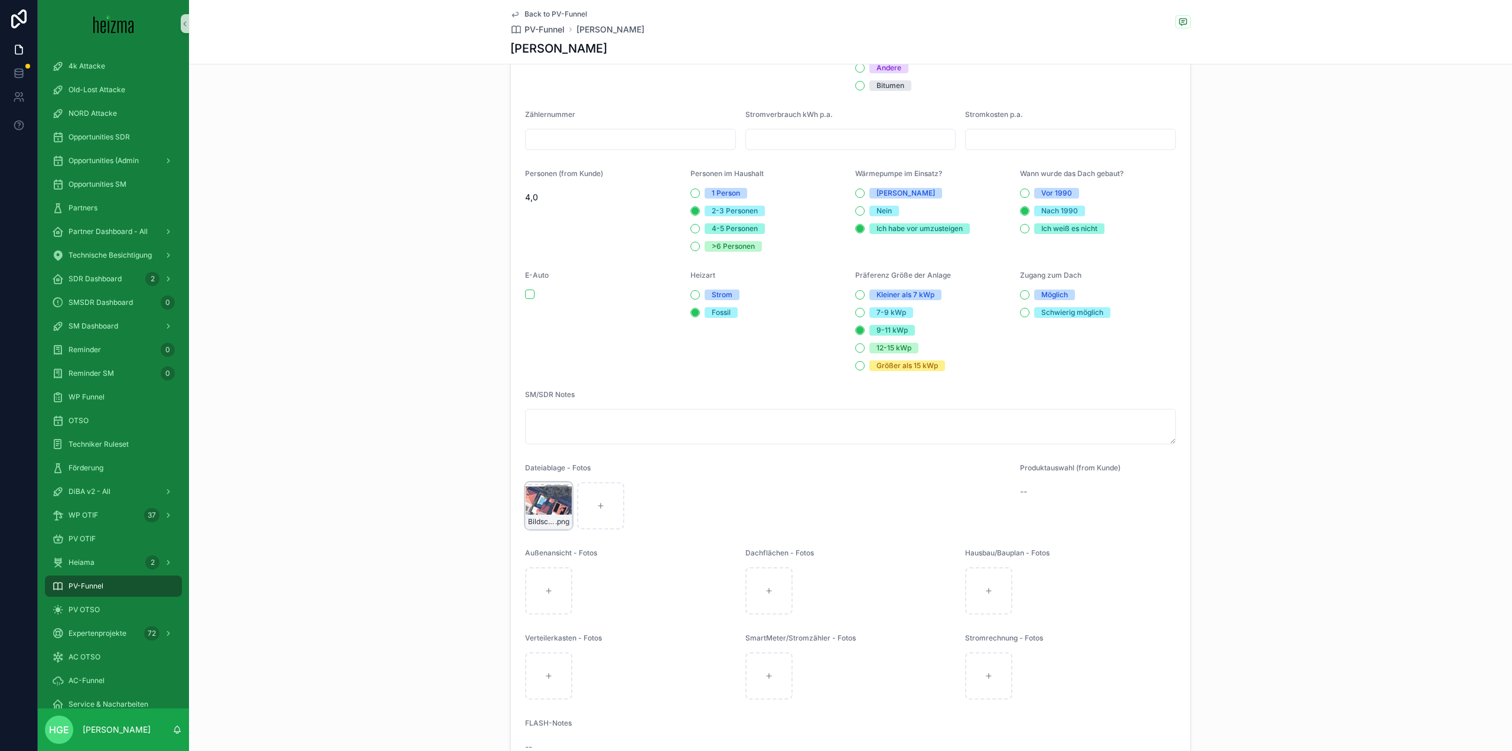
click at [539, 528] on div "Bildschirmfoto-2025-08-04-um-15.08.29 .png" at bounding box center [548, 505] width 47 height 47
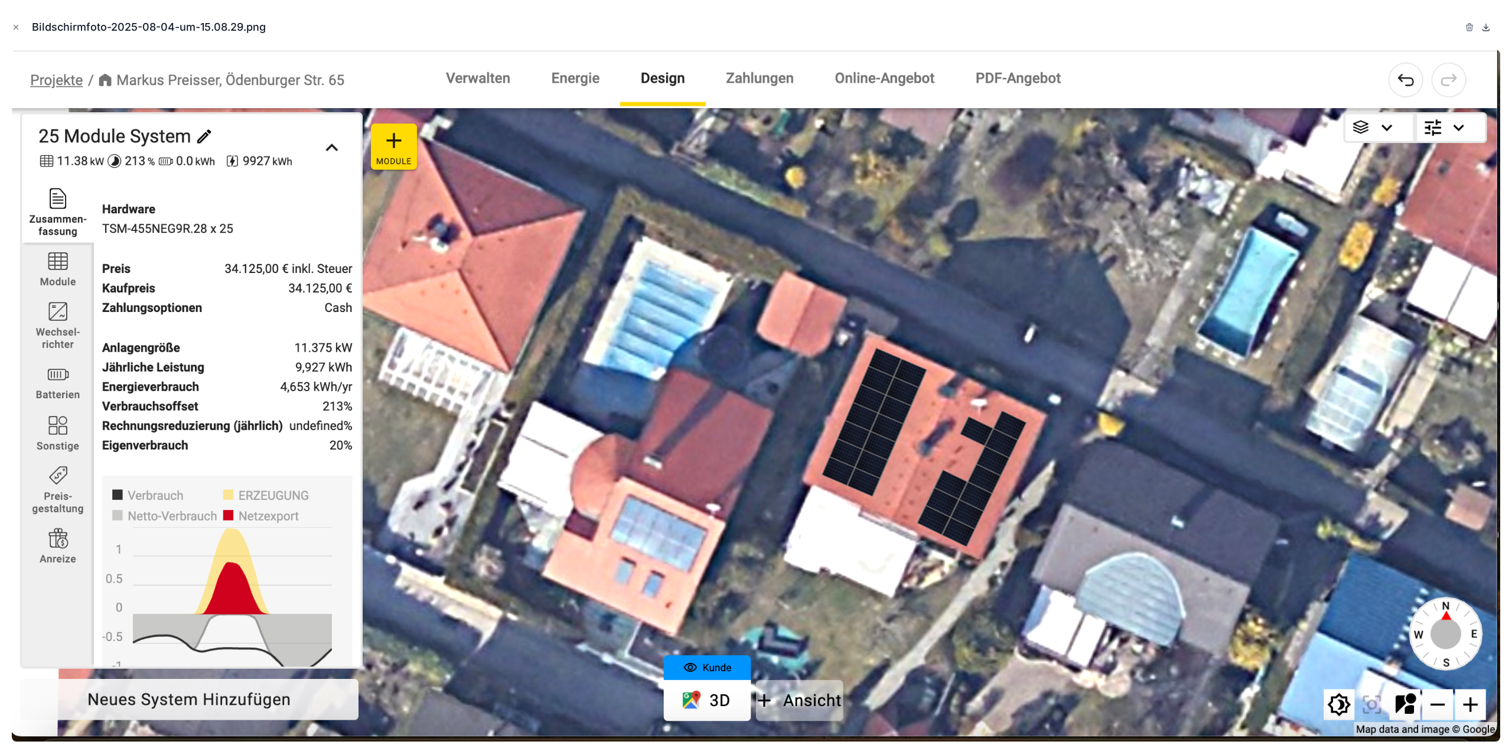
click at [1488, 27] on icon at bounding box center [1487, 28] width 4 height 2
click at [17, 26] on icon "Close modal" at bounding box center [16, 27] width 8 height 8
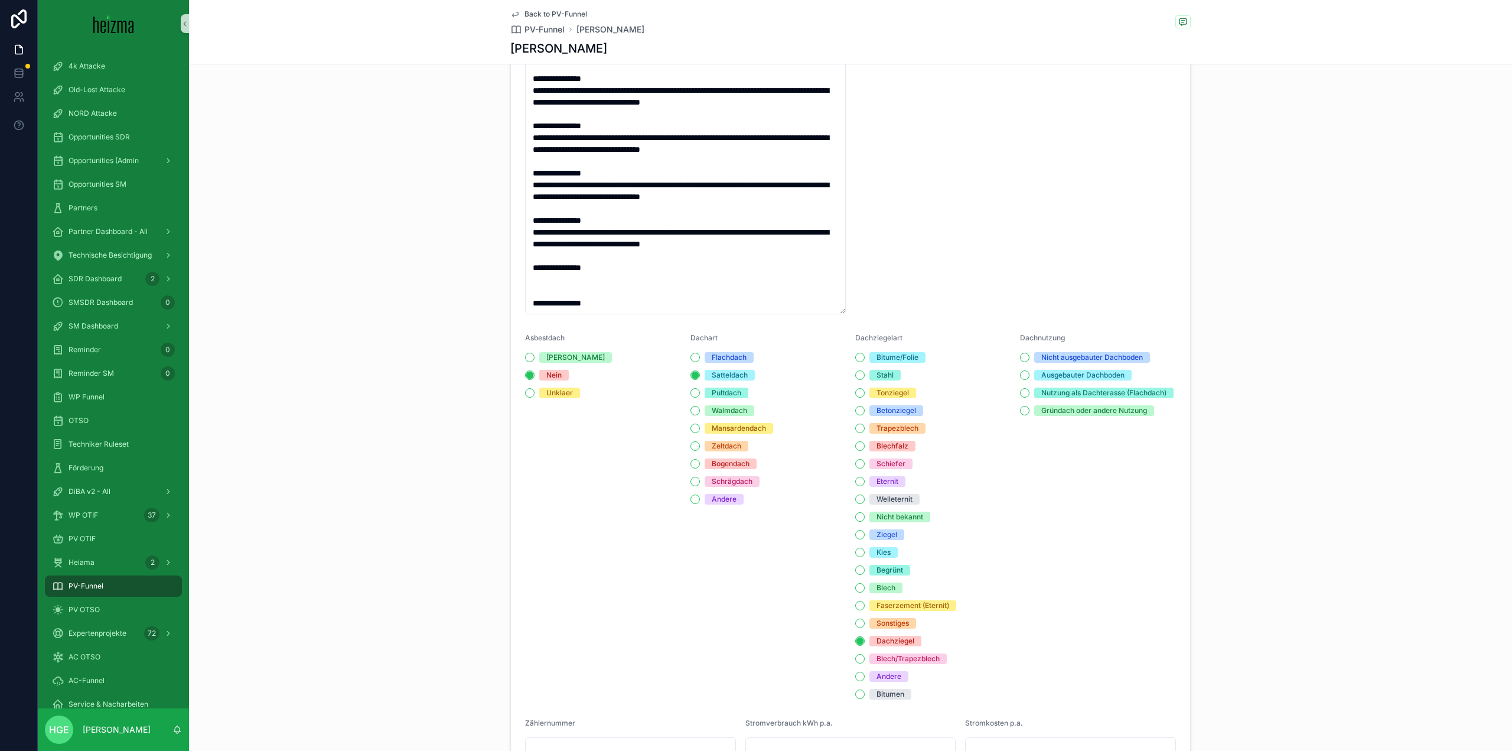
scroll to position [957, 0]
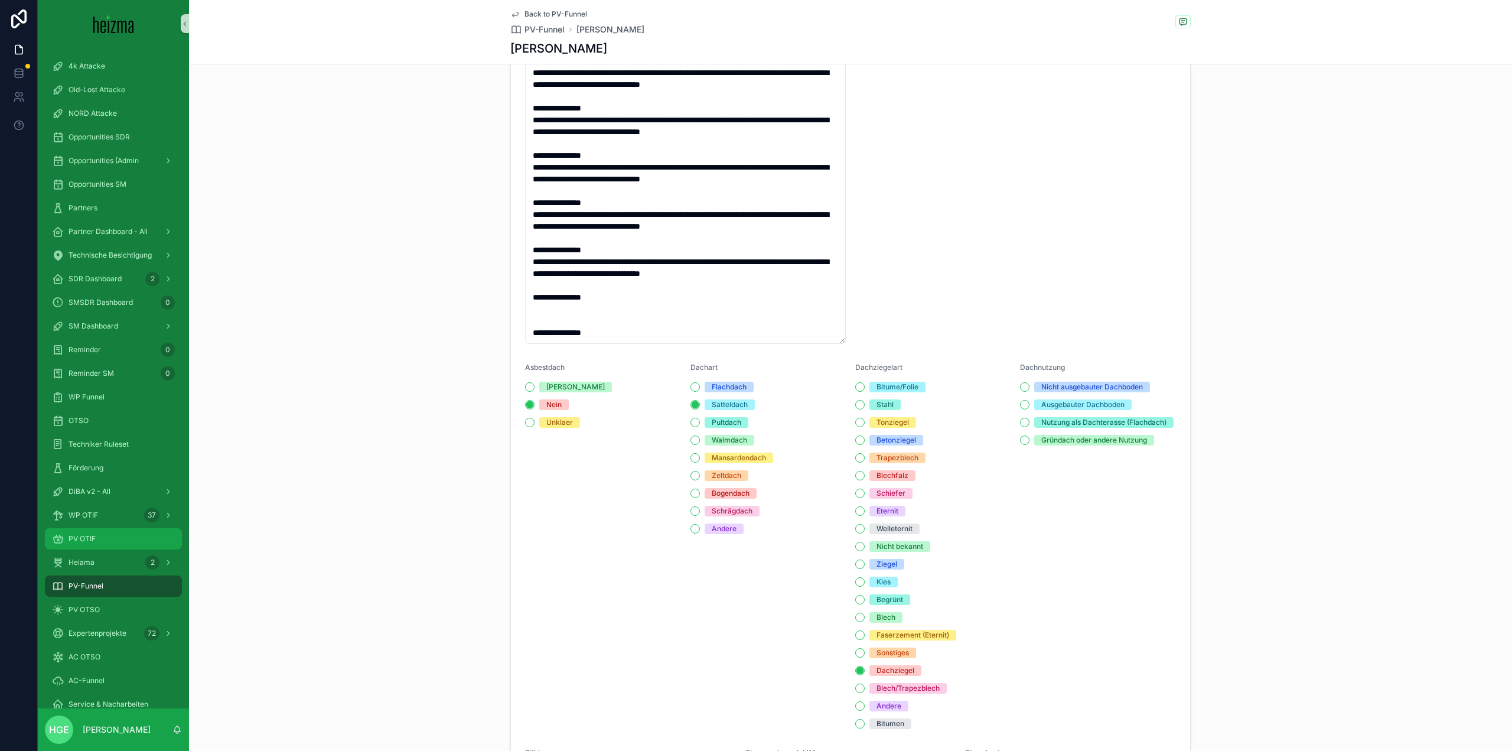
click at [97, 536] on div "PV OTIF" at bounding box center [113, 538] width 123 height 19
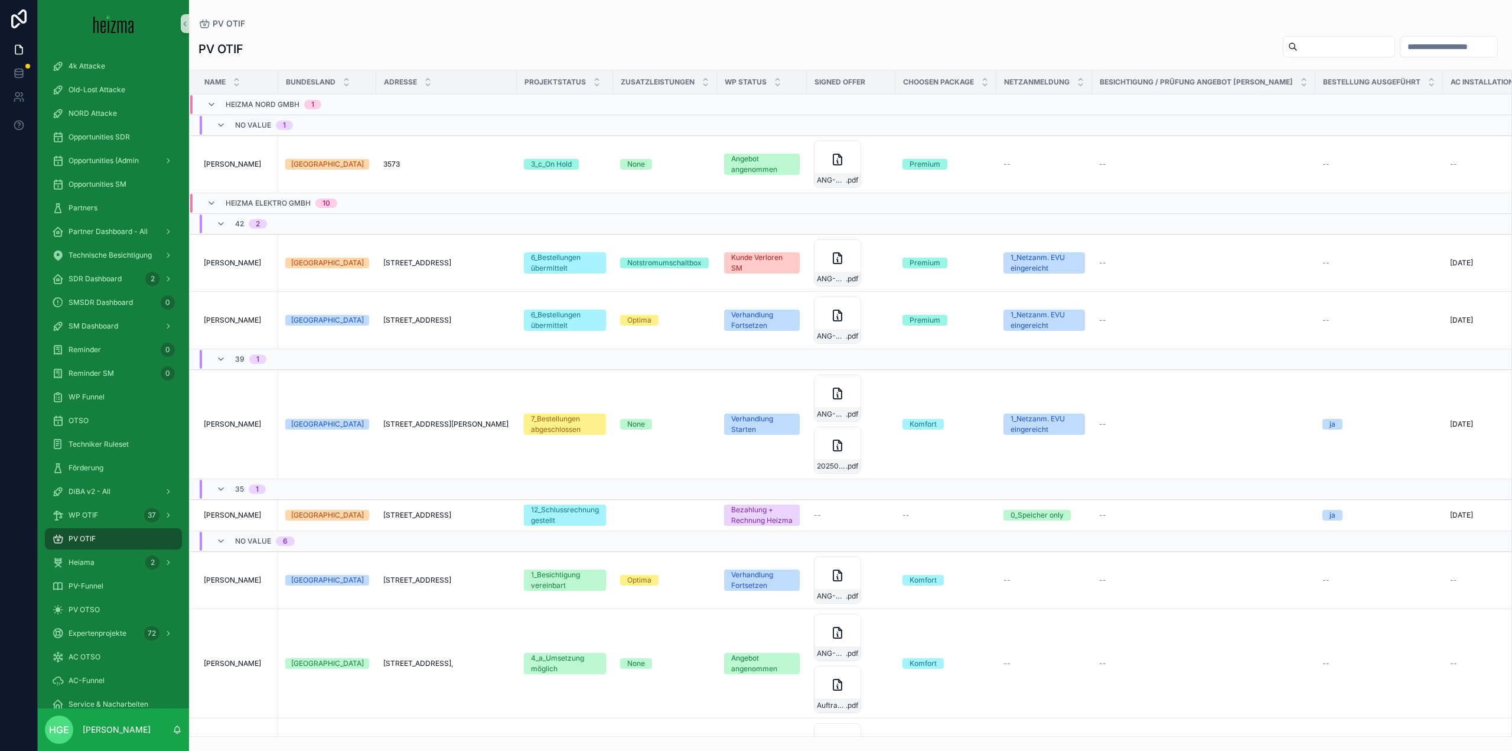
click at [1298, 49] on input "scrollable content" at bounding box center [1346, 46] width 97 height 17
type input "*******"
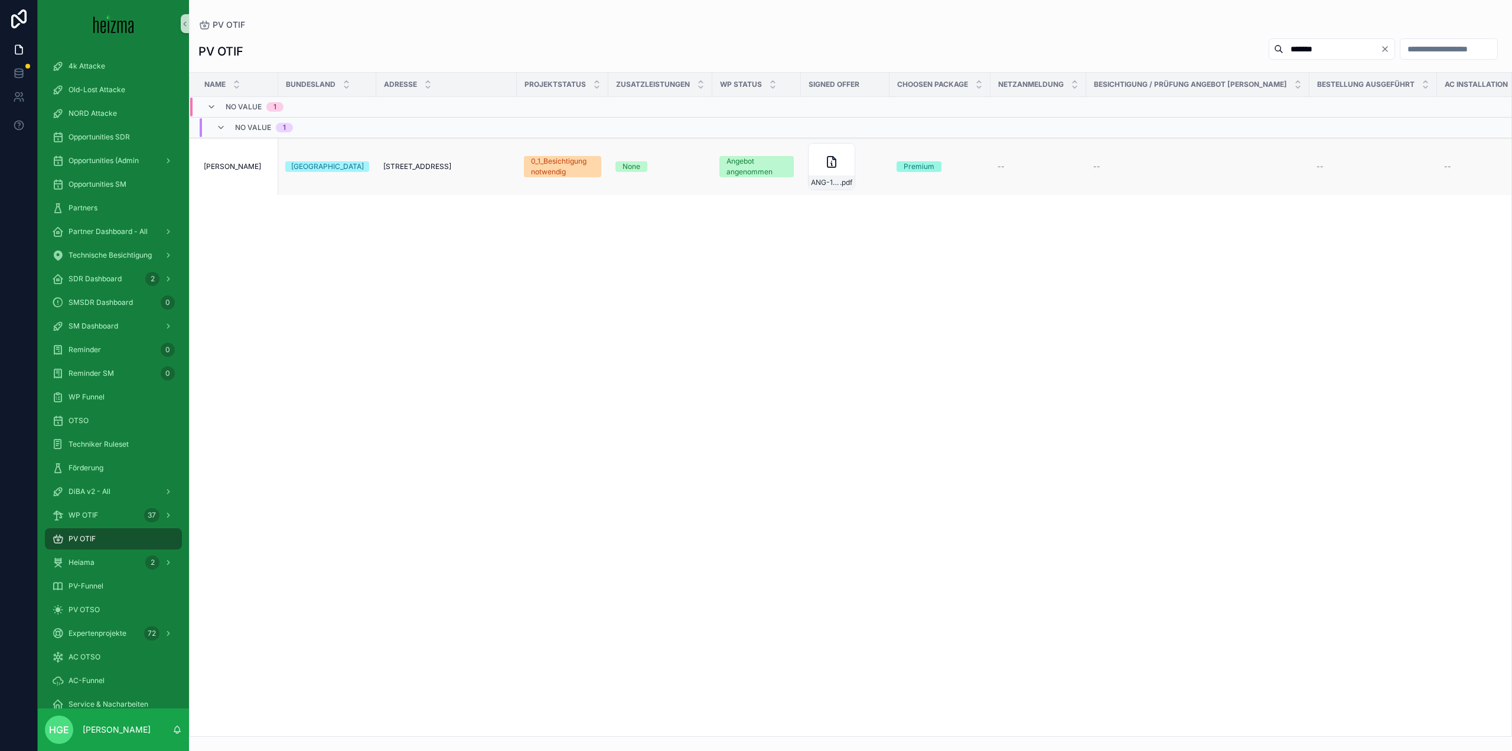
click at [227, 166] on span "[PERSON_NAME]" at bounding box center [232, 166] width 57 height 9
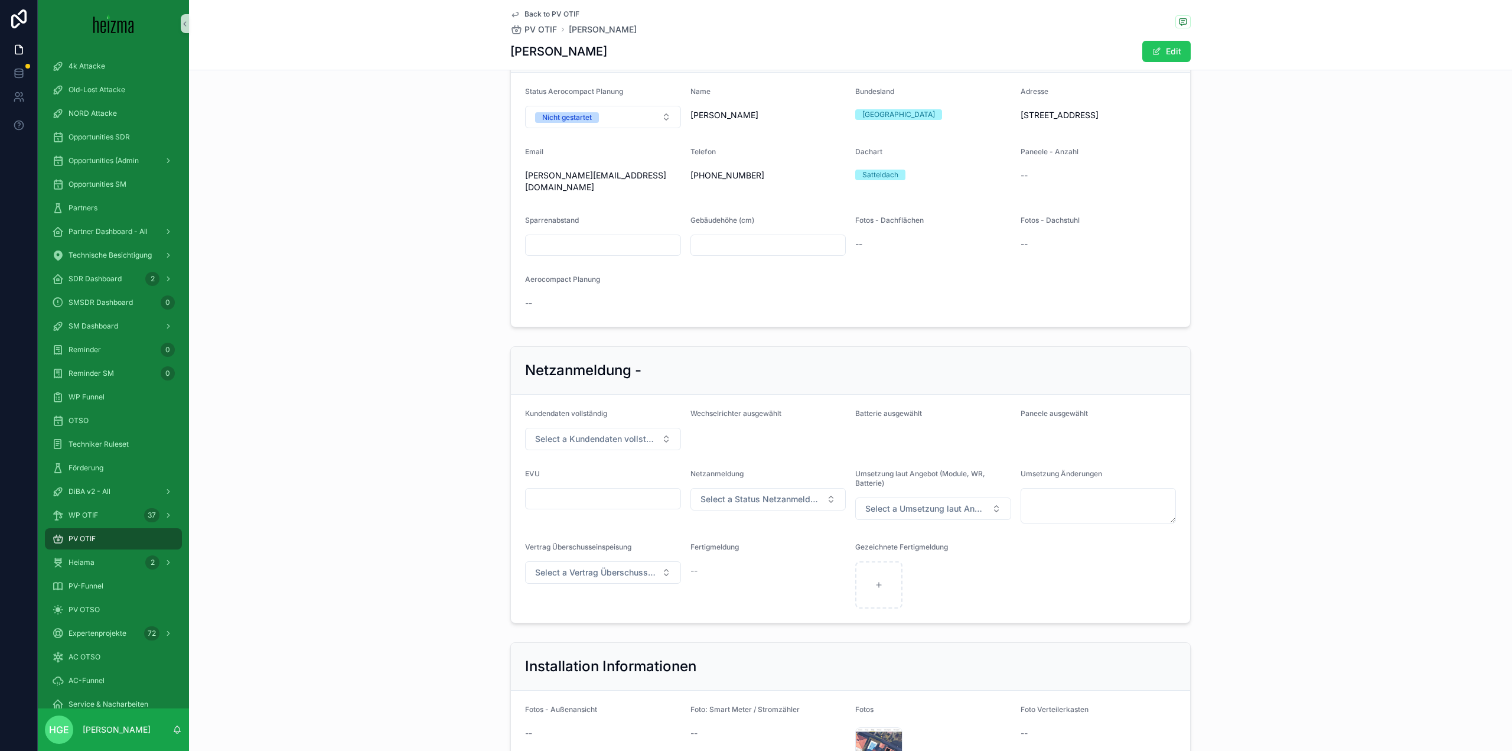
scroll to position [1241, 0]
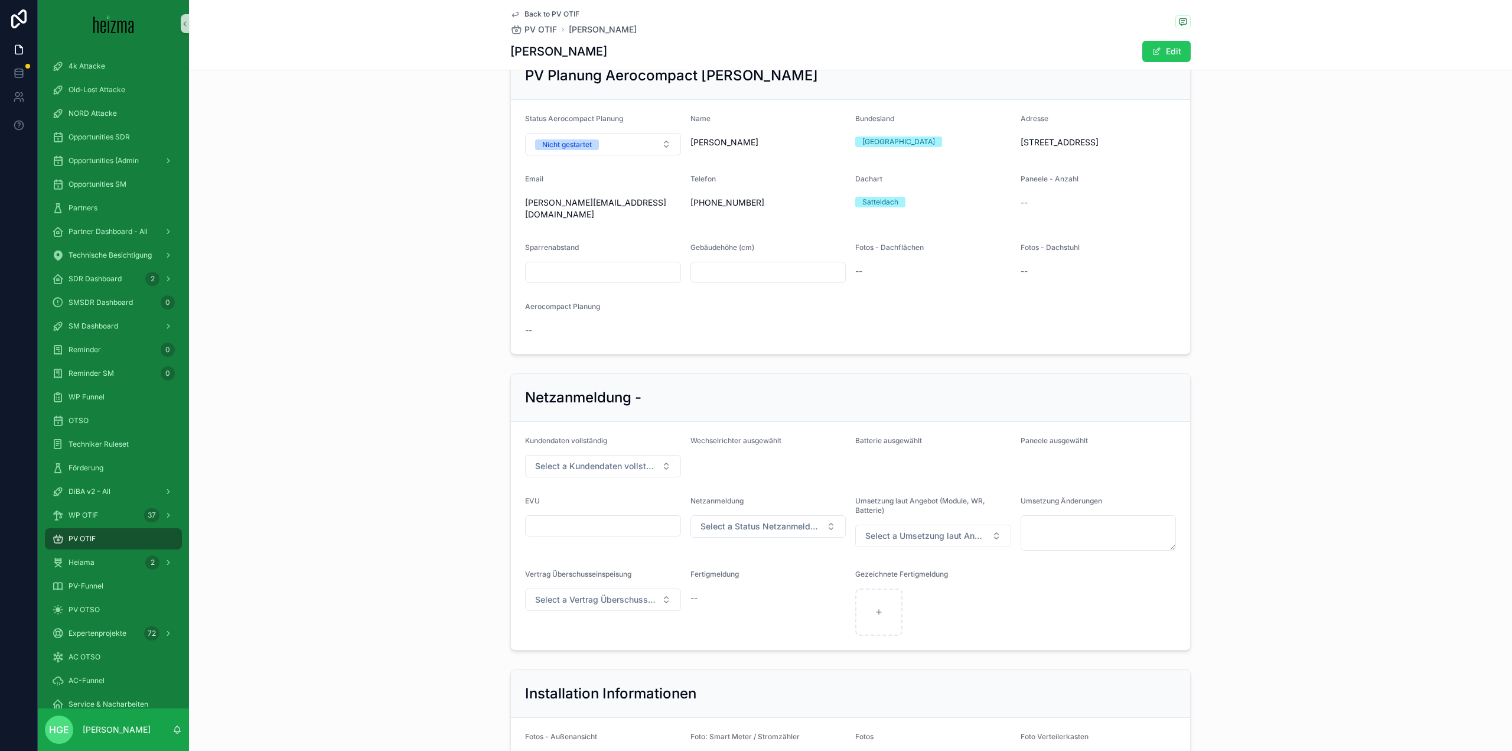
click at [526, 11] on span "Back to PV OTIF" at bounding box center [552, 13] width 55 height 9
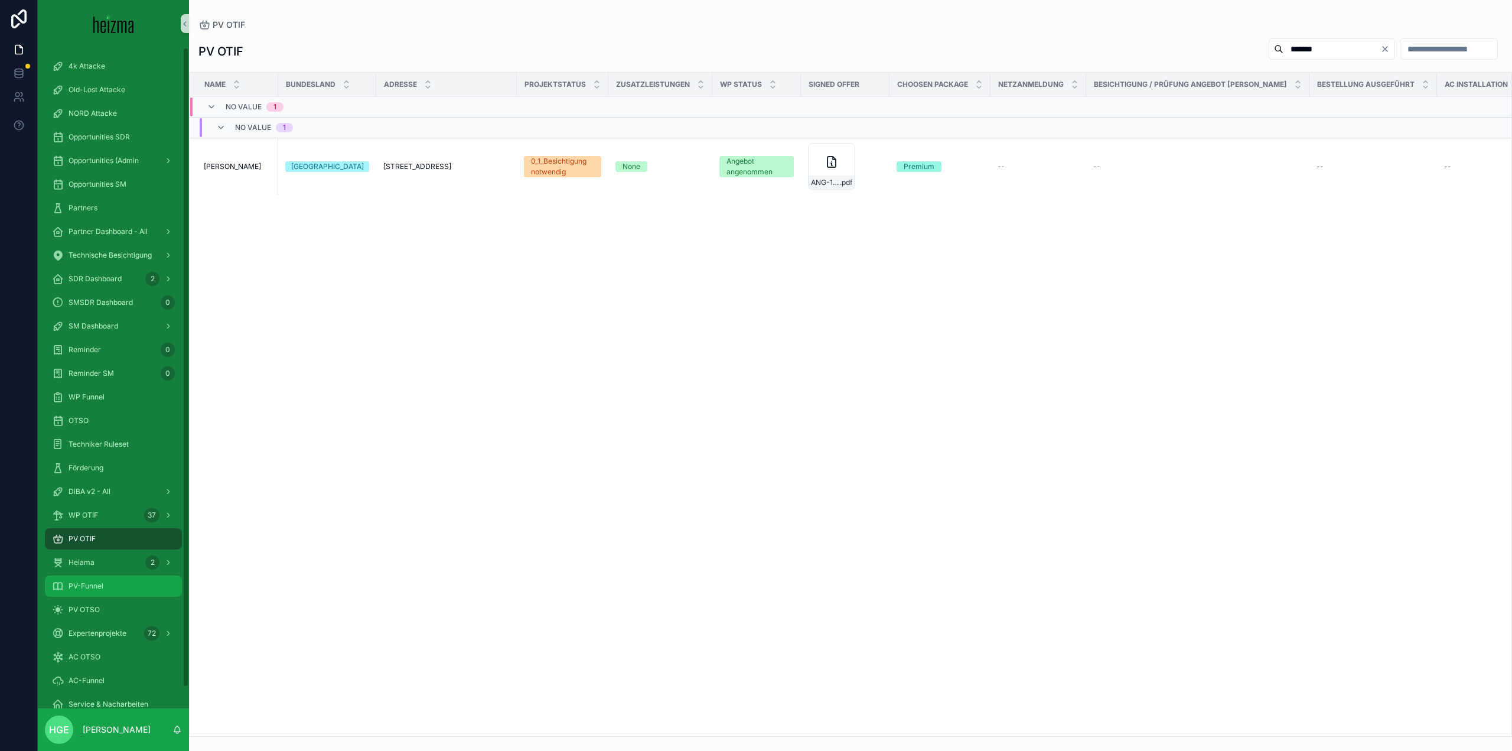
click at [125, 587] on div "PV-Funnel" at bounding box center [113, 586] width 123 height 19
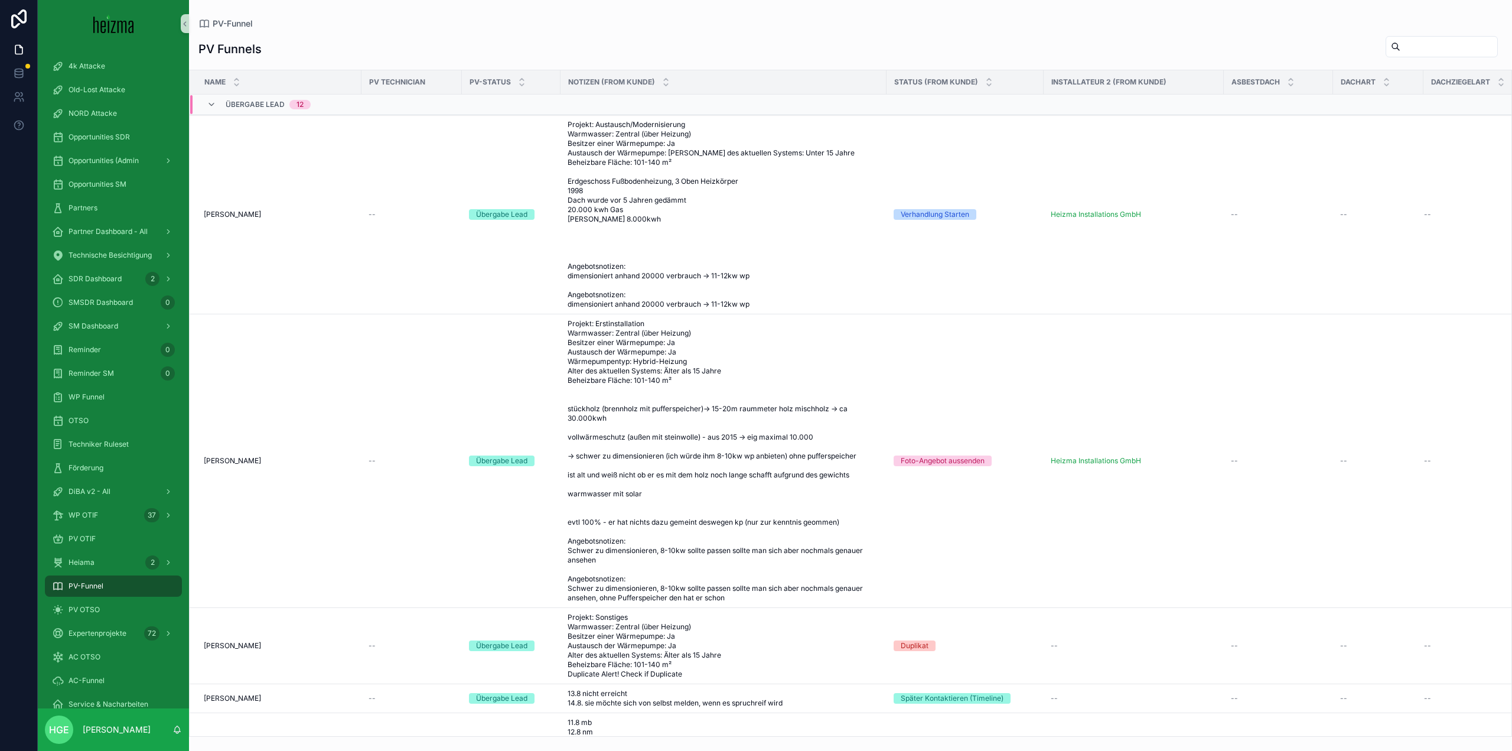
click at [1447, 55] on div "scrollable content" at bounding box center [1442, 46] width 112 height 21
click at [1445, 41] on input "scrollable content" at bounding box center [1449, 46] width 97 height 17
type input "*******"
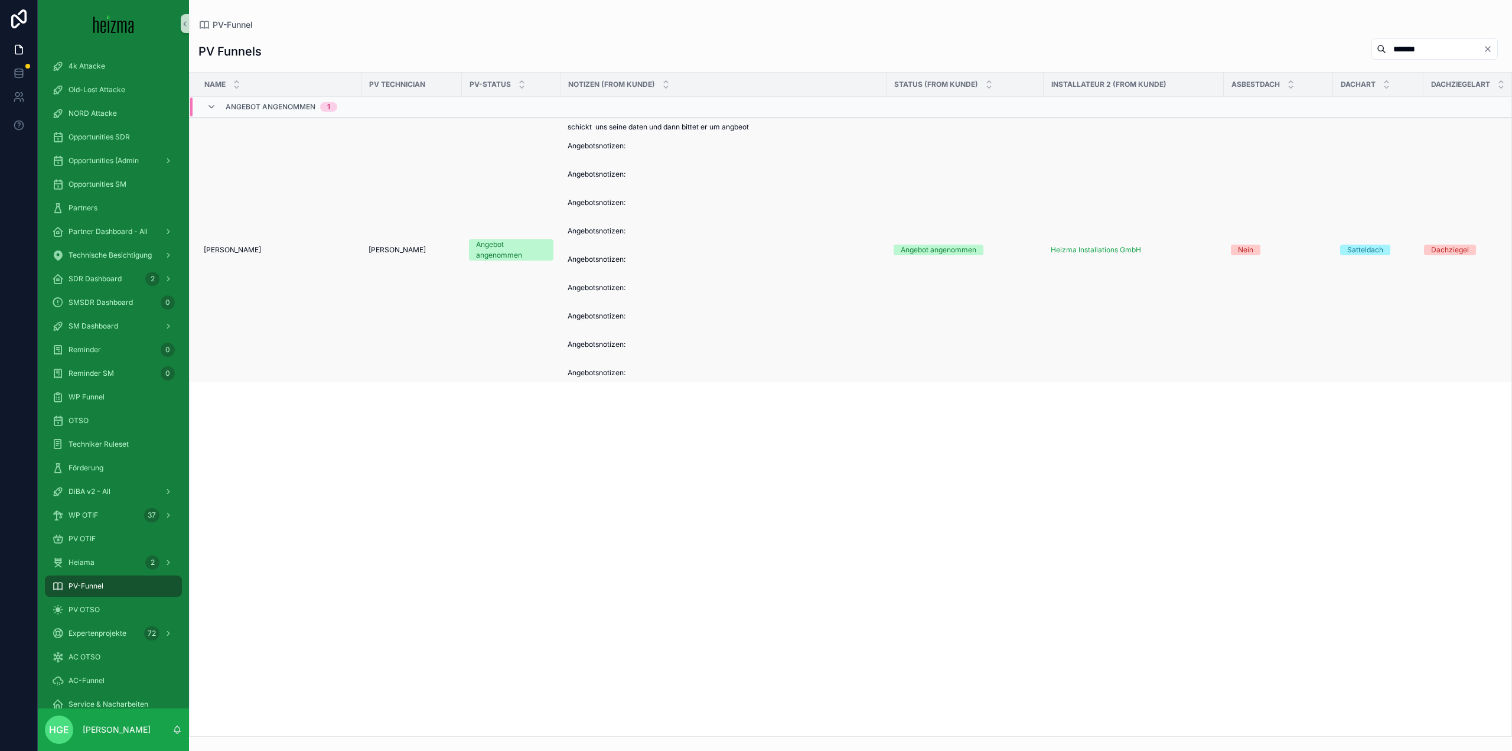
click at [227, 251] on span "[PERSON_NAME]" at bounding box center [232, 249] width 57 height 9
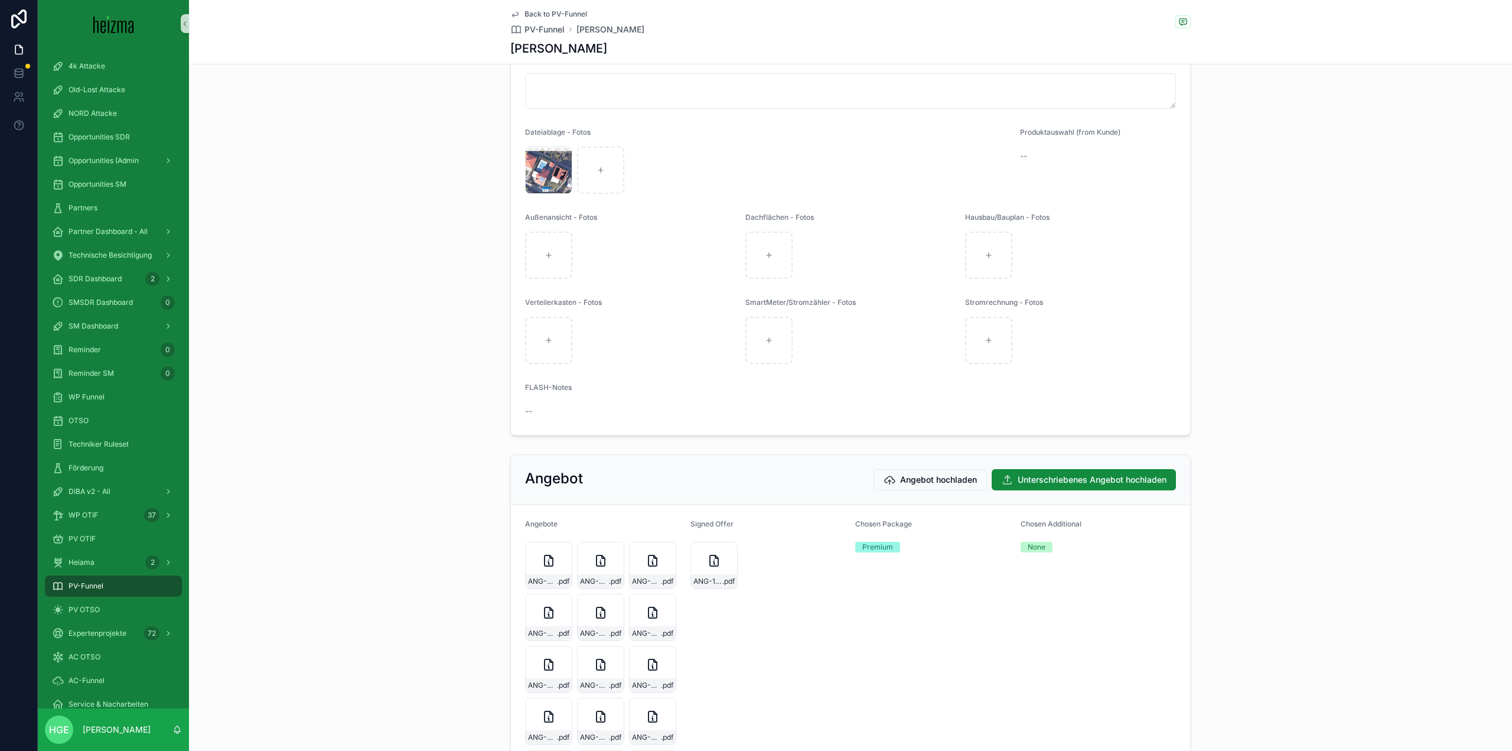
scroll to position [2009, 0]
